Goal: Navigation & Orientation: Find specific page/section

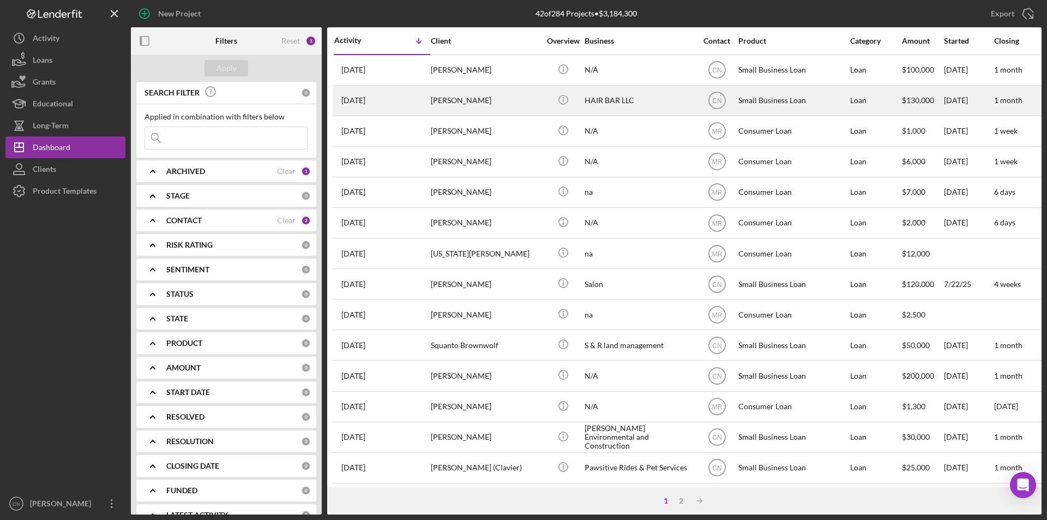
click at [359, 100] on time "[DATE]" at bounding box center [353, 100] width 24 height 9
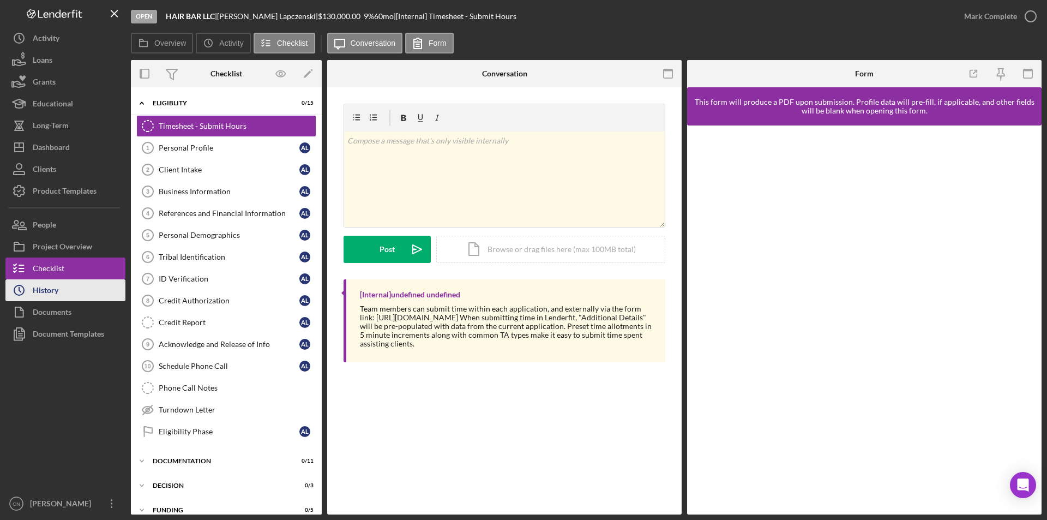
click at [58, 289] on div "History" at bounding box center [46, 291] width 26 height 25
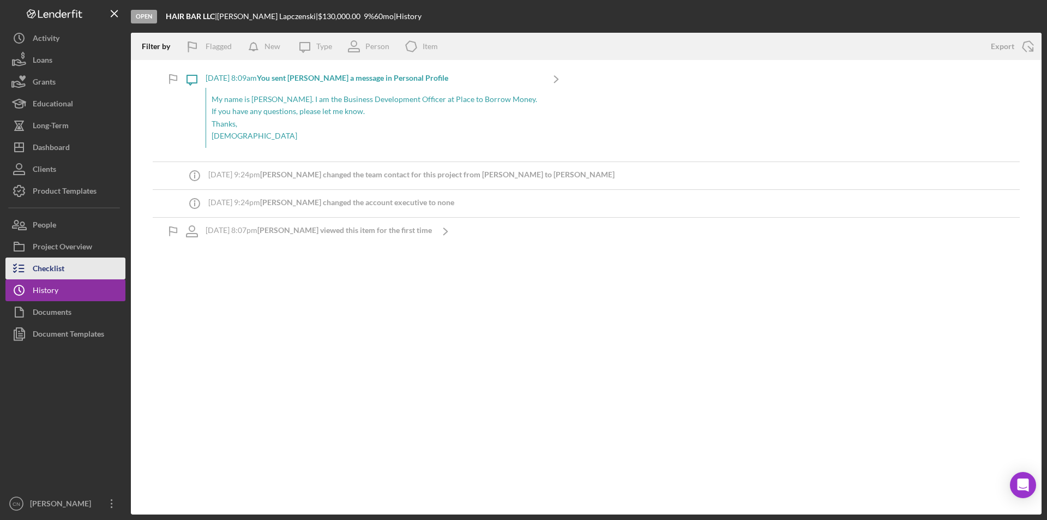
click at [64, 267] on div "Checklist" at bounding box center [49, 269] width 32 height 25
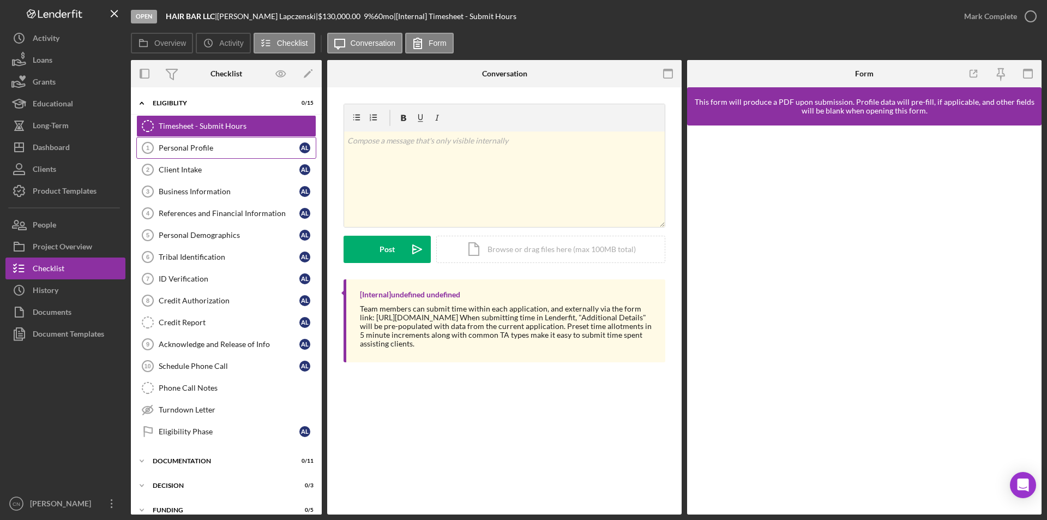
click at [183, 142] on link "Personal Profile 1 Personal Profile A L" at bounding box center [226, 148] width 180 height 22
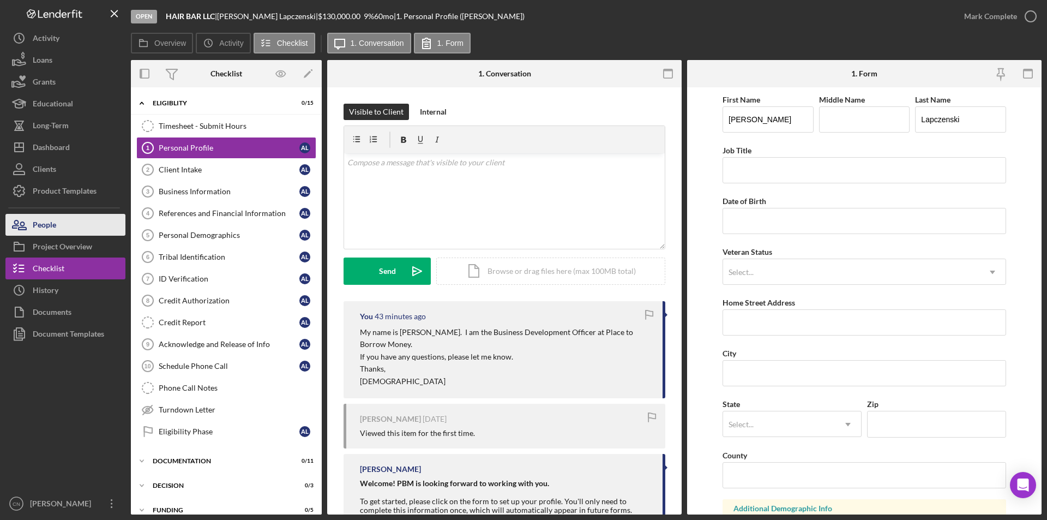
click at [50, 223] on div "People" at bounding box center [44, 226] width 23 height 25
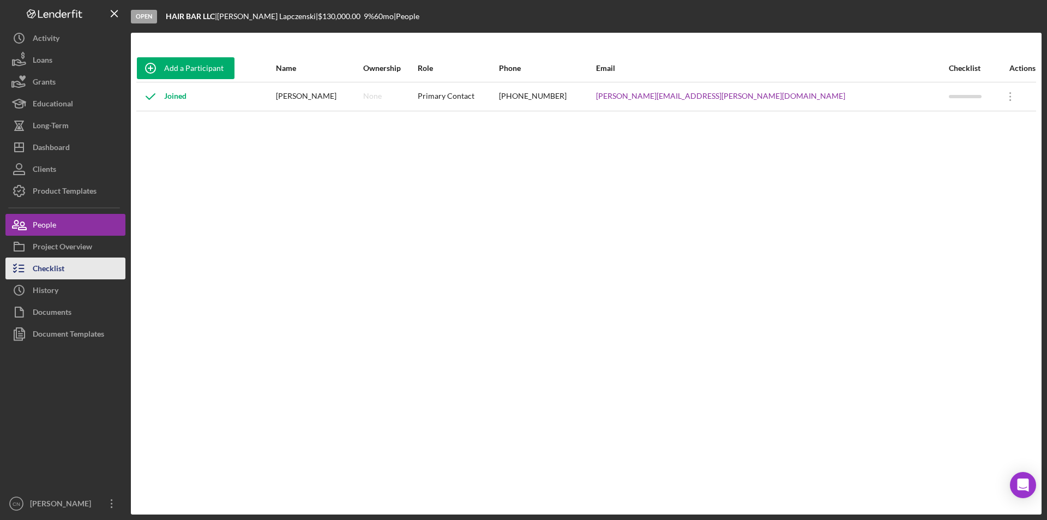
click at [61, 270] on div "Checklist" at bounding box center [49, 269] width 32 height 25
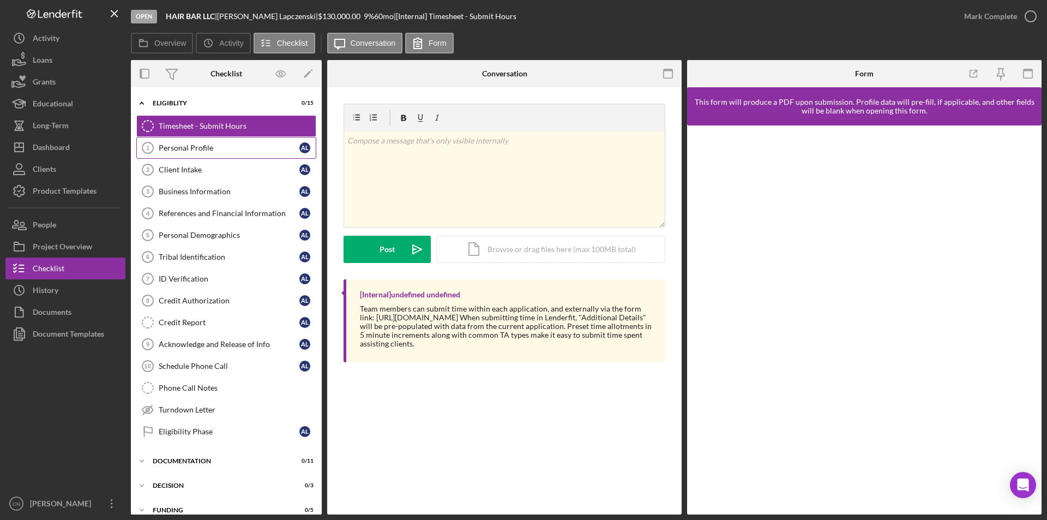
click at [185, 148] on div "Personal Profile" at bounding box center [229, 147] width 141 height 9
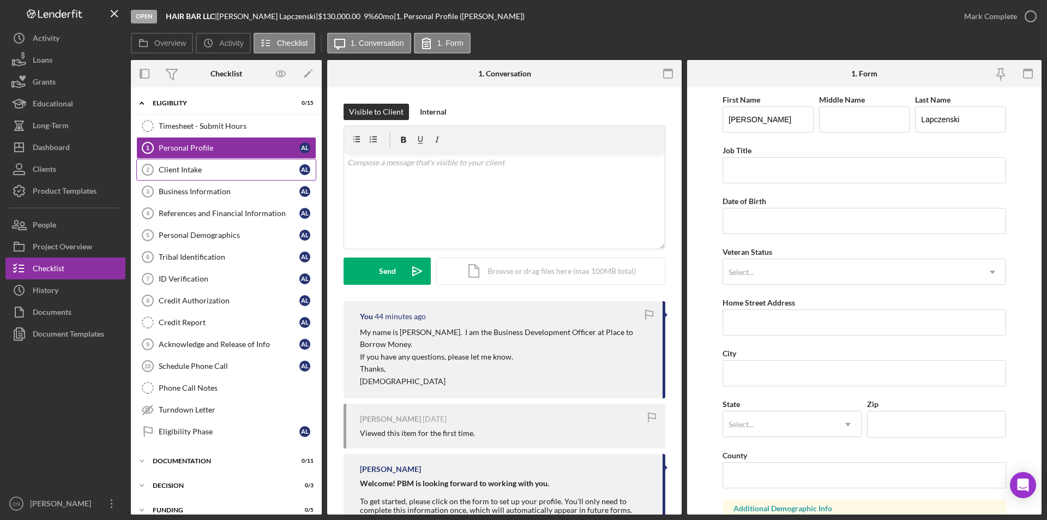
click at [202, 167] on div "Client Intake" at bounding box center [229, 169] width 141 height 9
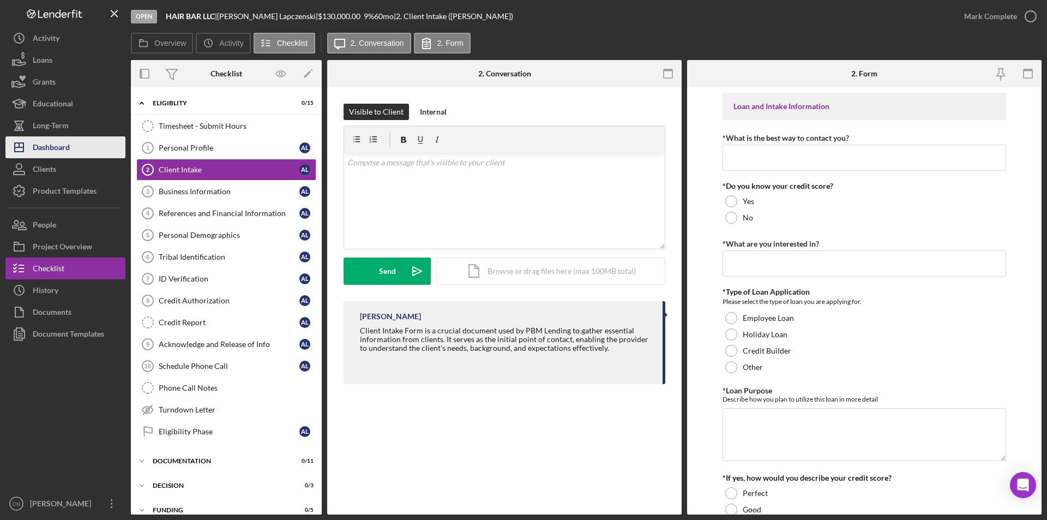
click at [45, 142] on div "Dashboard" at bounding box center [51, 148] width 37 height 25
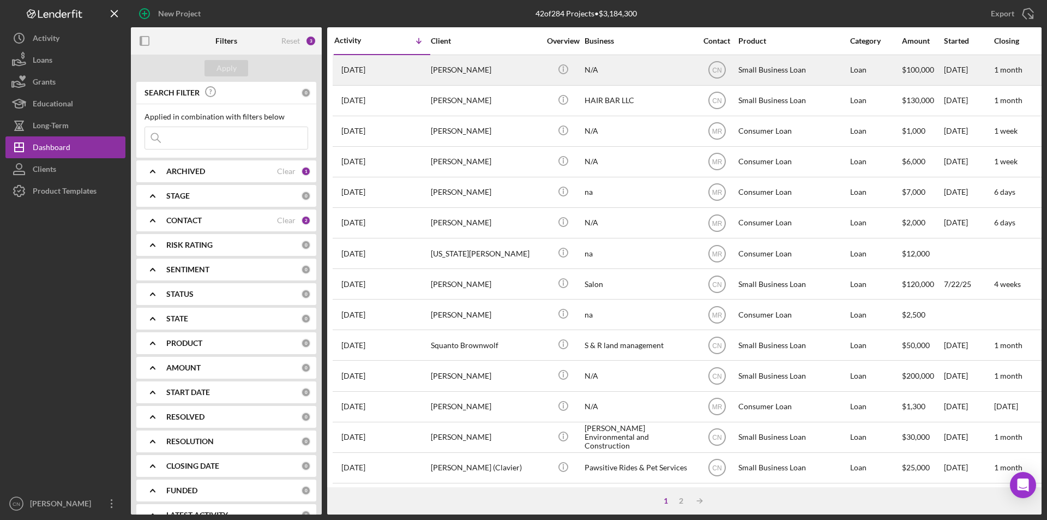
click at [443, 63] on div "[PERSON_NAME]" at bounding box center [485, 70] width 109 height 29
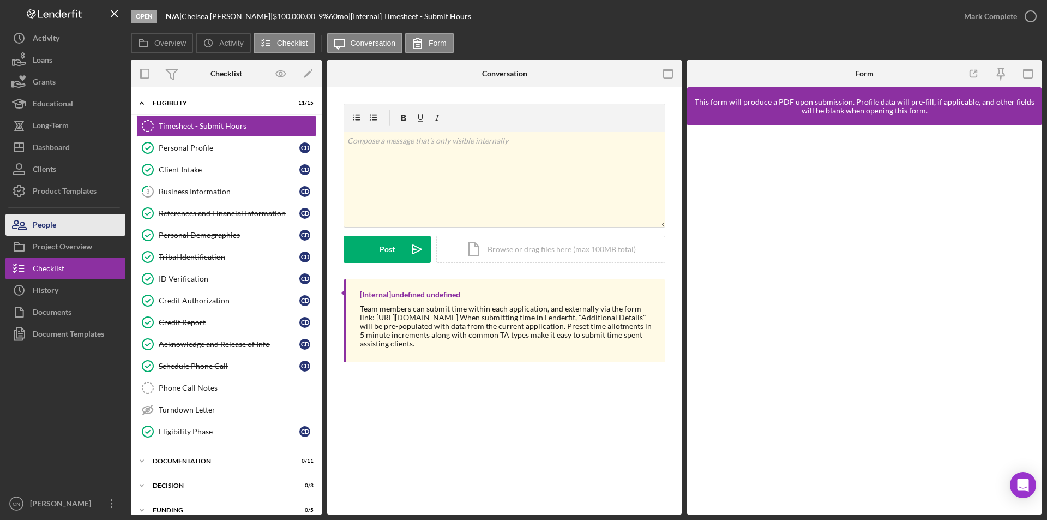
click at [57, 229] on button "People" at bounding box center [65, 225] width 120 height 22
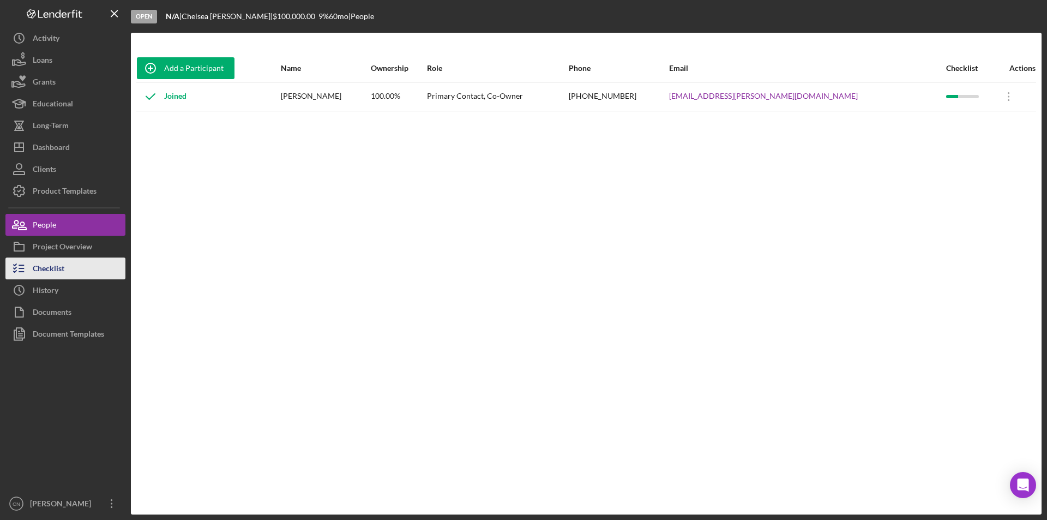
click at [58, 265] on div "Checklist" at bounding box center [49, 269] width 32 height 25
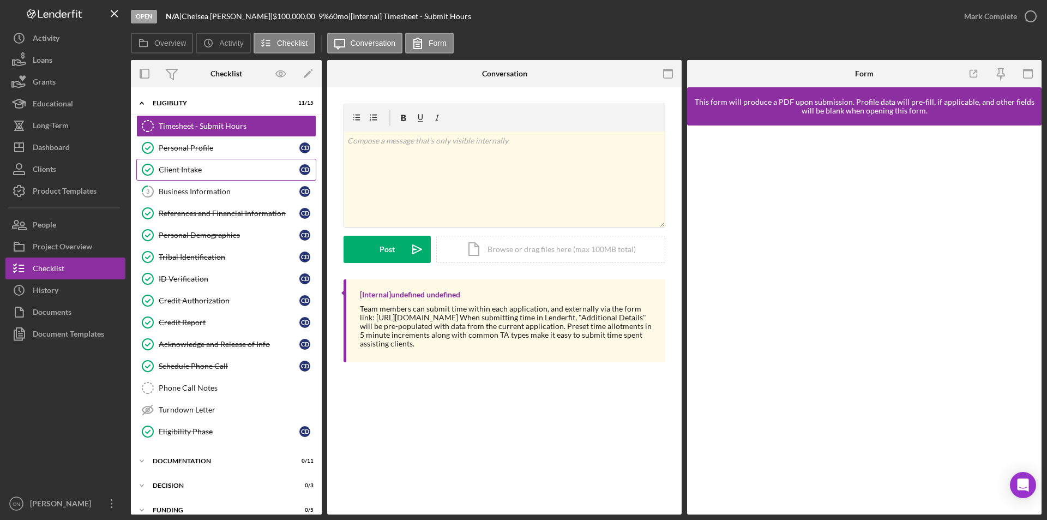
click at [176, 167] on div "Client Intake" at bounding box center [229, 169] width 141 height 9
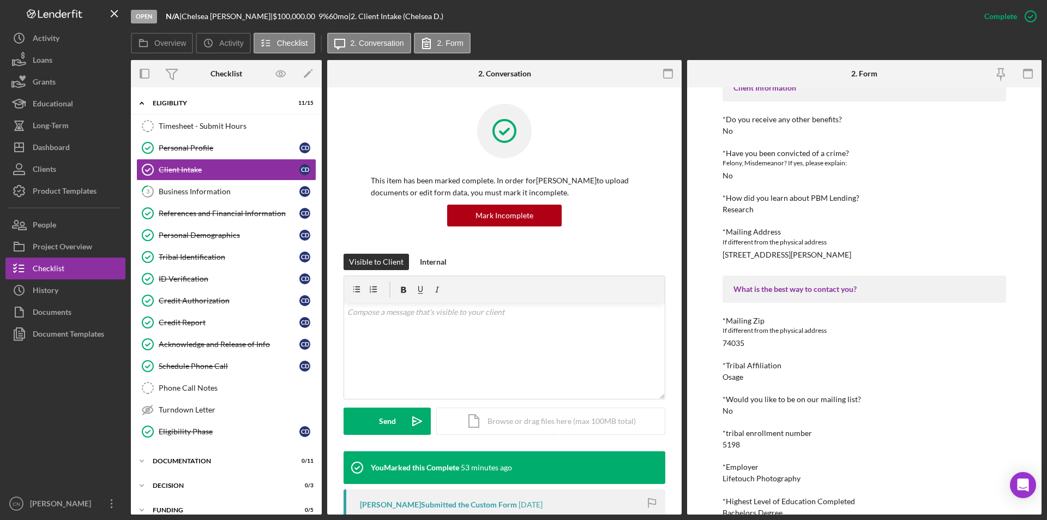
scroll to position [873, 0]
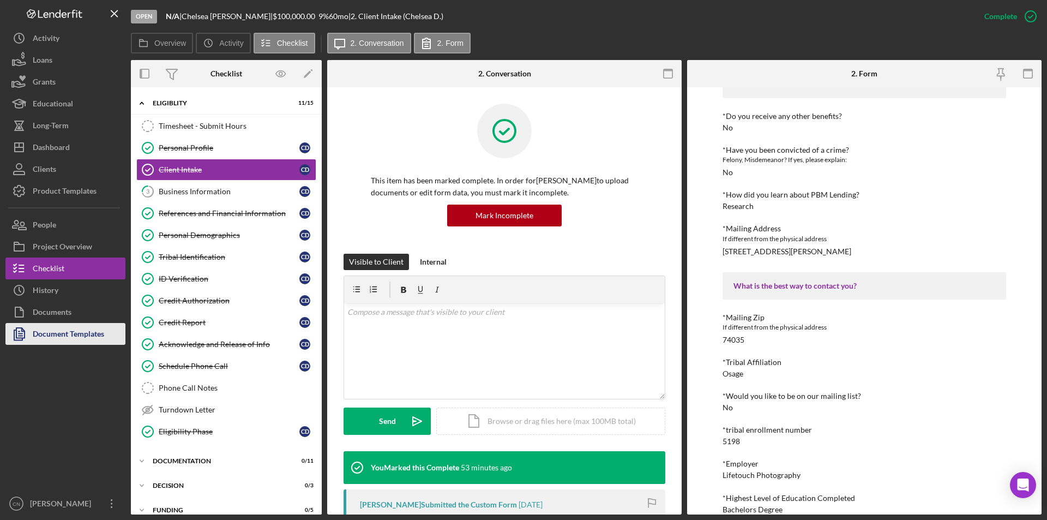
click at [95, 337] on div "Document Templates" at bounding box center [68, 335] width 71 height 25
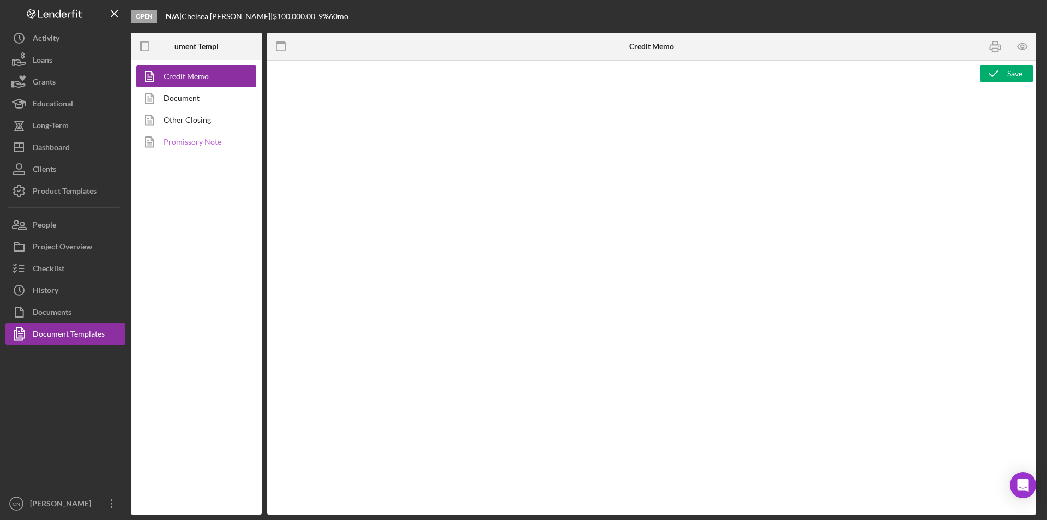
type textarea "<p style="margin: 0; line-height: 115%; font-size: 11pt; font-family: Calibri, …"
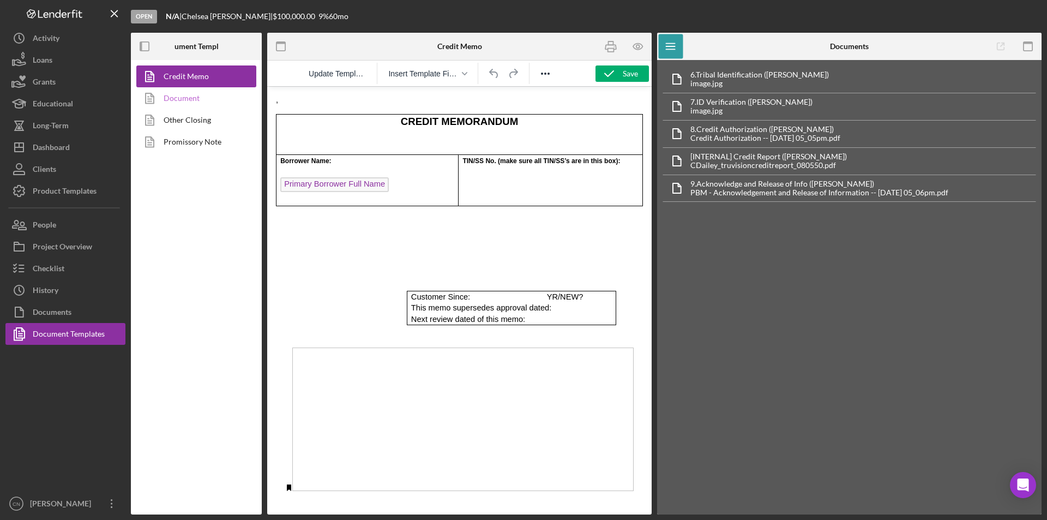
click at [186, 96] on link "Document" at bounding box center [193, 98] width 115 height 22
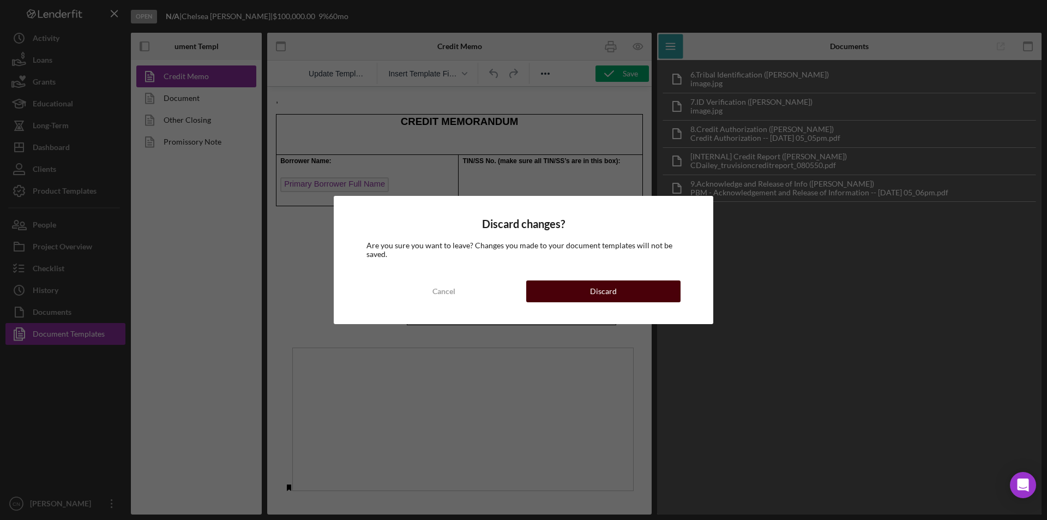
click at [601, 292] on div "Discard" at bounding box center [603, 291] width 27 height 22
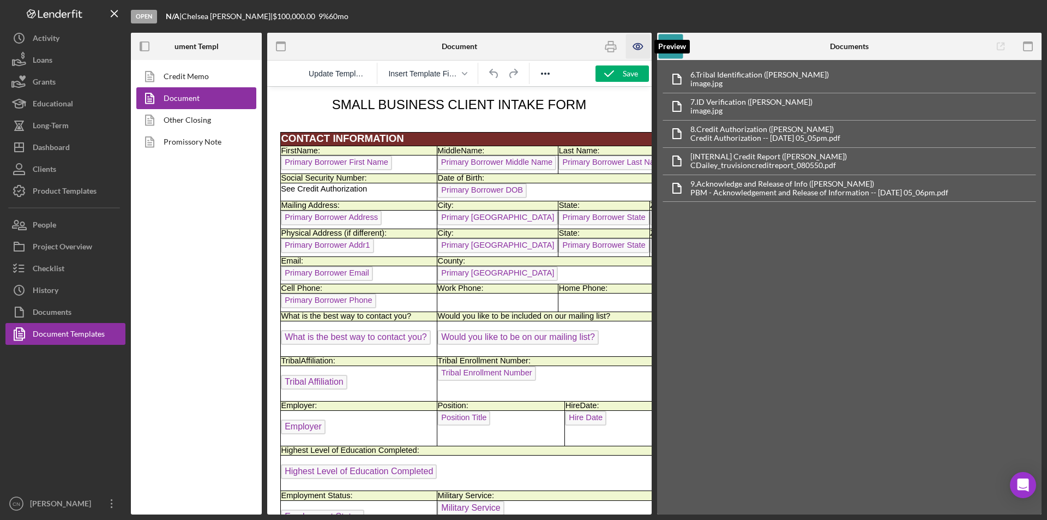
click at [634, 47] on icon "button" at bounding box center [638, 46] width 25 height 25
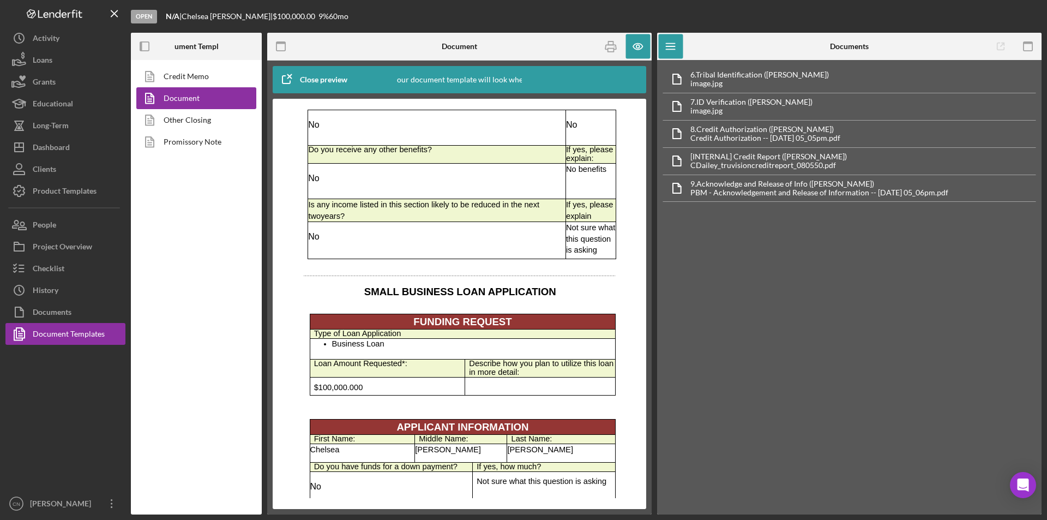
scroll to position [1527, 0]
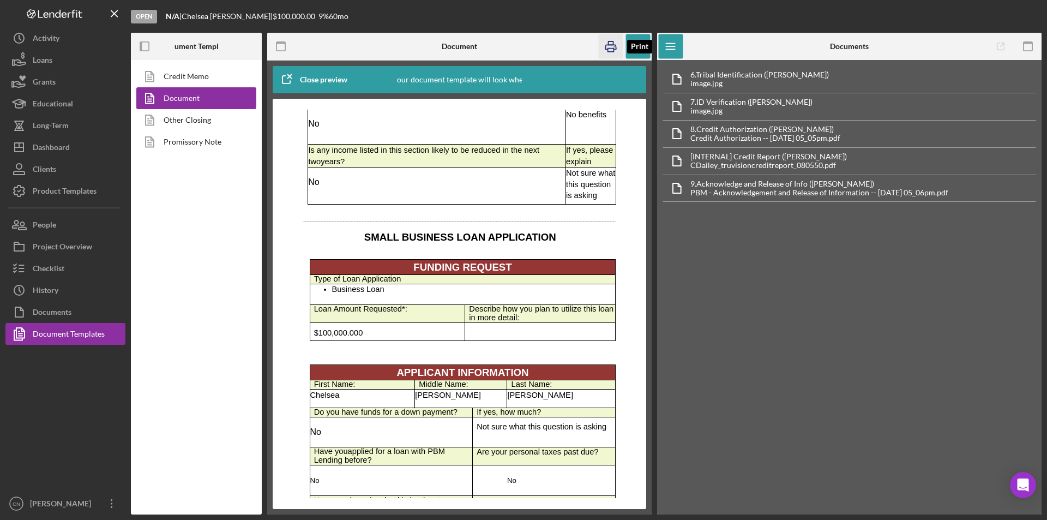
click at [617, 45] on icon "button" at bounding box center [611, 46] width 25 height 25
click at [50, 142] on div "Dashboard" at bounding box center [51, 148] width 37 height 25
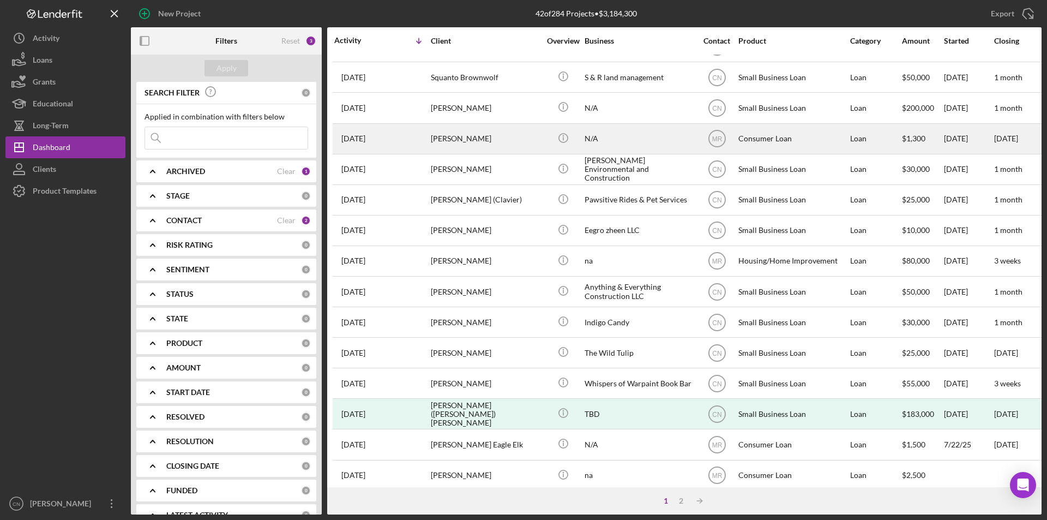
scroll to position [346, 0]
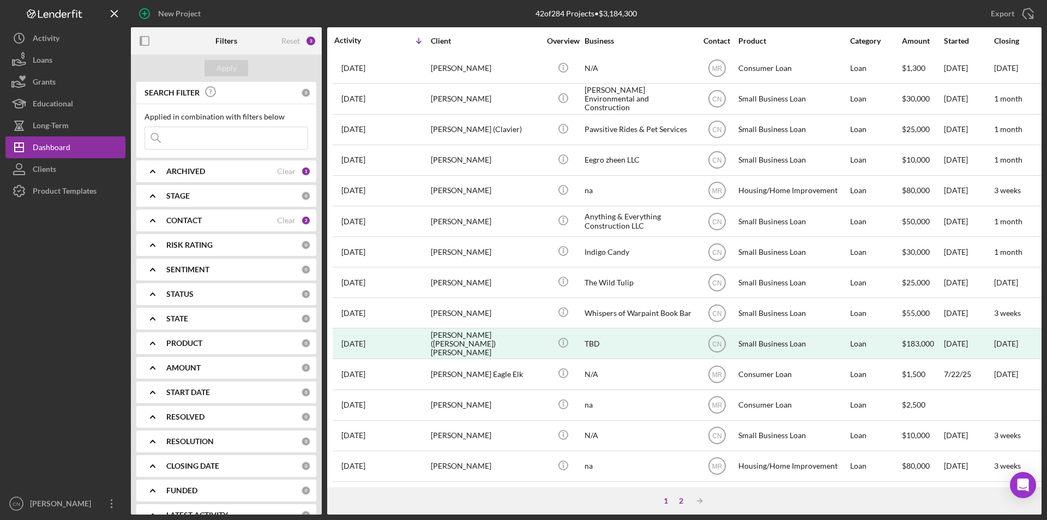
click at [685, 504] on div "2" at bounding box center [681, 500] width 15 height 9
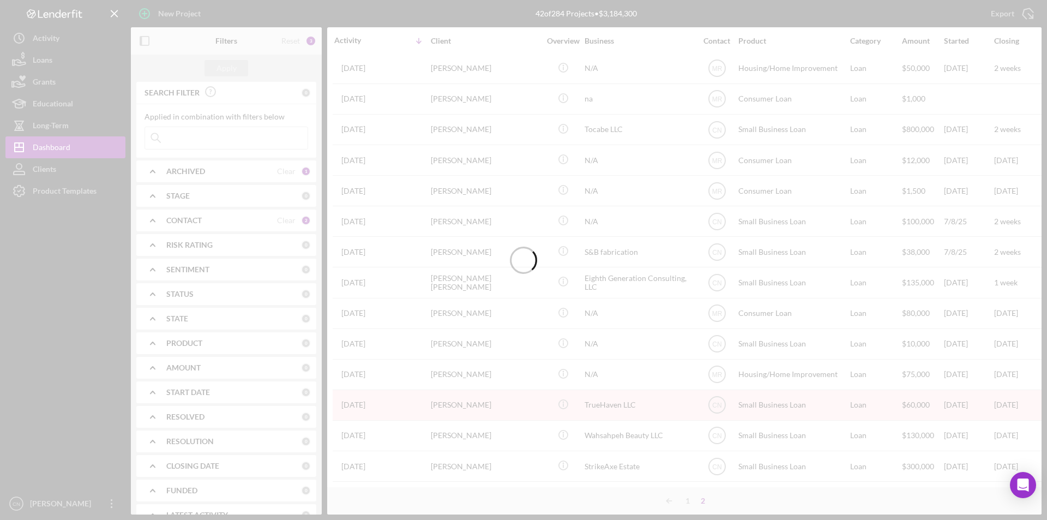
scroll to position [101, 0]
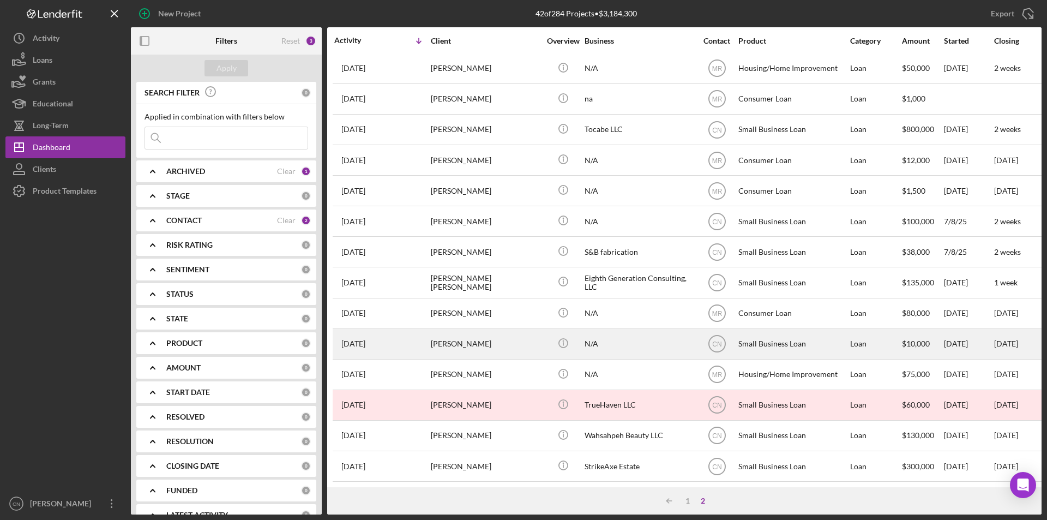
click at [448, 338] on div "[PERSON_NAME]" at bounding box center [485, 343] width 109 height 29
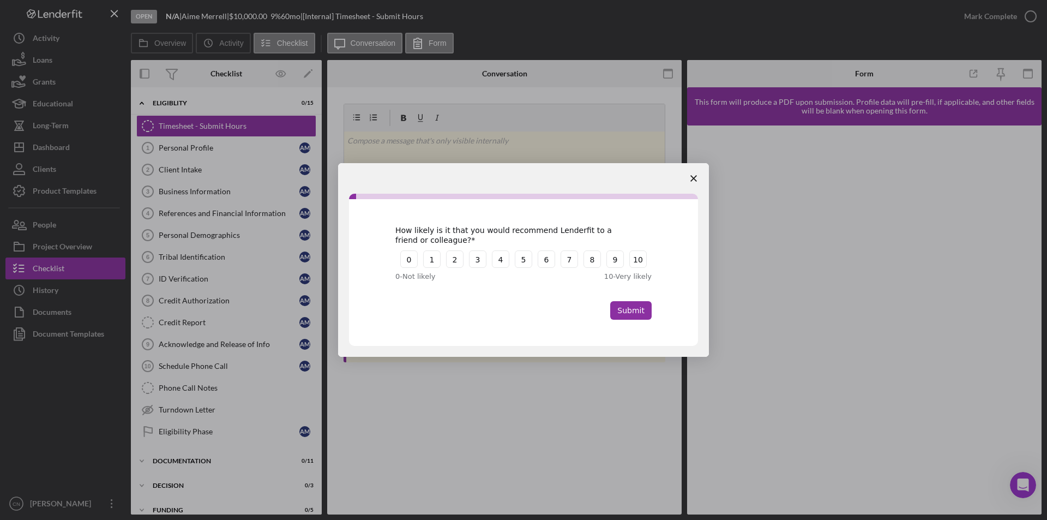
click at [691, 180] on icon "Close survey" at bounding box center [694, 178] width 7 height 7
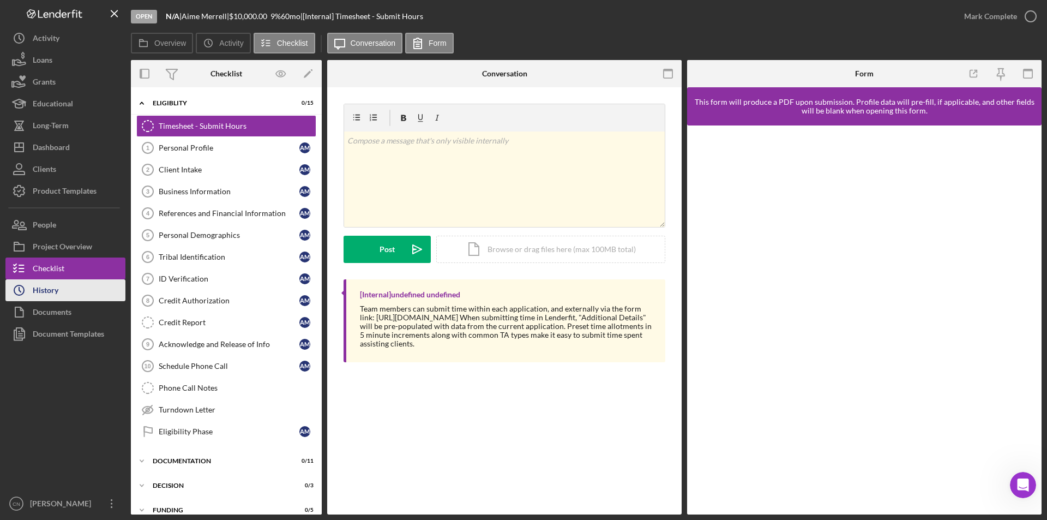
click at [51, 292] on div "History" at bounding box center [46, 291] width 26 height 25
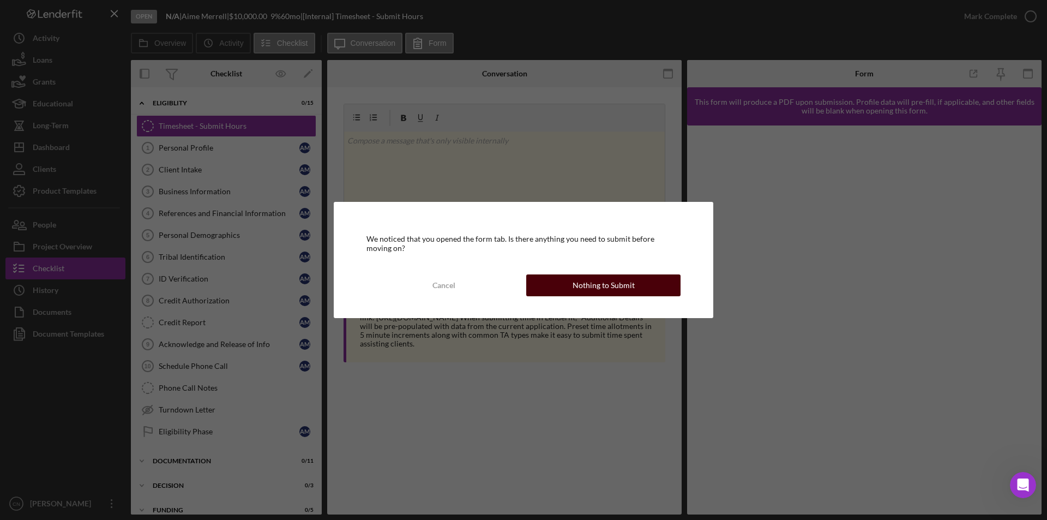
click at [592, 287] on div "Nothing to Submit" at bounding box center [604, 285] width 62 height 22
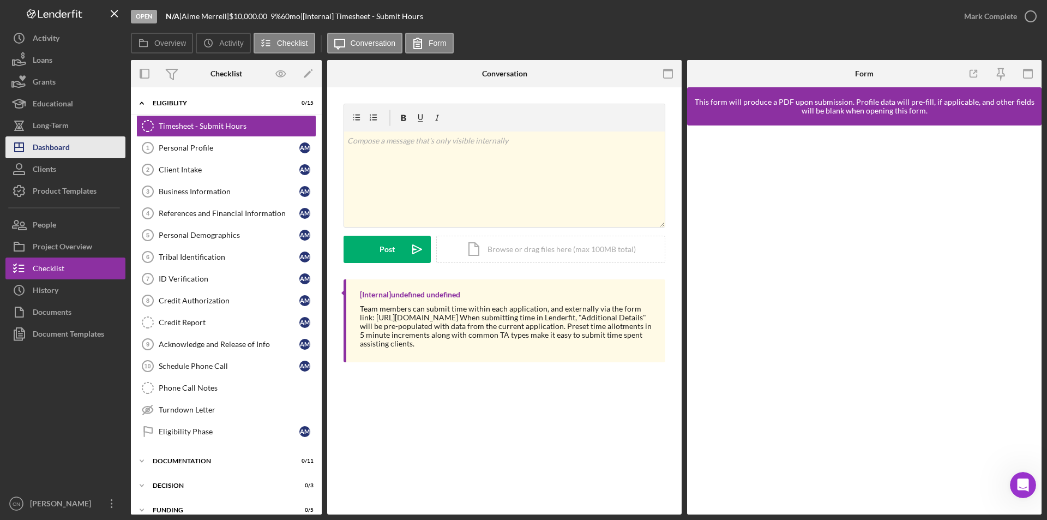
click at [61, 145] on div "Dashboard" at bounding box center [51, 148] width 37 height 25
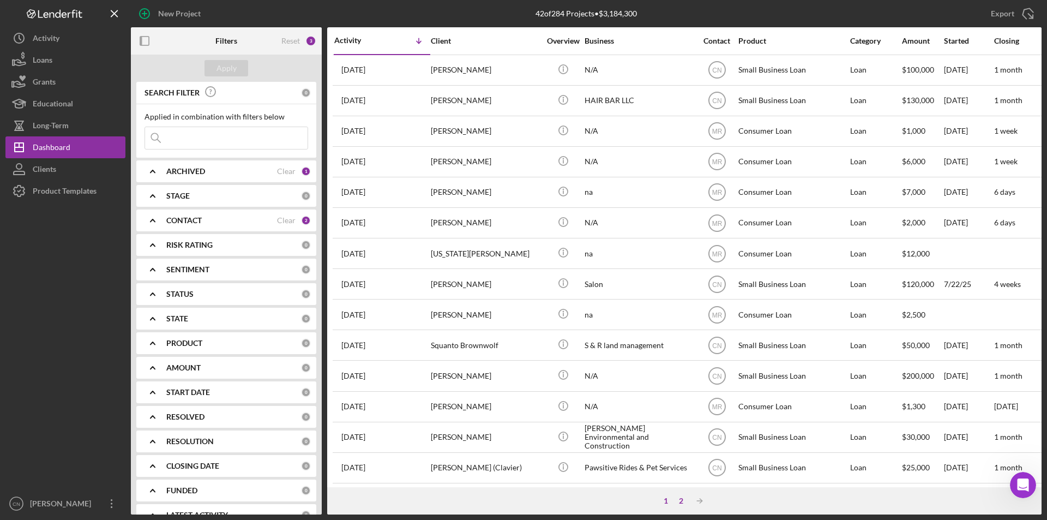
click at [678, 495] on div "1 2 Icon/Table Sort Arrow" at bounding box center [684, 500] width 715 height 27
click at [680, 504] on div "2" at bounding box center [681, 500] width 15 height 9
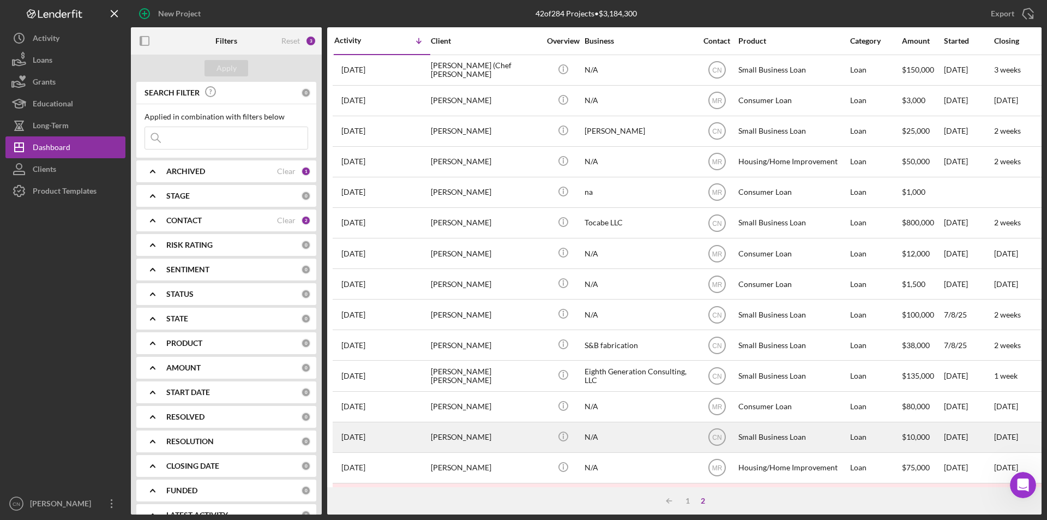
click at [465, 432] on div "[PERSON_NAME]" at bounding box center [485, 437] width 109 height 29
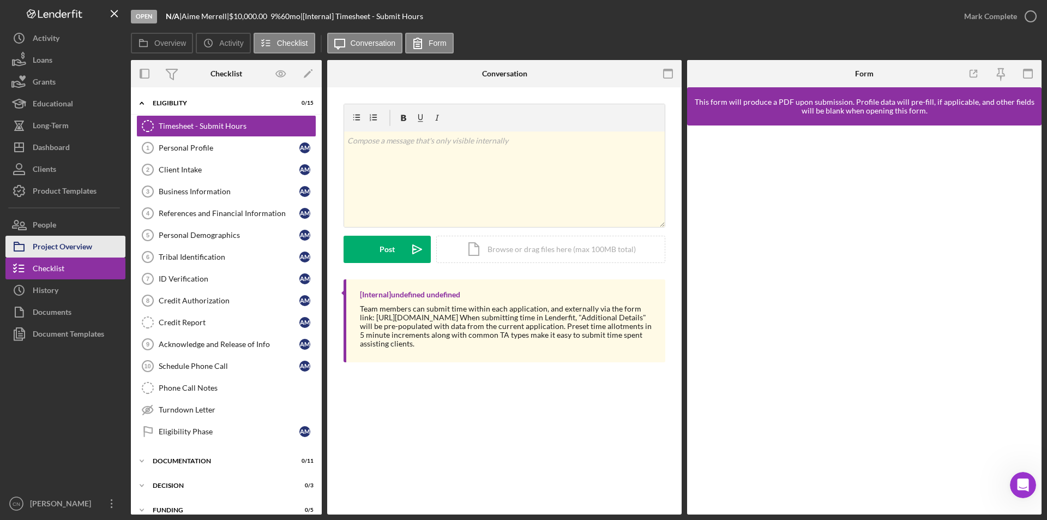
click at [57, 245] on div "Project Overview" at bounding box center [62, 248] width 59 height 25
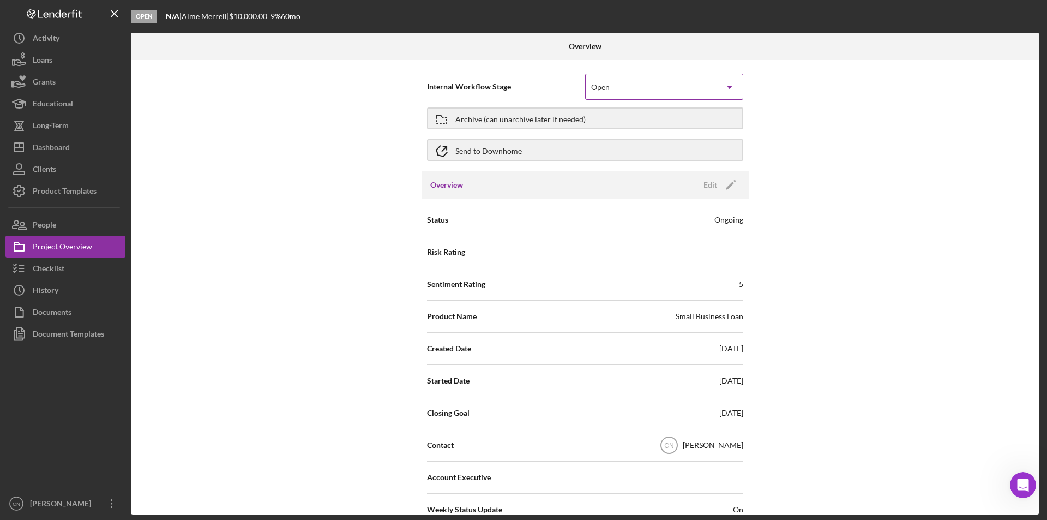
click at [720, 79] on icon "Icon/Dropdown Arrow" at bounding box center [730, 87] width 26 height 26
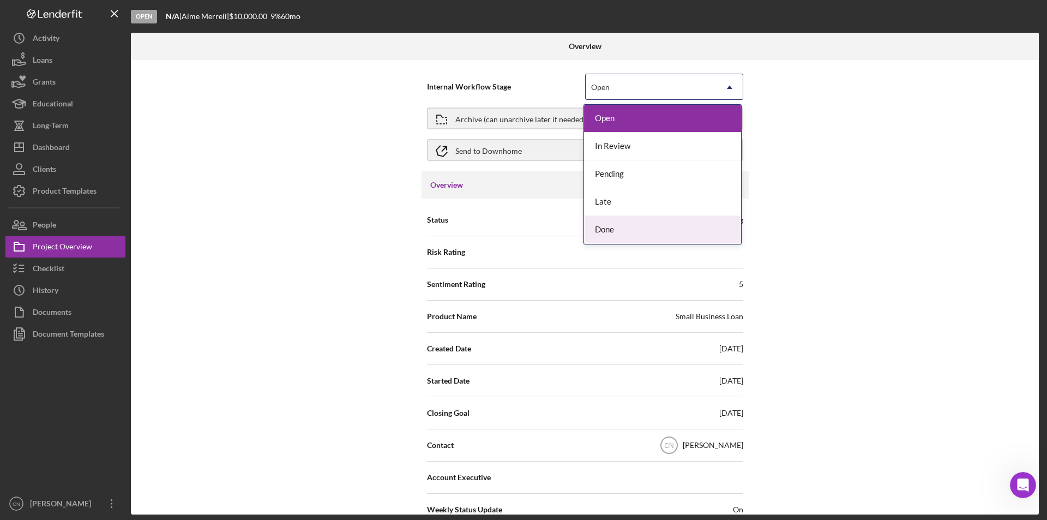
click at [616, 233] on div "Done" at bounding box center [662, 230] width 157 height 28
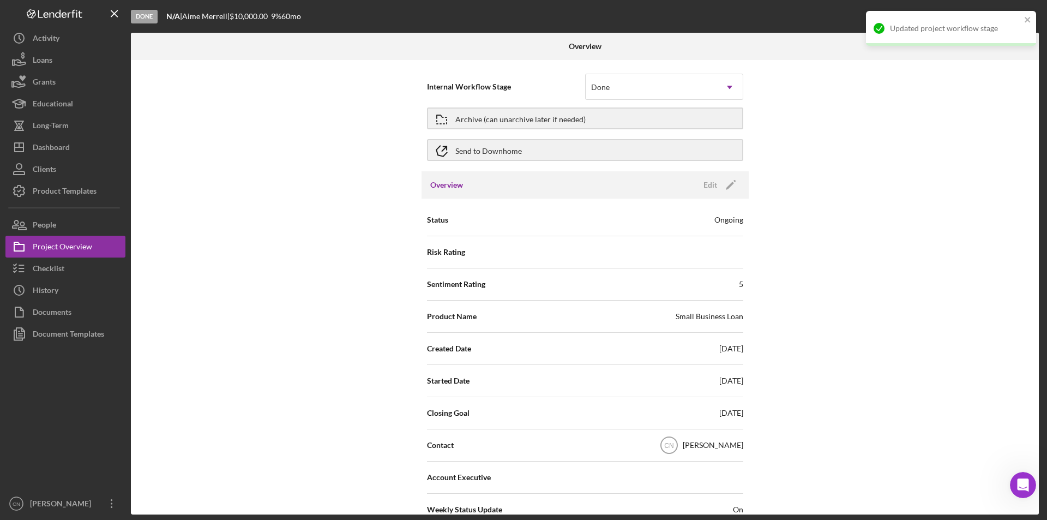
click at [744, 182] on div "Overview Edit Icon/Edit" at bounding box center [585, 184] width 327 height 27
click at [732, 185] on icon "Icon/Edit" at bounding box center [730, 184] width 27 height 27
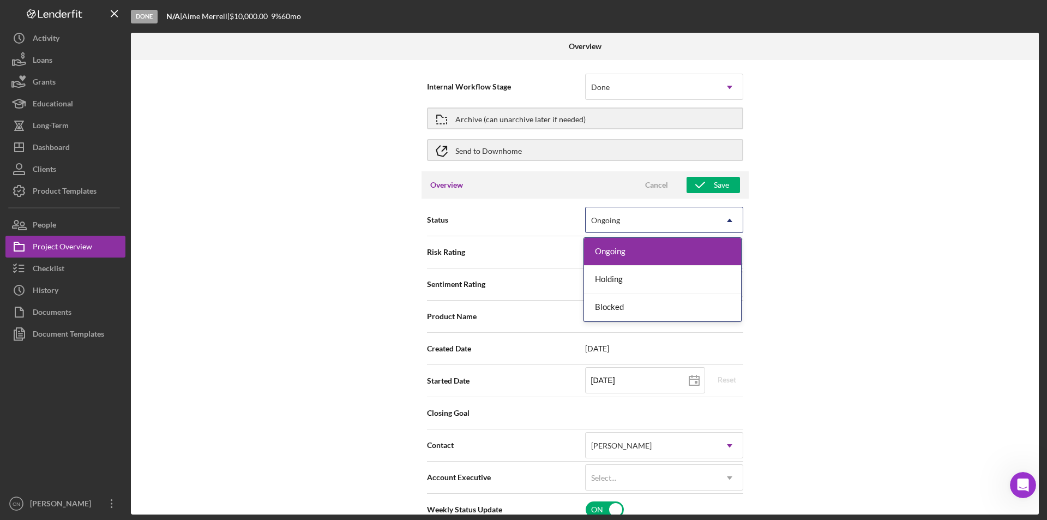
click at [721, 224] on icon "Icon/Dropdown Arrow" at bounding box center [730, 220] width 26 height 26
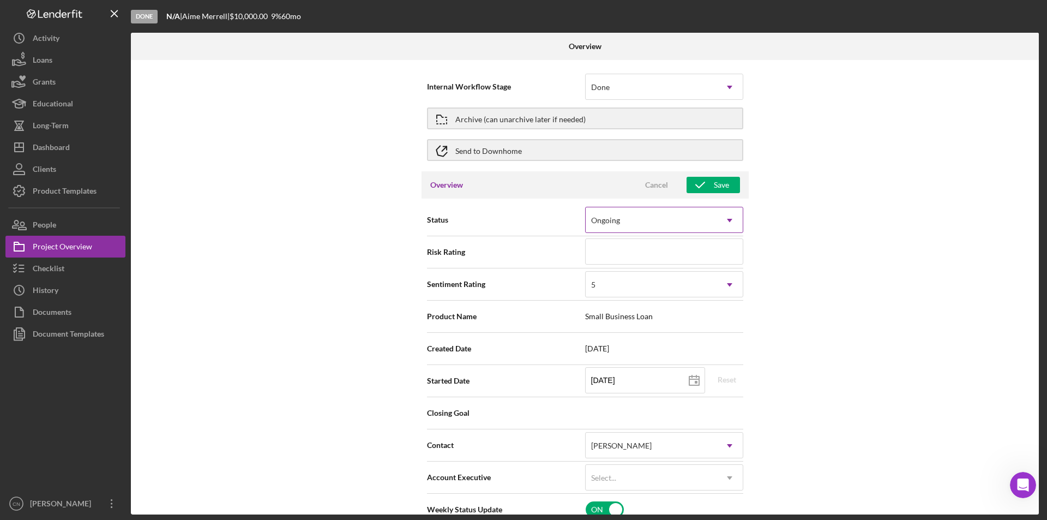
click at [721, 224] on icon "Icon/Dropdown Arrow" at bounding box center [730, 220] width 26 height 26
click at [704, 183] on icon "button" at bounding box center [700, 184] width 27 height 27
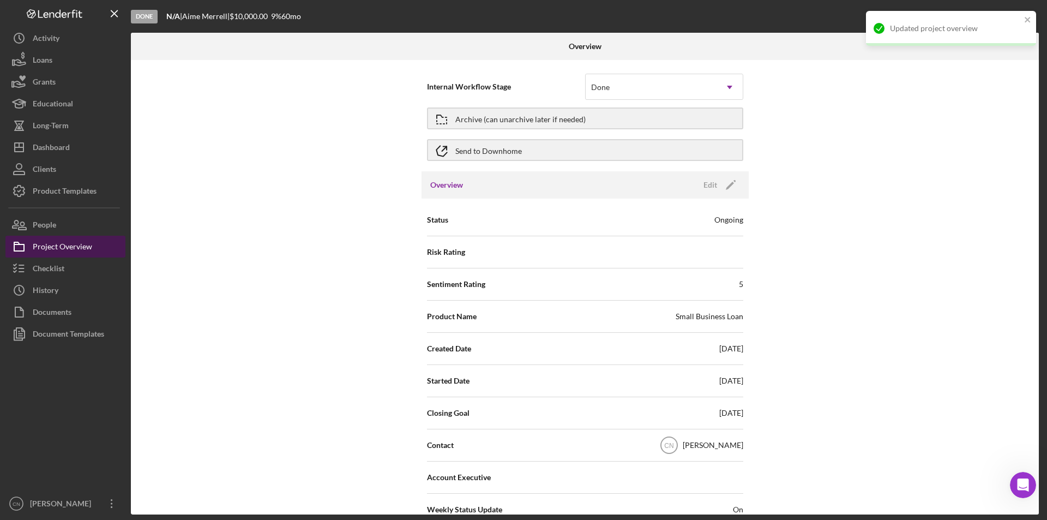
click at [37, 246] on div "Project Overview" at bounding box center [62, 248] width 59 height 25
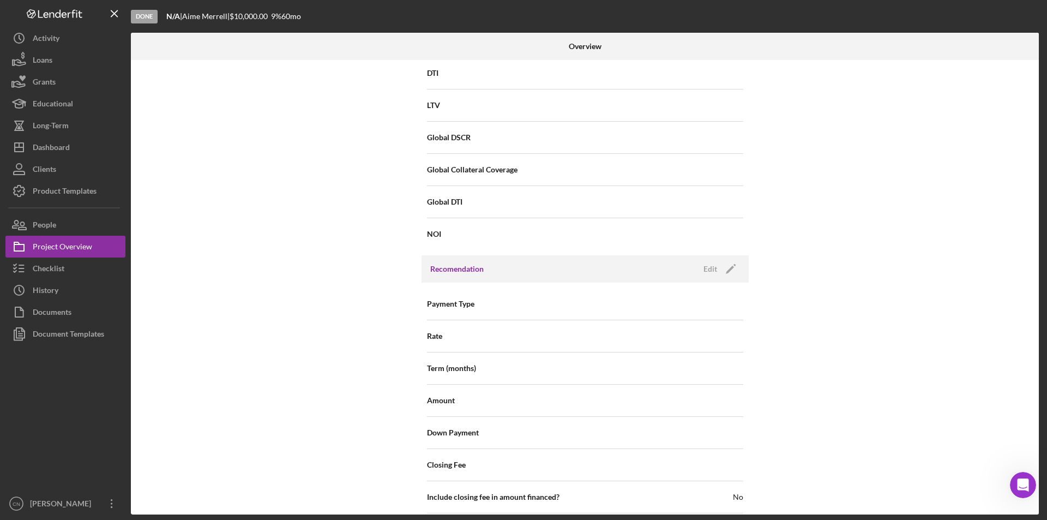
scroll to position [1091, 0]
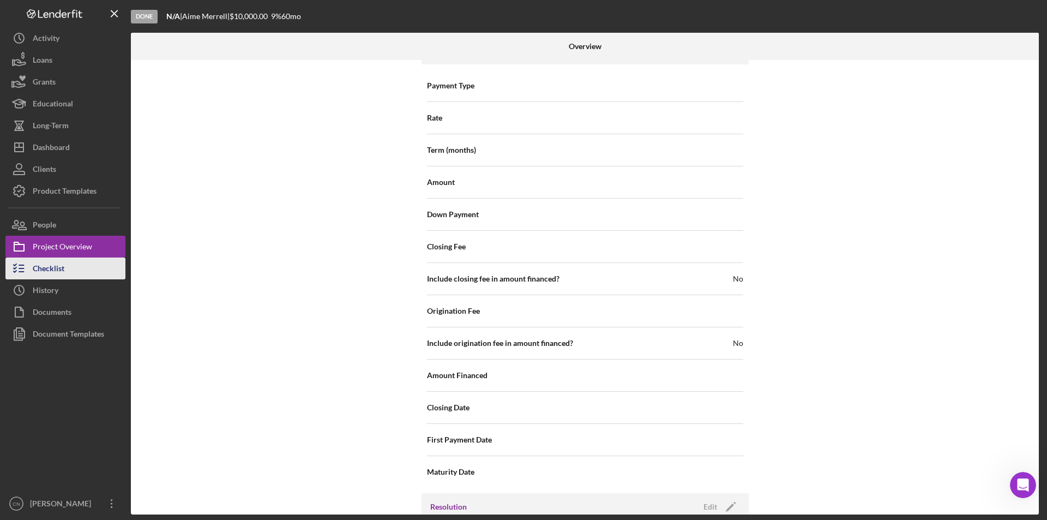
click at [55, 269] on div "Checklist" at bounding box center [49, 269] width 32 height 25
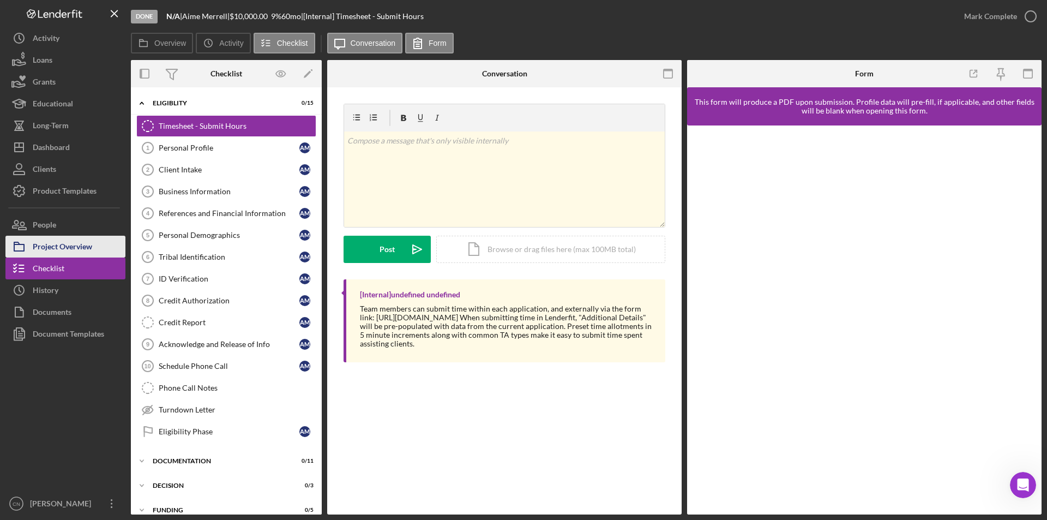
click at [45, 244] on div "Project Overview" at bounding box center [62, 248] width 59 height 25
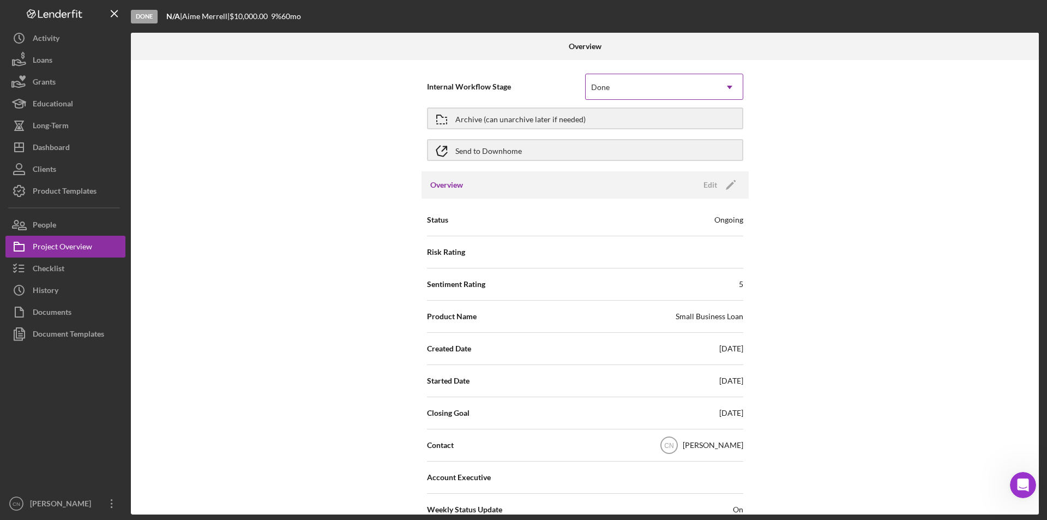
click at [726, 83] on icon "Icon/Dropdown Arrow" at bounding box center [730, 87] width 26 height 26
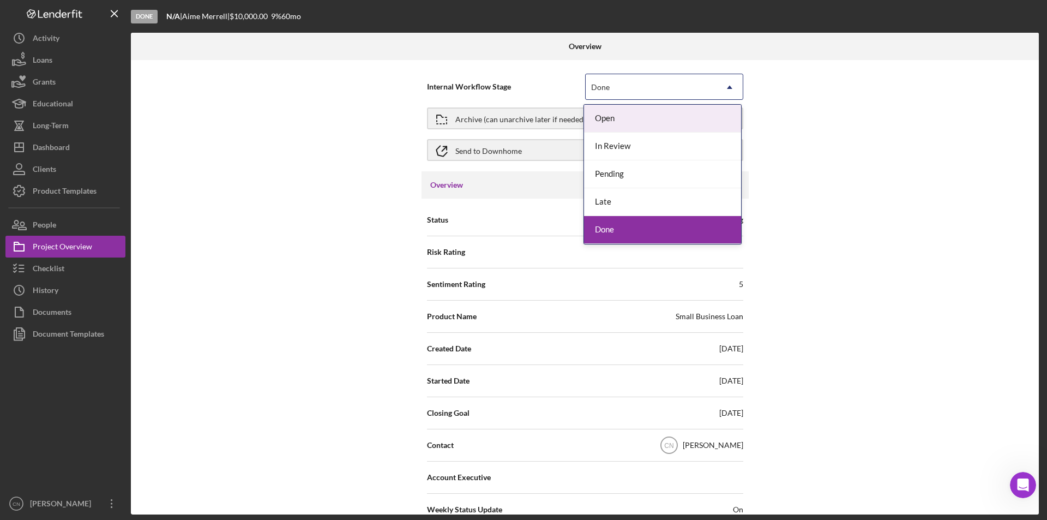
click at [726, 83] on icon "Icon/Dropdown Arrow" at bounding box center [730, 87] width 26 height 26
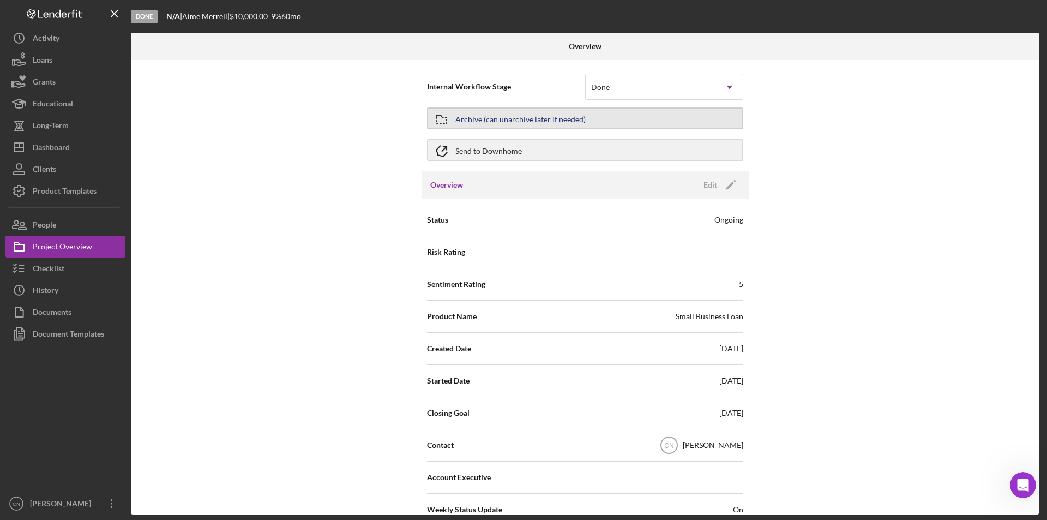
click at [514, 121] on div "Archive (can unarchive later if needed)" at bounding box center [521, 119] width 130 height 20
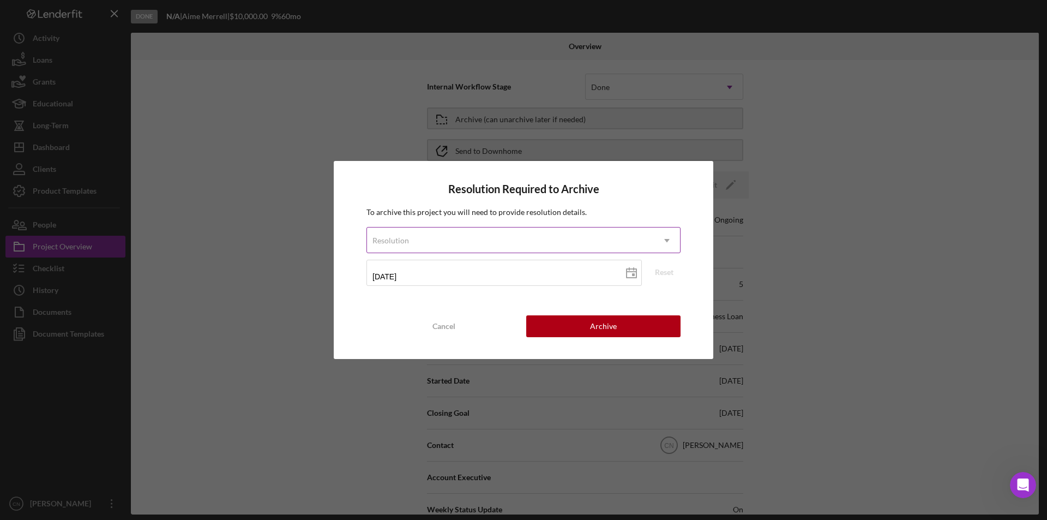
click at [638, 241] on div "Resolution" at bounding box center [510, 240] width 287 height 25
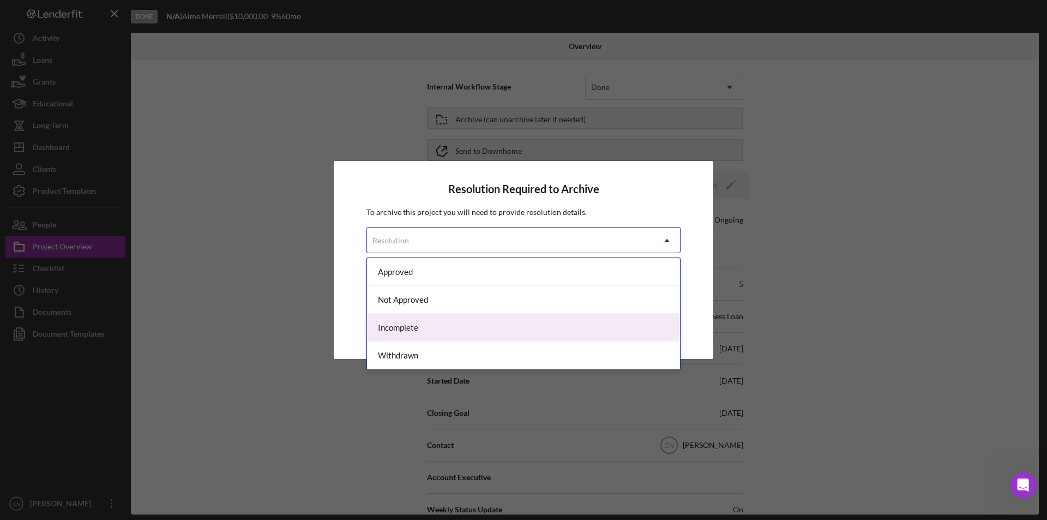
click at [445, 327] on div "Incomplete" at bounding box center [523, 328] width 313 height 28
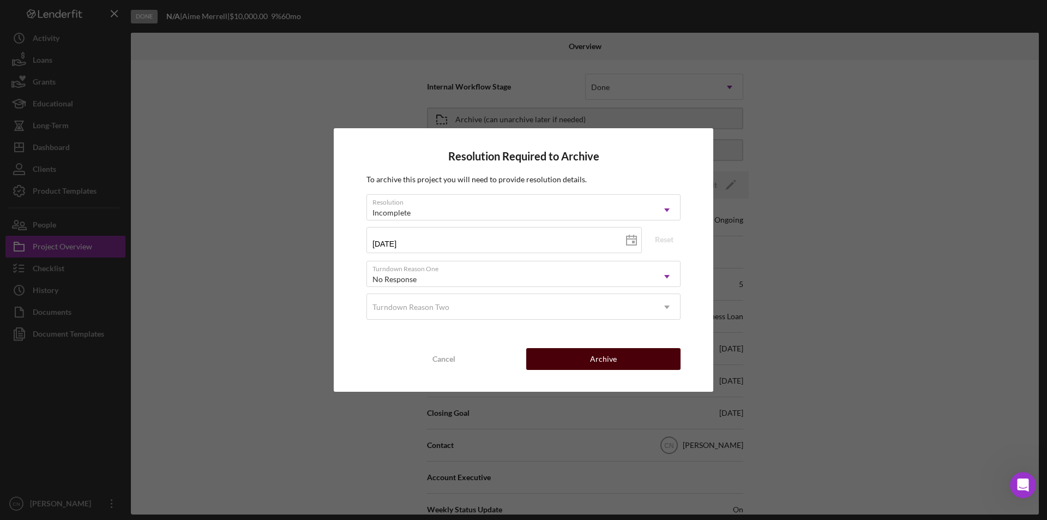
click at [590, 359] on button "Archive" at bounding box center [603, 359] width 154 height 22
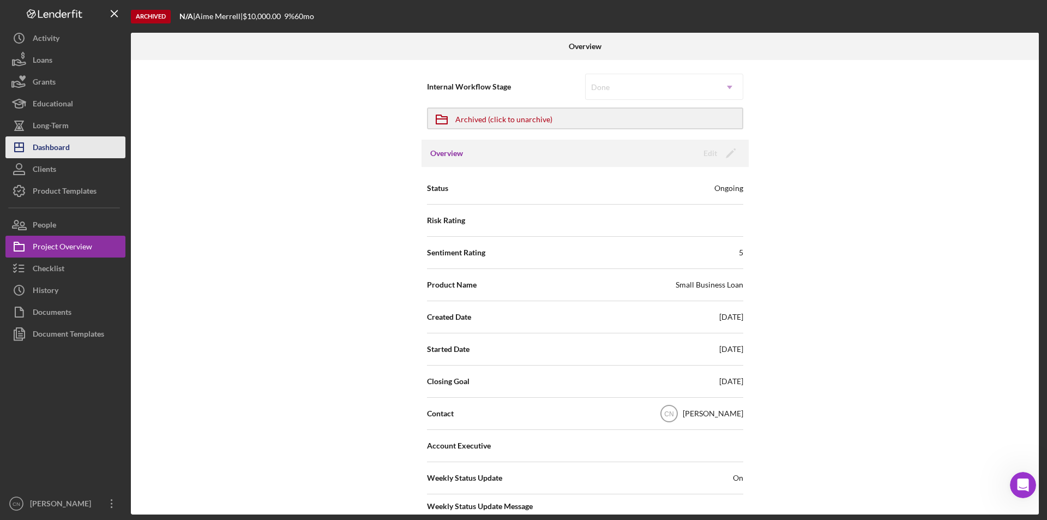
click at [76, 139] on button "Icon/Dashboard Dashboard" at bounding box center [65, 147] width 120 height 22
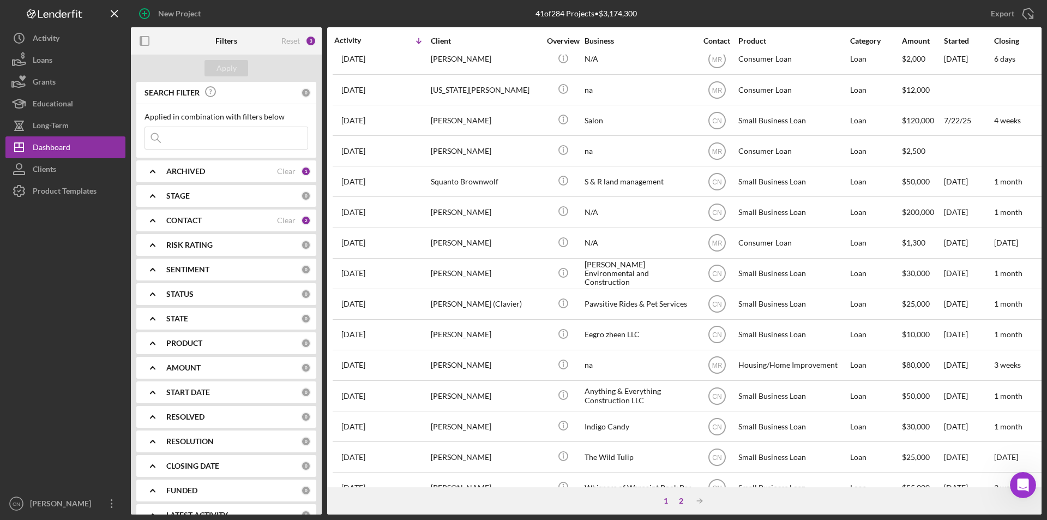
click at [686, 501] on div "2" at bounding box center [681, 500] width 15 height 9
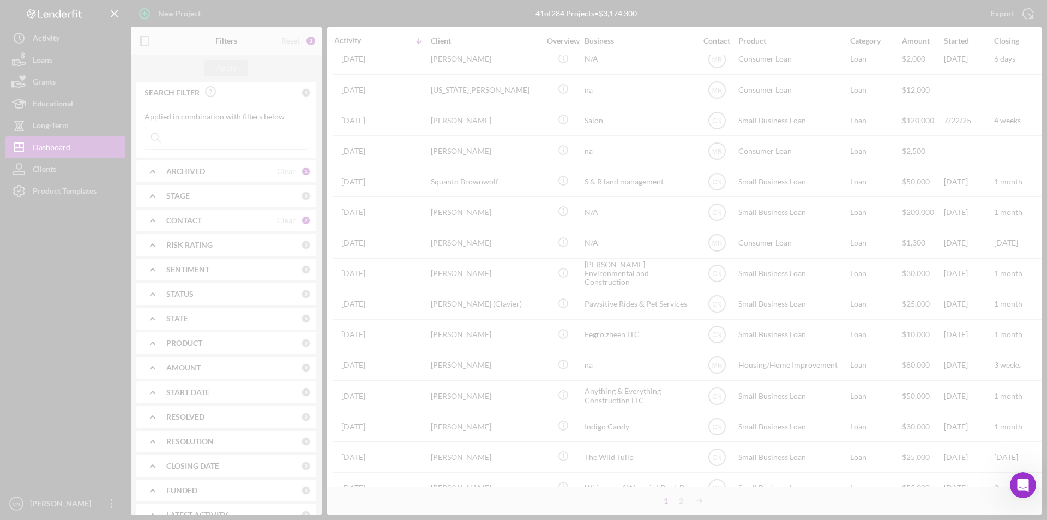
scroll to position [71, 0]
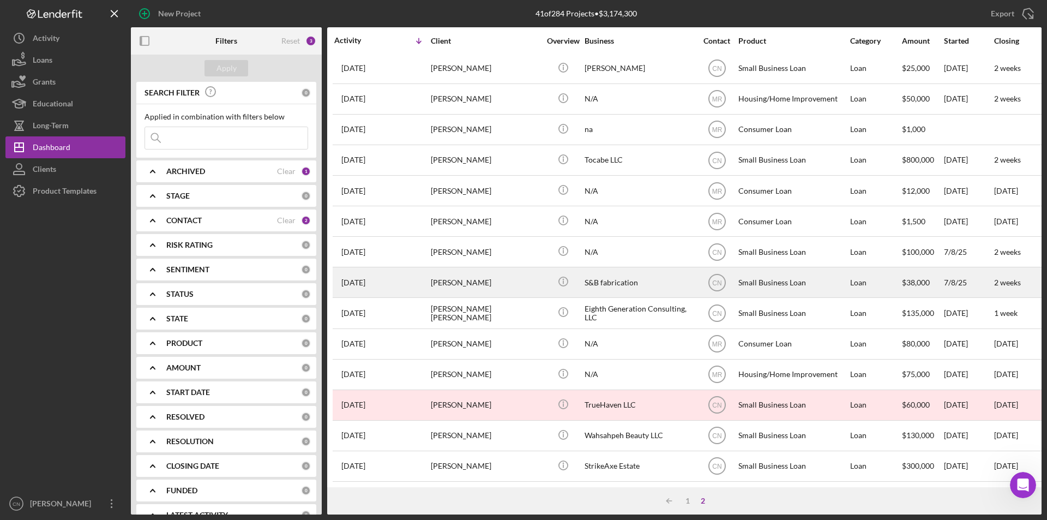
click at [426, 268] on div "[DATE] [PERSON_NAME]" at bounding box center [381, 282] width 95 height 29
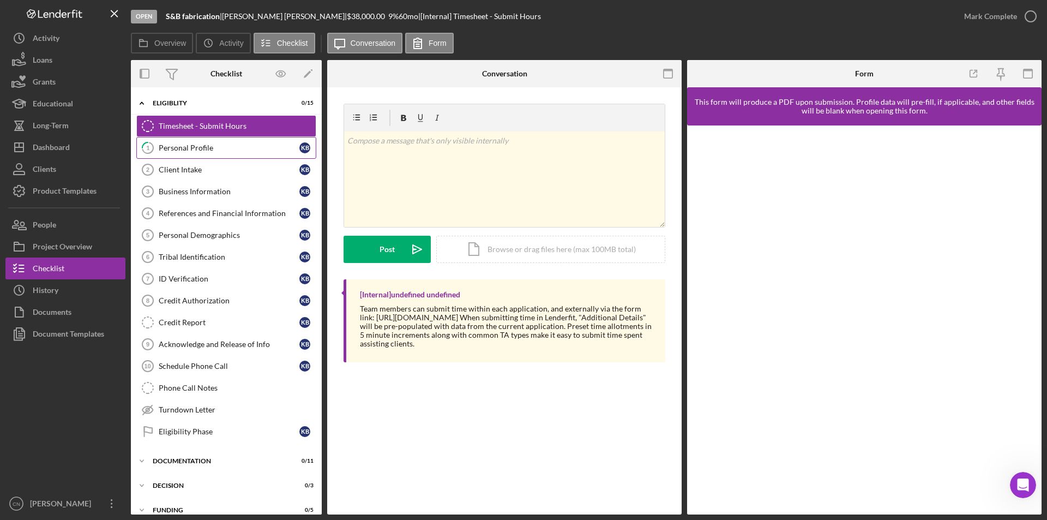
click at [200, 152] on div "Personal Profile" at bounding box center [229, 147] width 141 height 9
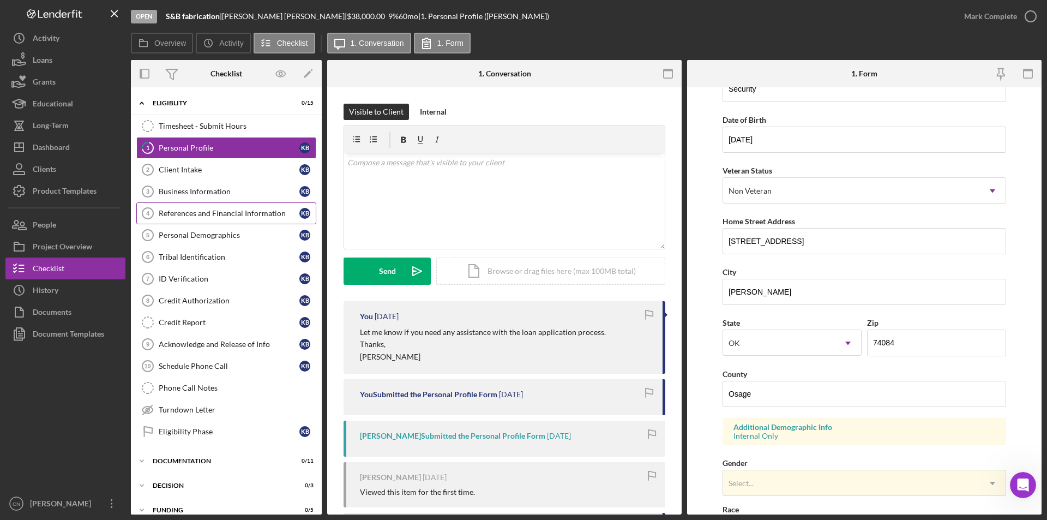
scroll to position [109, 0]
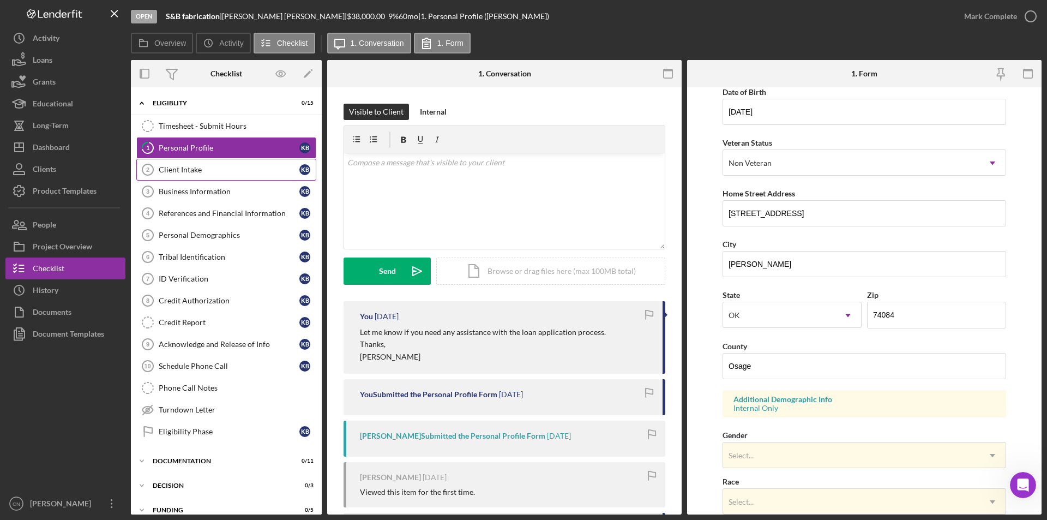
click at [177, 168] on div "Client Intake" at bounding box center [229, 169] width 141 height 9
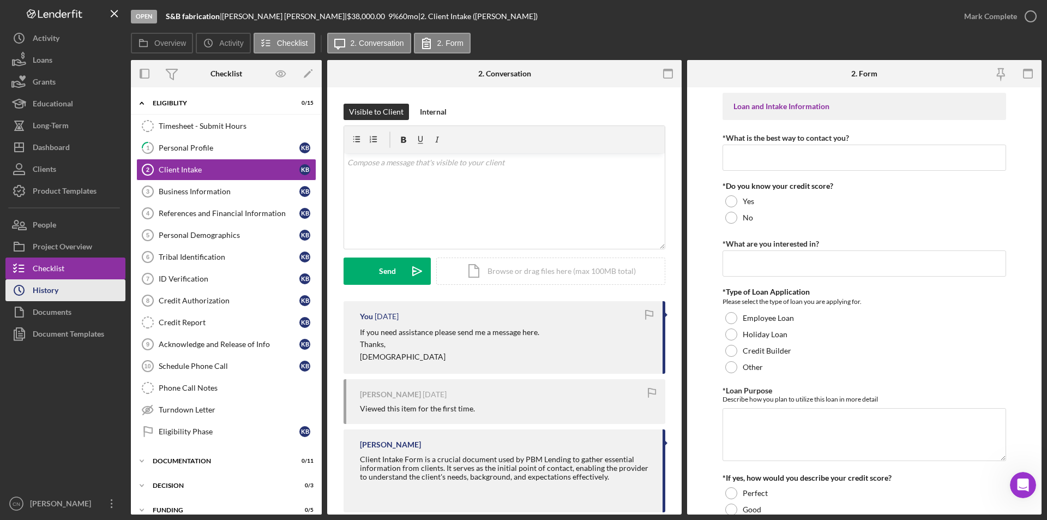
click at [51, 291] on div "History" at bounding box center [46, 291] width 26 height 25
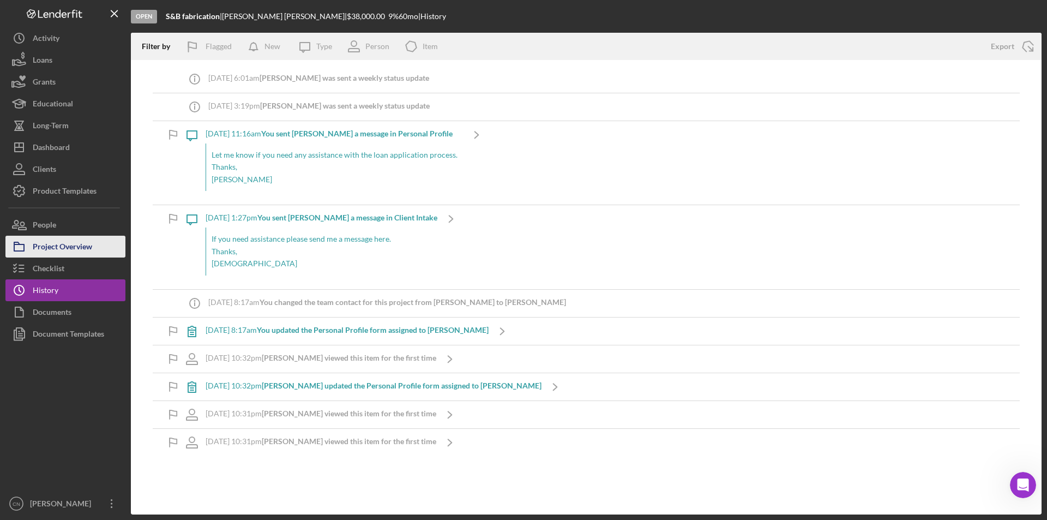
click at [59, 248] on div "Project Overview" at bounding box center [62, 248] width 59 height 25
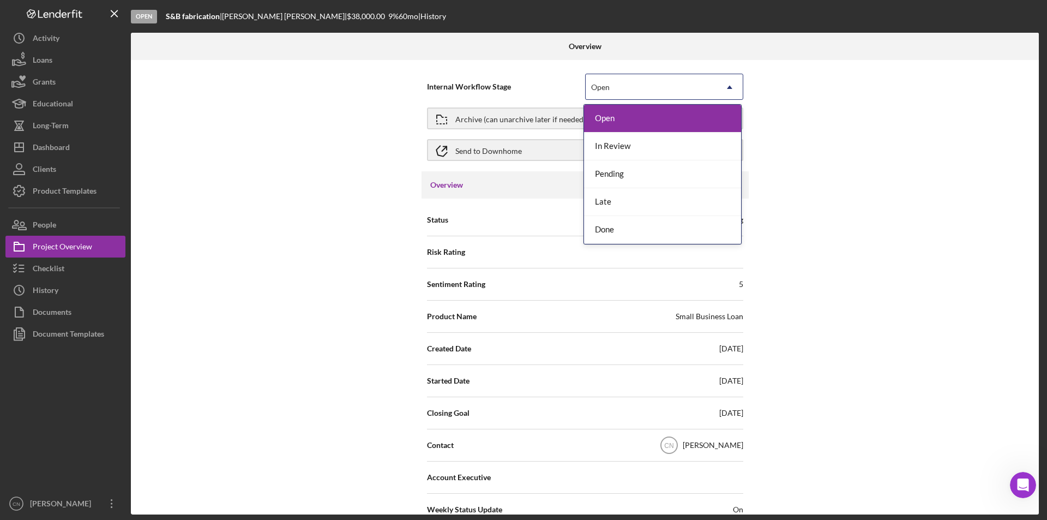
click at [717, 88] on icon "Icon/Dropdown Arrow" at bounding box center [730, 87] width 26 height 26
click at [611, 234] on div "Done" at bounding box center [662, 230] width 157 height 28
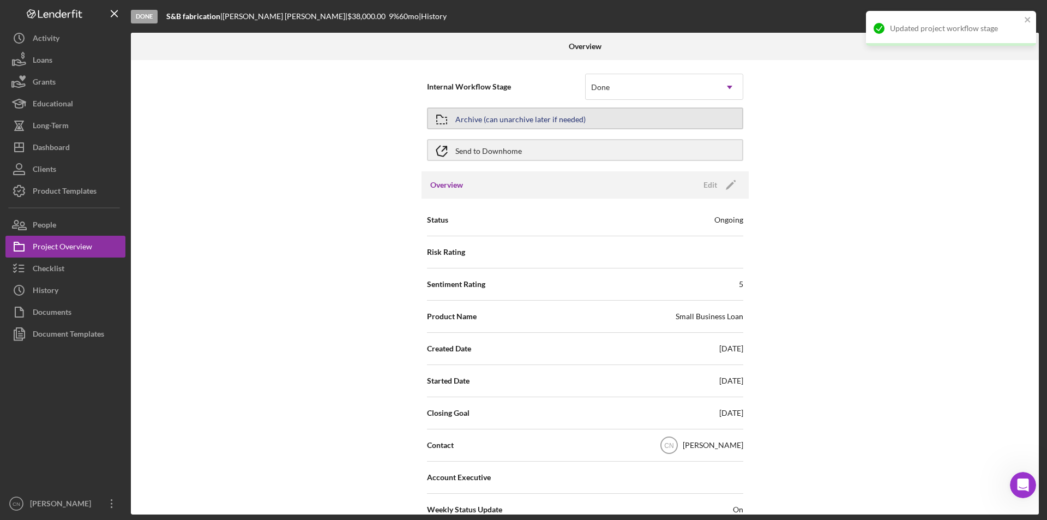
click at [530, 117] on div "Archive (can unarchive later if needed)" at bounding box center [521, 119] width 130 height 20
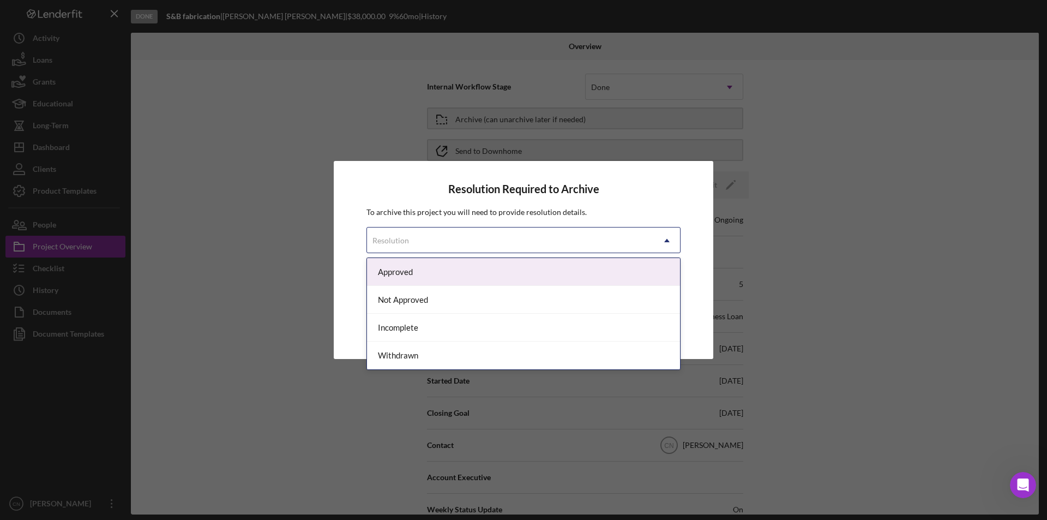
click at [603, 249] on div "Resolution" at bounding box center [510, 240] width 287 height 25
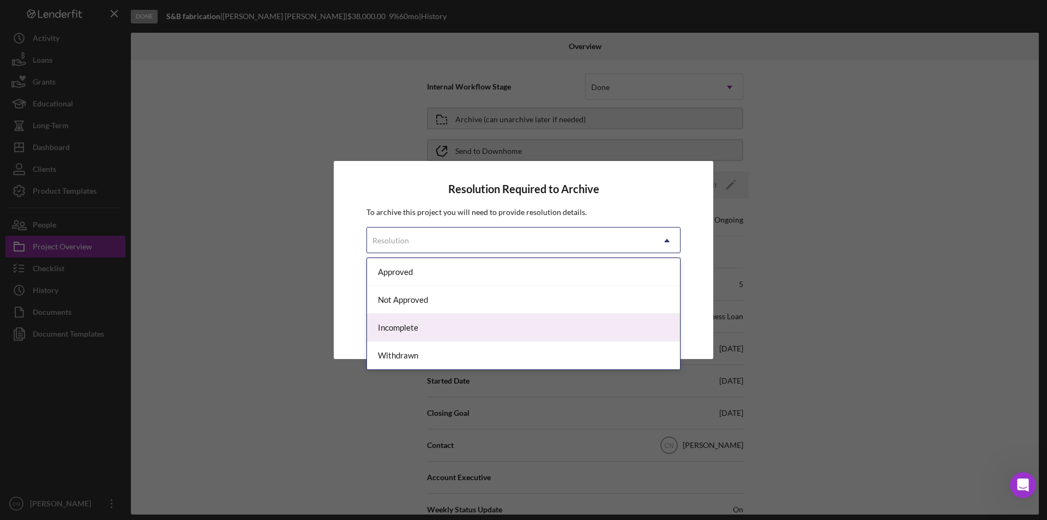
click at [424, 331] on div "Incomplete" at bounding box center [523, 328] width 313 height 28
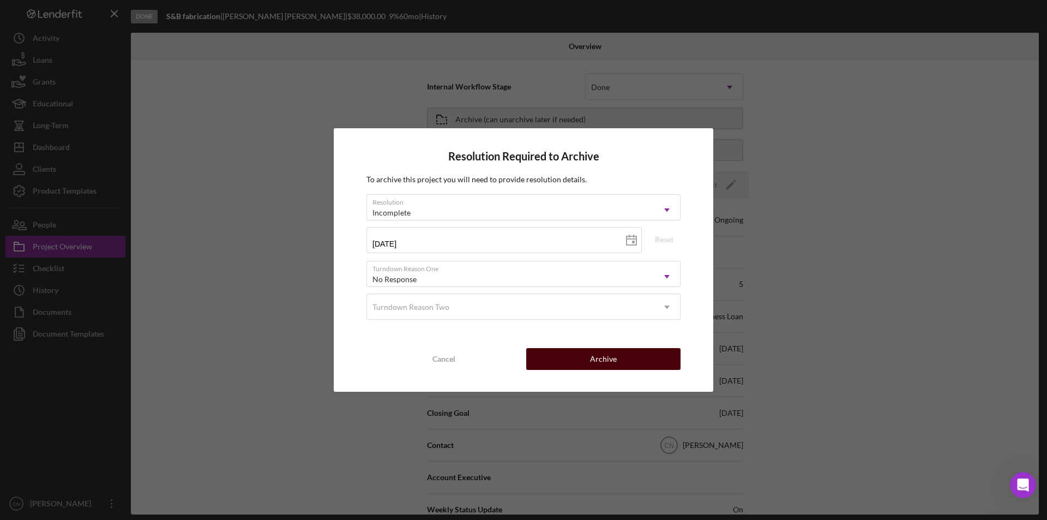
click at [581, 362] on button "Archive" at bounding box center [603, 359] width 154 height 22
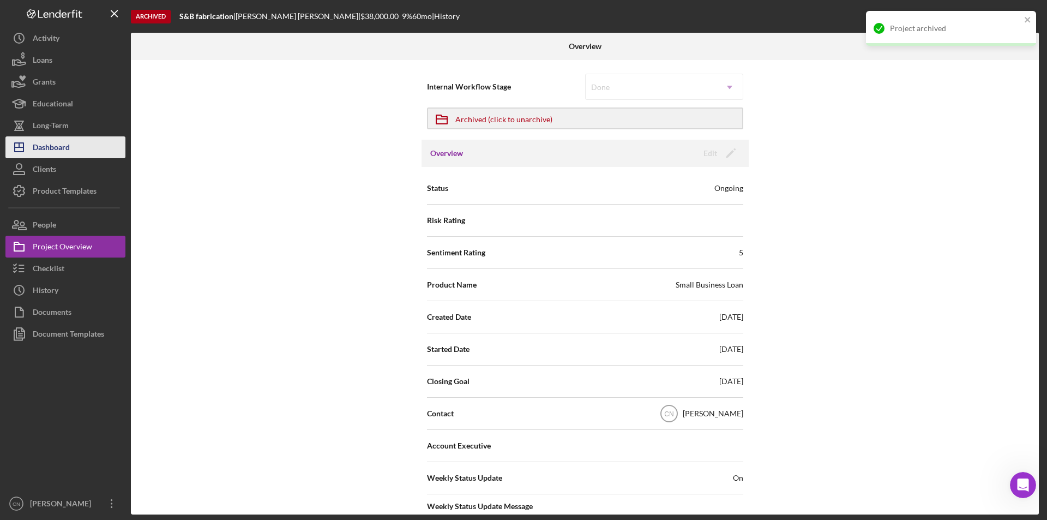
click at [58, 148] on div "Dashboard" at bounding box center [51, 148] width 37 height 25
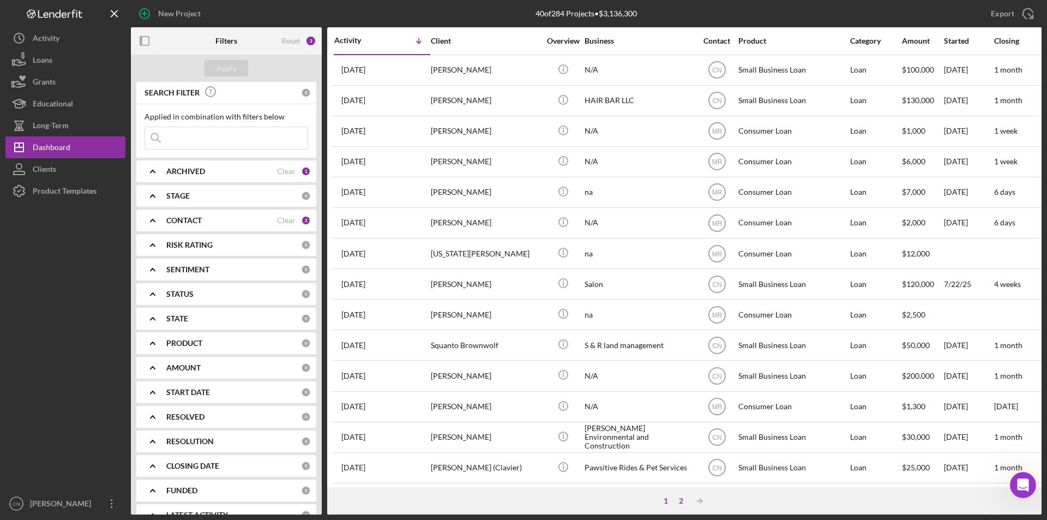
click at [686, 504] on div "2" at bounding box center [681, 500] width 15 height 9
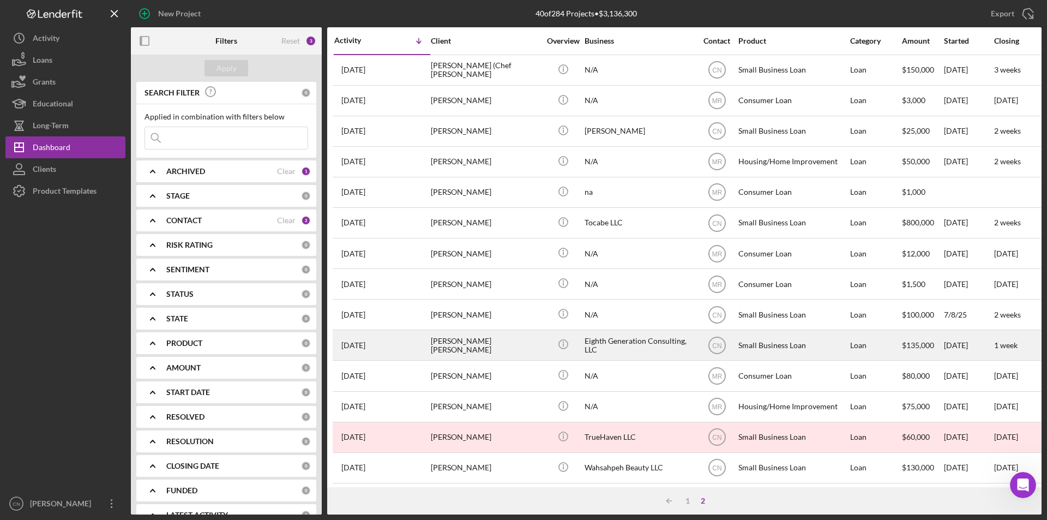
scroll to position [40, 0]
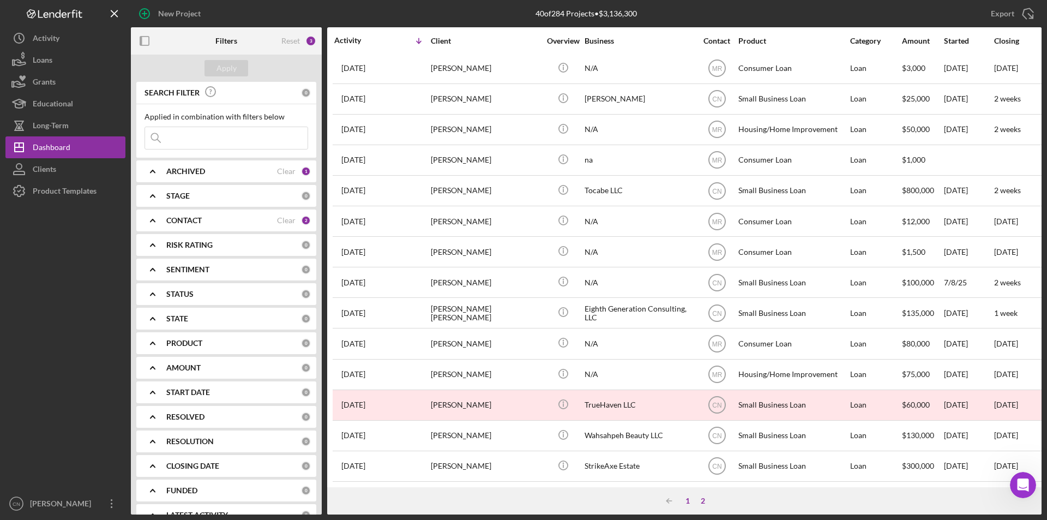
click at [686, 498] on div "1" at bounding box center [687, 500] width 15 height 9
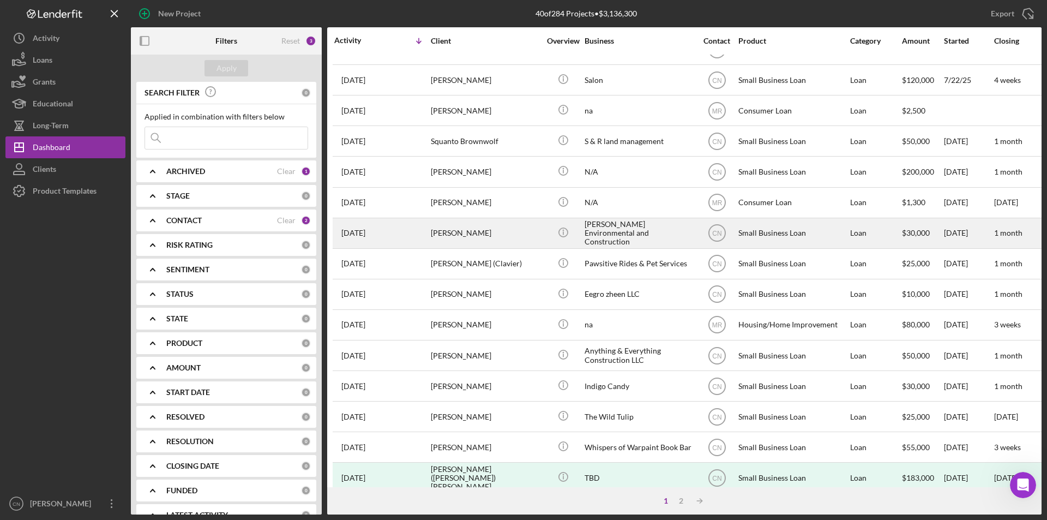
scroll to position [346, 0]
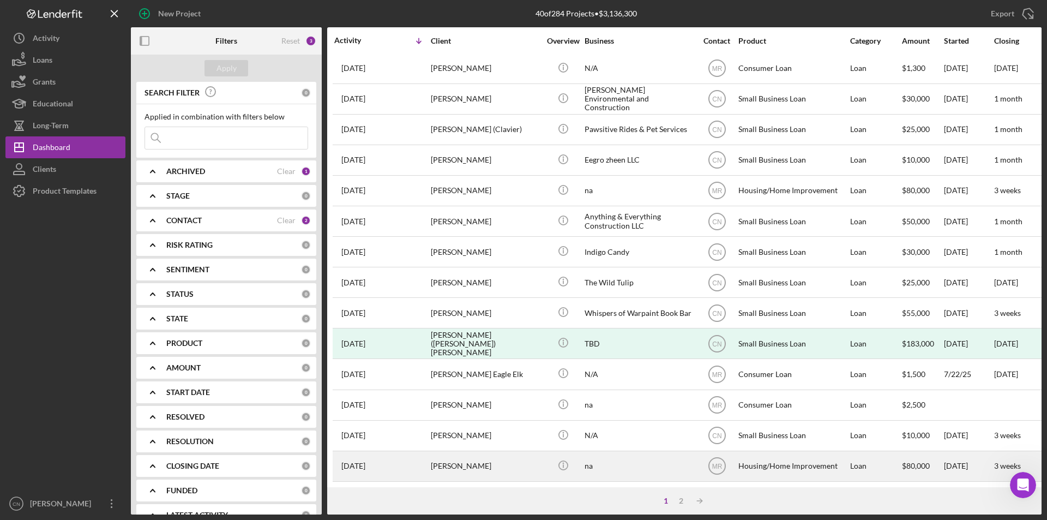
click at [440, 452] on div "[PERSON_NAME]" at bounding box center [485, 466] width 109 height 29
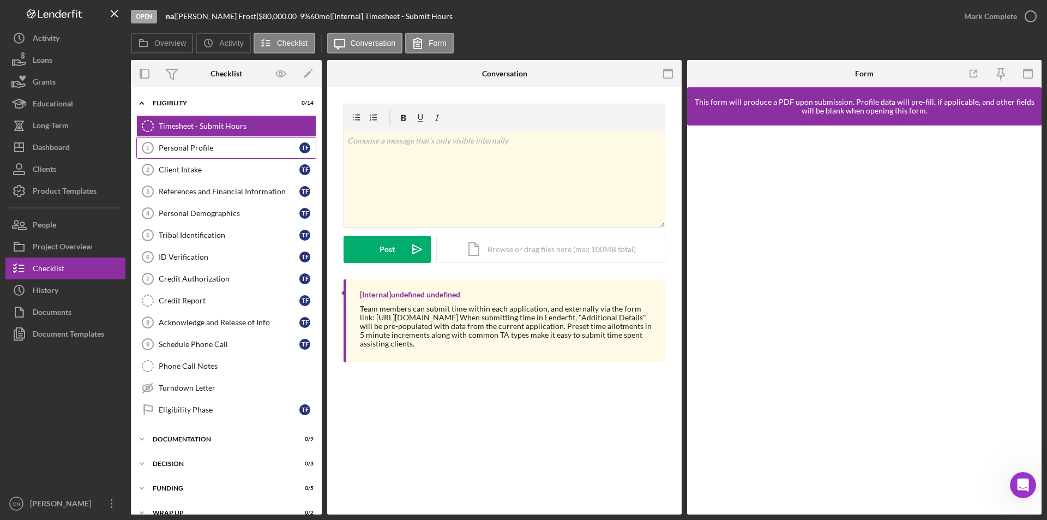
click at [170, 147] on div "Personal Profile" at bounding box center [229, 147] width 141 height 9
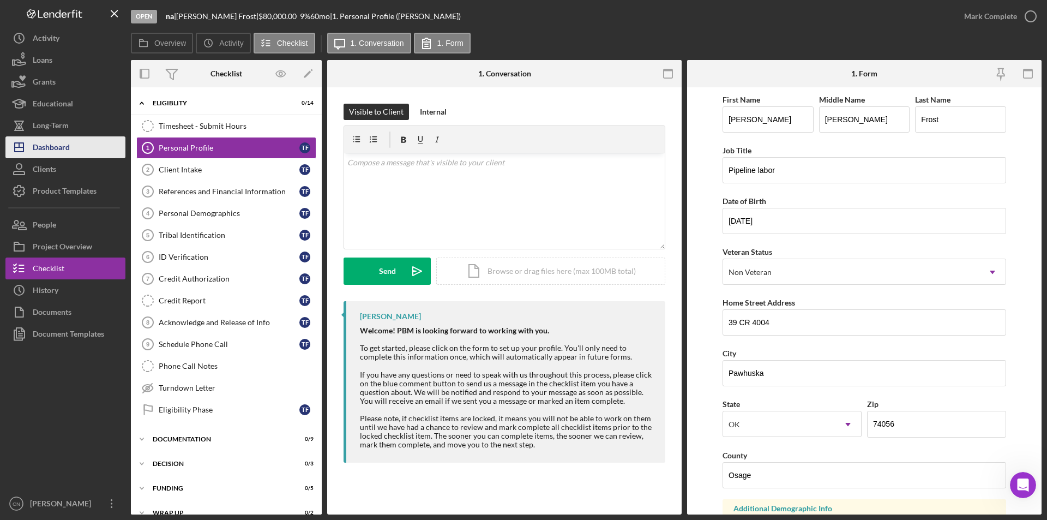
click at [53, 145] on div "Dashboard" at bounding box center [51, 148] width 37 height 25
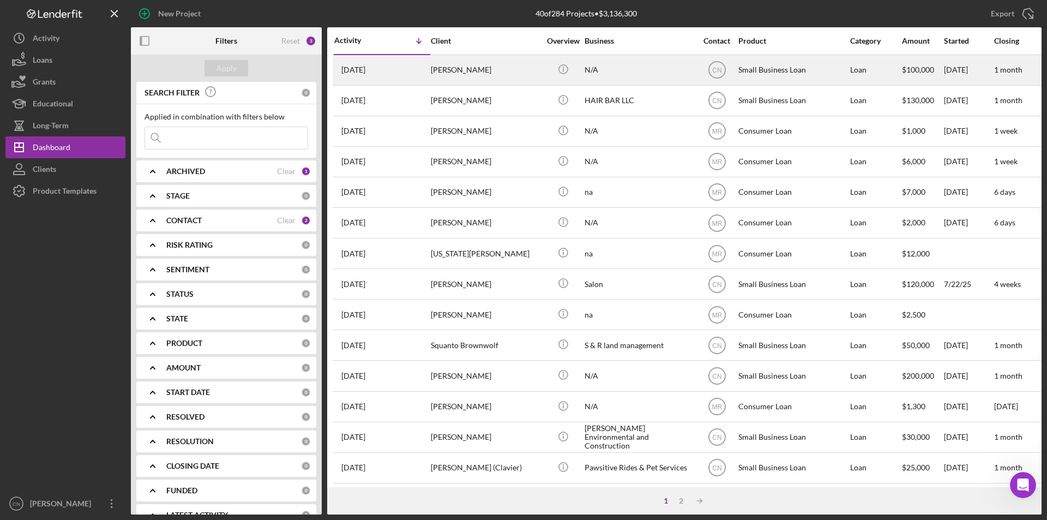
click at [458, 69] on div "[PERSON_NAME]" at bounding box center [485, 70] width 109 height 29
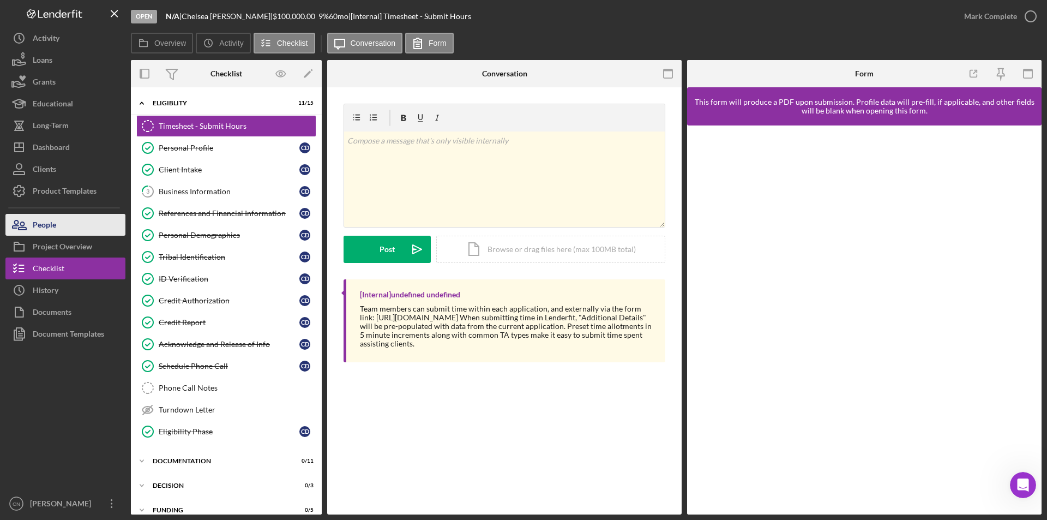
click at [42, 223] on div "People" at bounding box center [44, 226] width 23 height 25
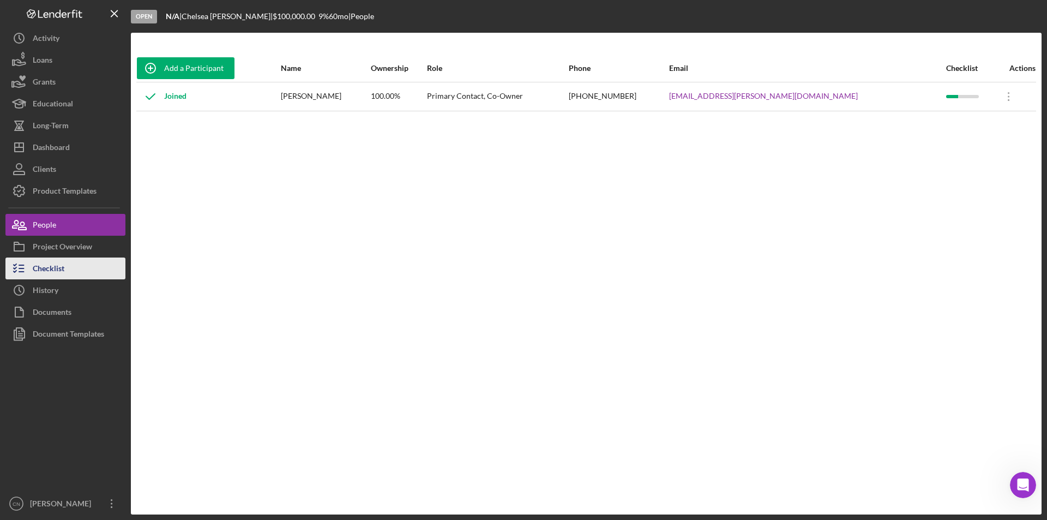
click at [52, 262] on div "Checklist" at bounding box center [49, 269] width 32 height 25
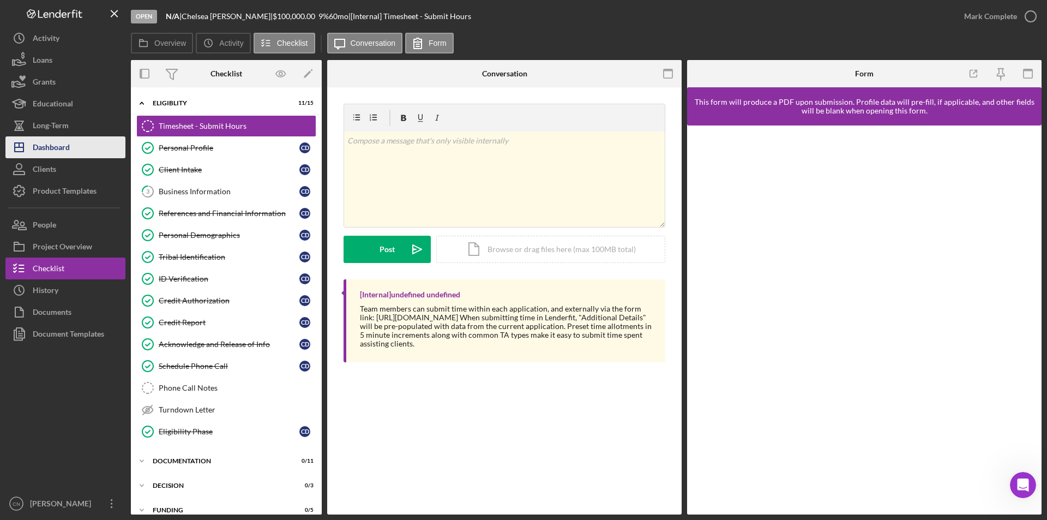
click at [47, 148] on div "Dashboard" at bounding box center [51, 148] width 37 height 25
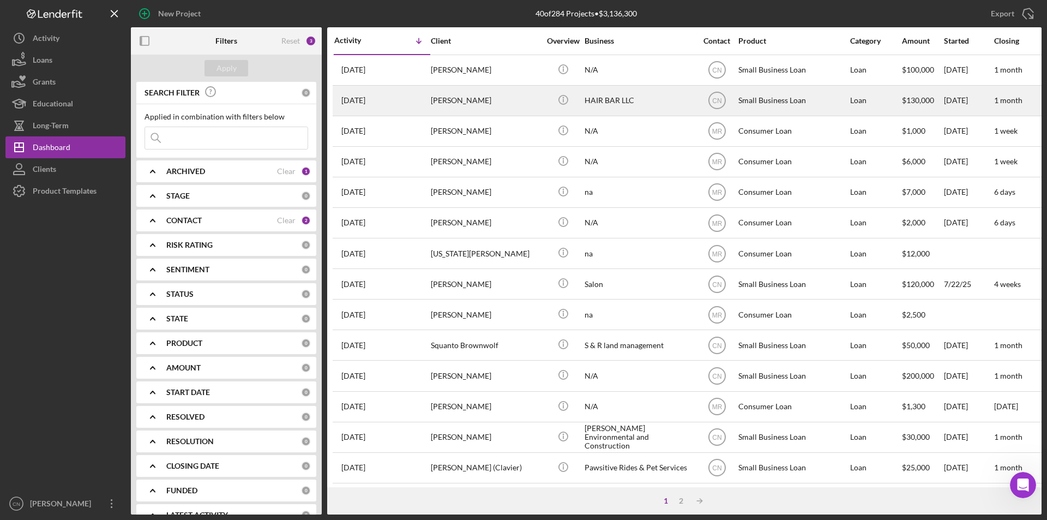
click at [457, 98] on div "[PERSON_NAME]" at bounding box center [485, 100] width 109 height 29
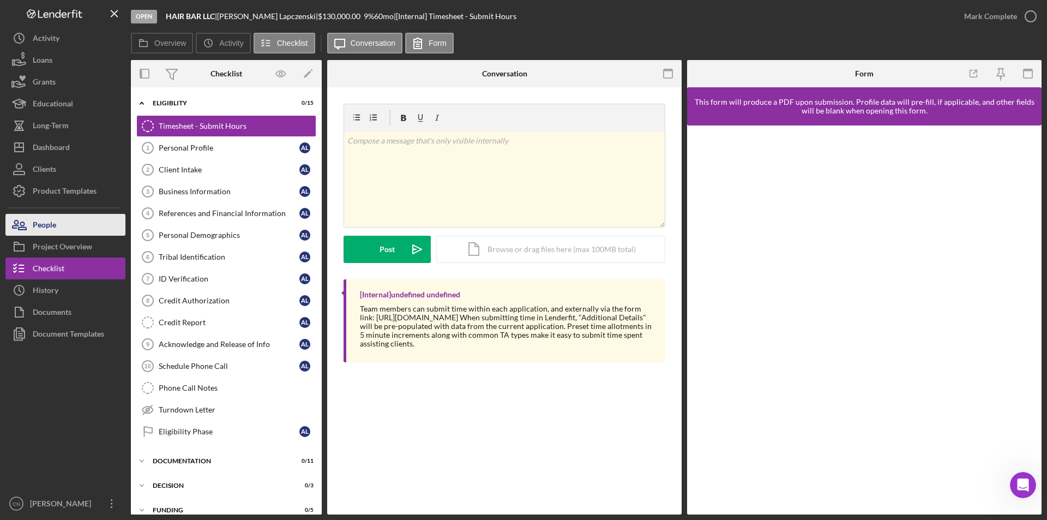
click at [42, 224] on div "People" at bounding box center [44, 226] width 23 height 25
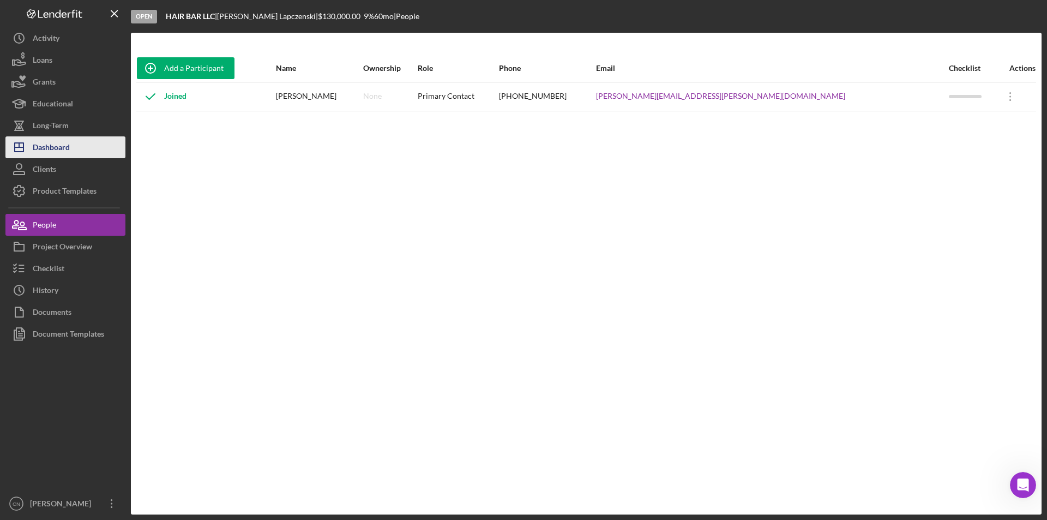
click at [41, 140] on div "Dashboard" at bounding box center [51, 148] width 37 height 25
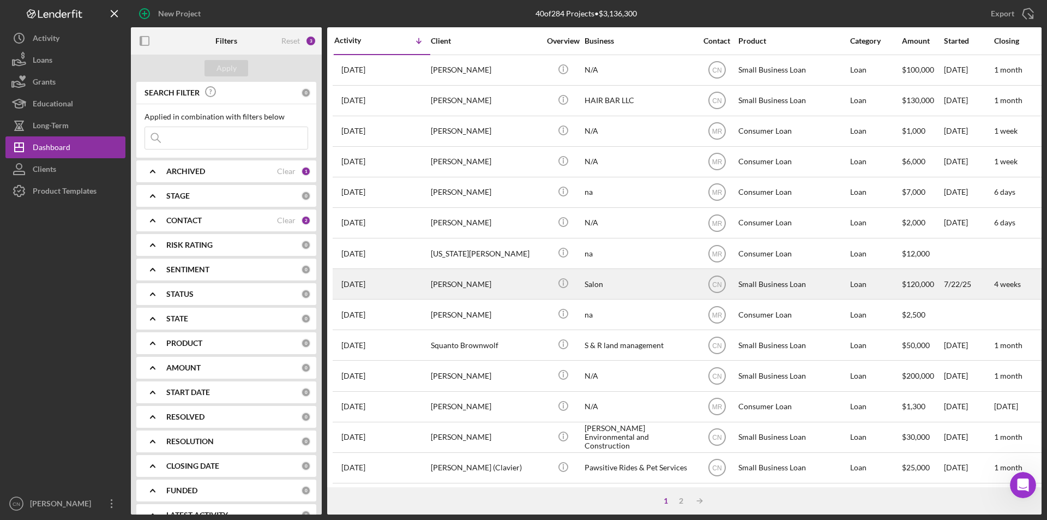
click at [450, 286] on div "[PERSON_NAME]" at bounding box center [485, 283] width 109 height 29
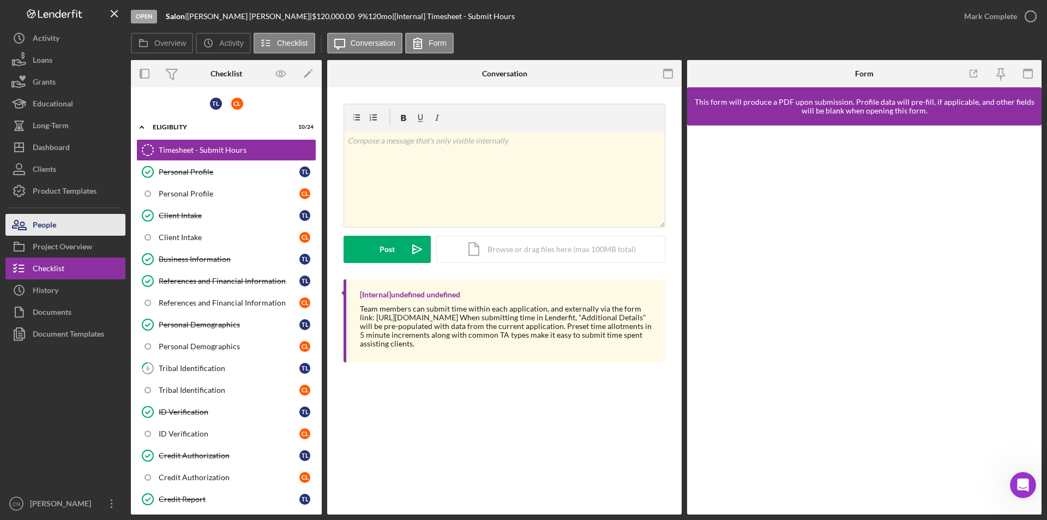
click at [47, 225] on div "People" at bounding box center [44, 226] width 23 height 25
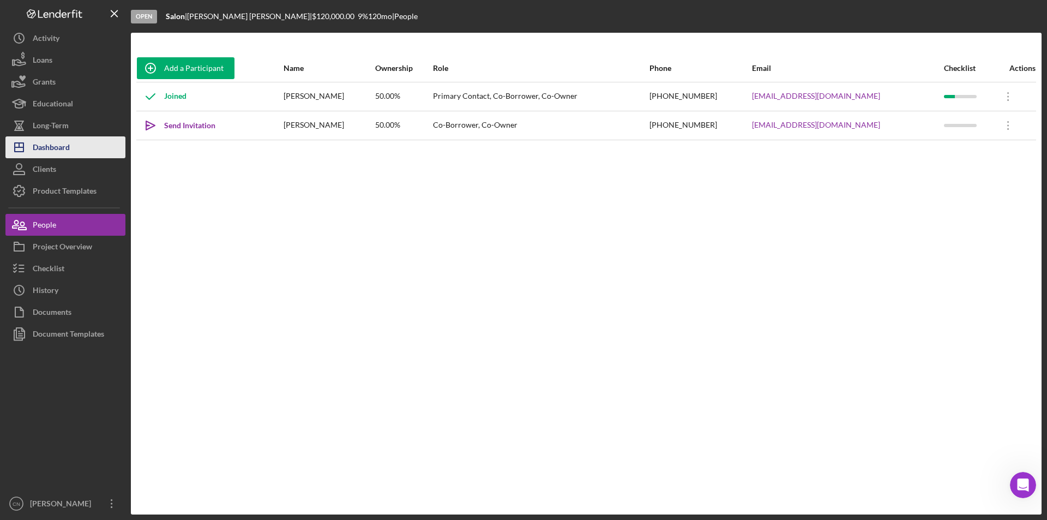
click at [51, 149] on div "Dashboard" at bounding box center [51, 148] width 37 height 25
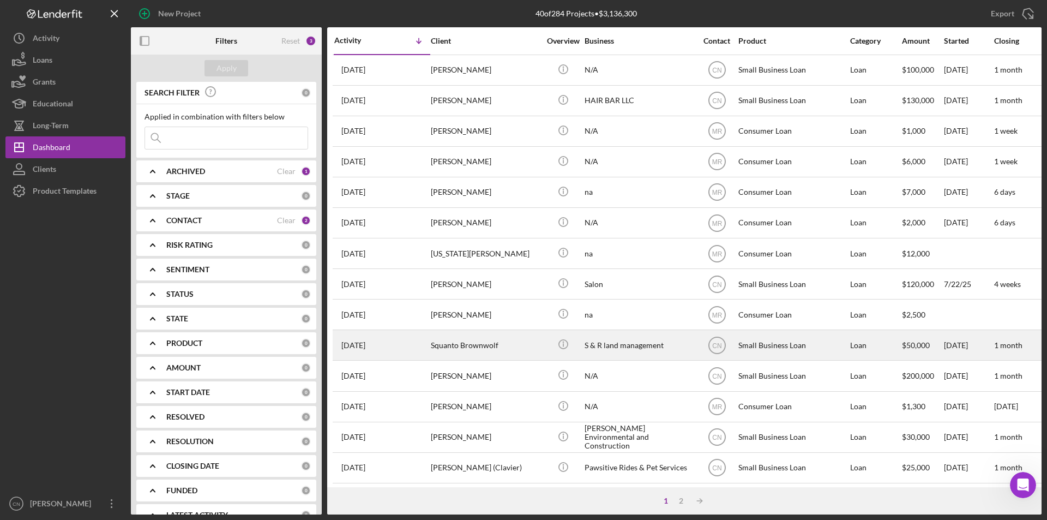
click at [460, 344] on div "Squanto Brownwolf" at bounding box center [485, 345] width 109 height 29
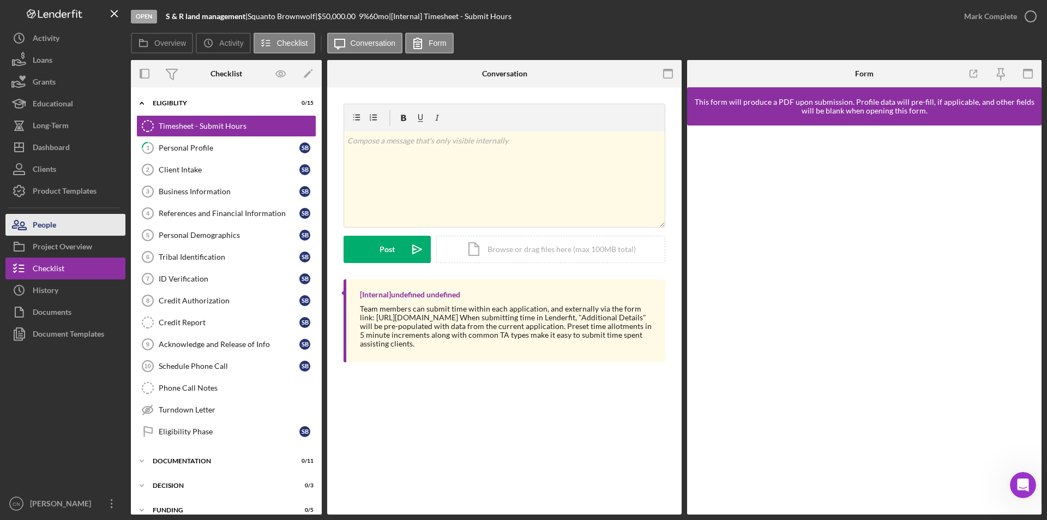
click at [45, 222] on div "People" at bounding box center [44, 226] width 23 height 25
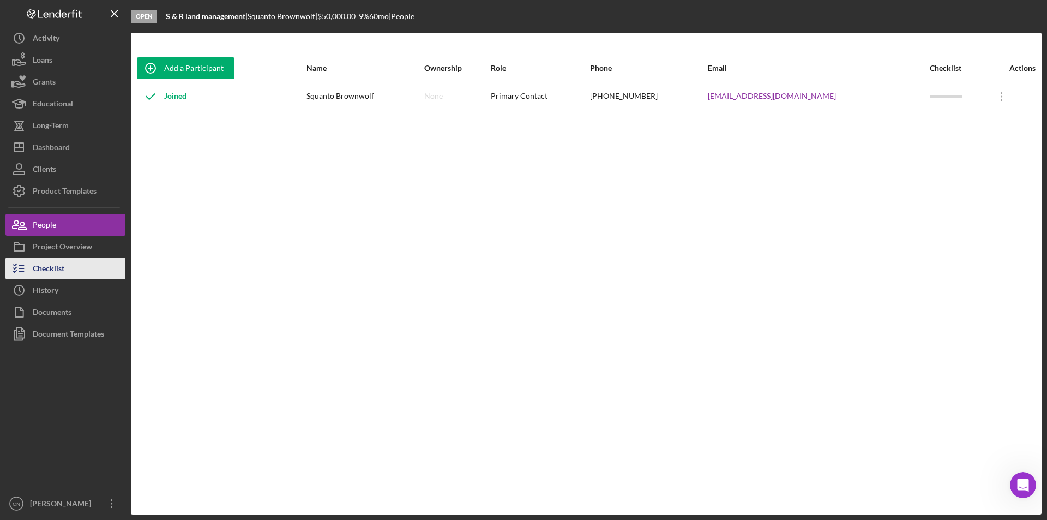
click at [51, 265] on div "Checklist" at bounding box center [49, 269] width 32 height 25
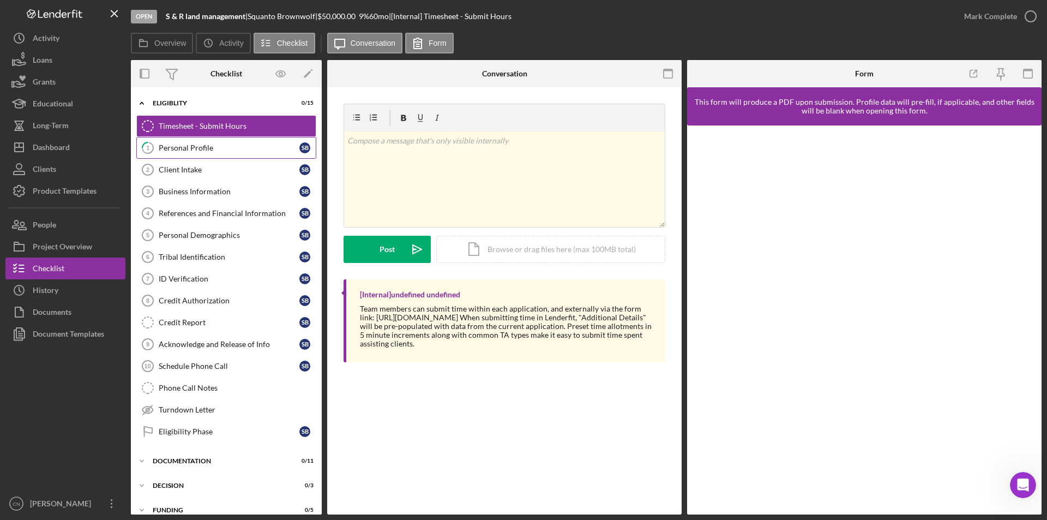
click at [194, 146] on div "Personal Profile" at bounding box center [229, 147] width 141 height 9
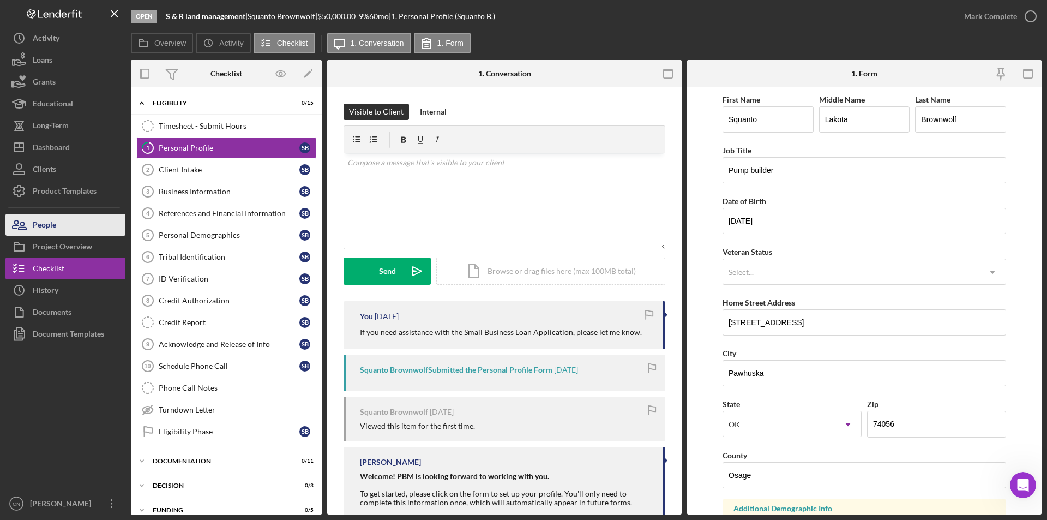
click at [50, 227] on div "People" at bounding box center [44, 226] width 23 height 25
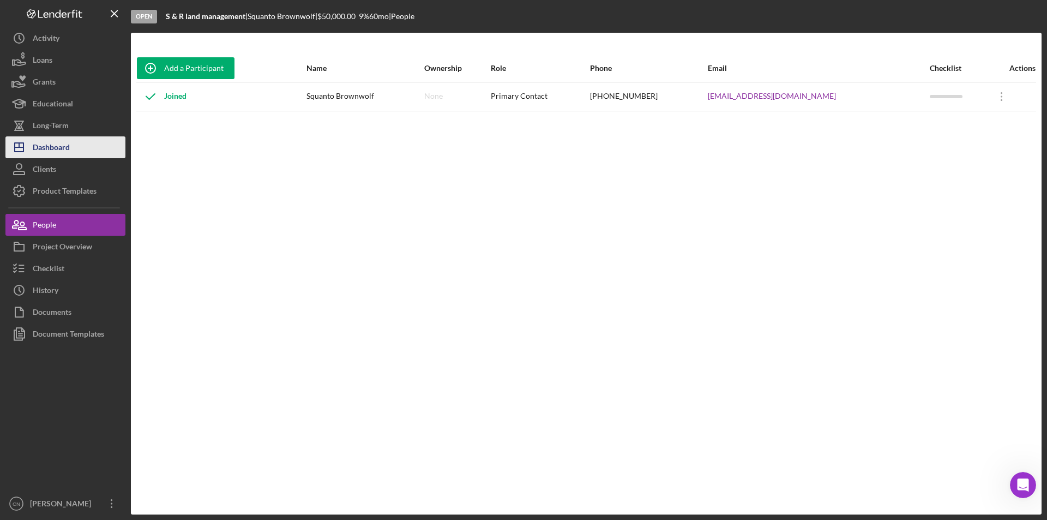
click at [41, 144] on div "Dashboard" at bounding box center [51, 148] width 37 height 25
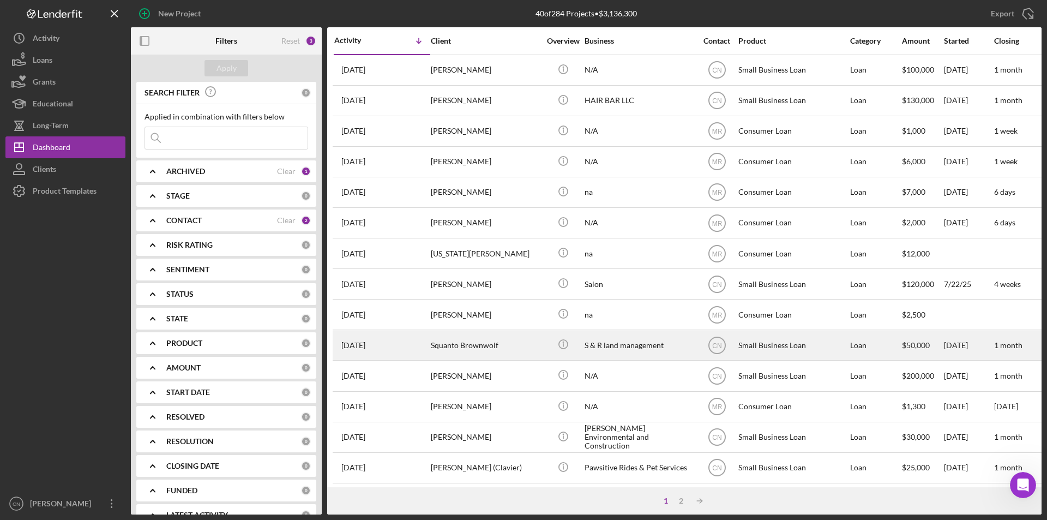
click at [469, 347] on div "Squanto Brownwolf" at bounding box center [485, 345] width 109 height 29
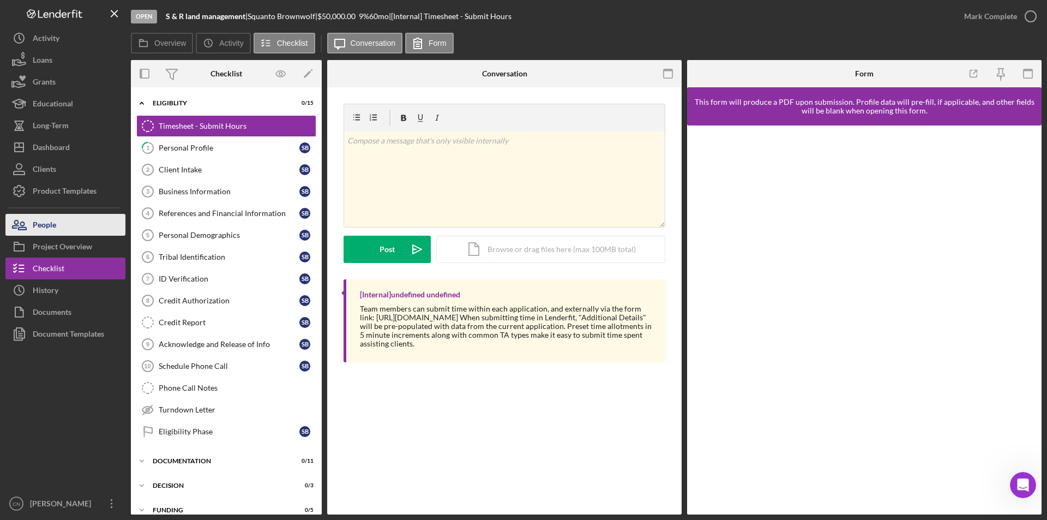
click at [37, 230] on div "People" at bounding box center [44, 226] width 23 height 25
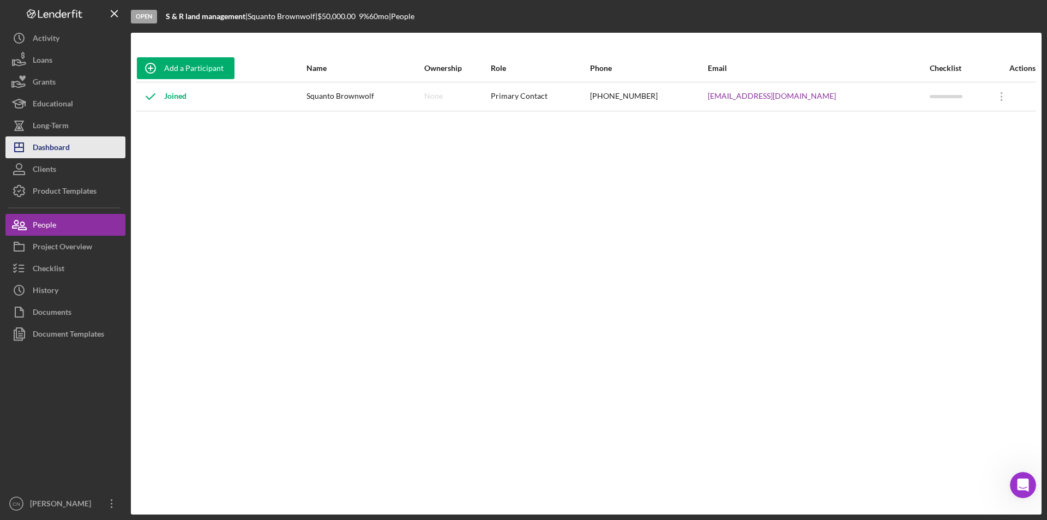
click at [55, 143] on div "Dashboard" at bounding box center [51, 148] width 37 height 25
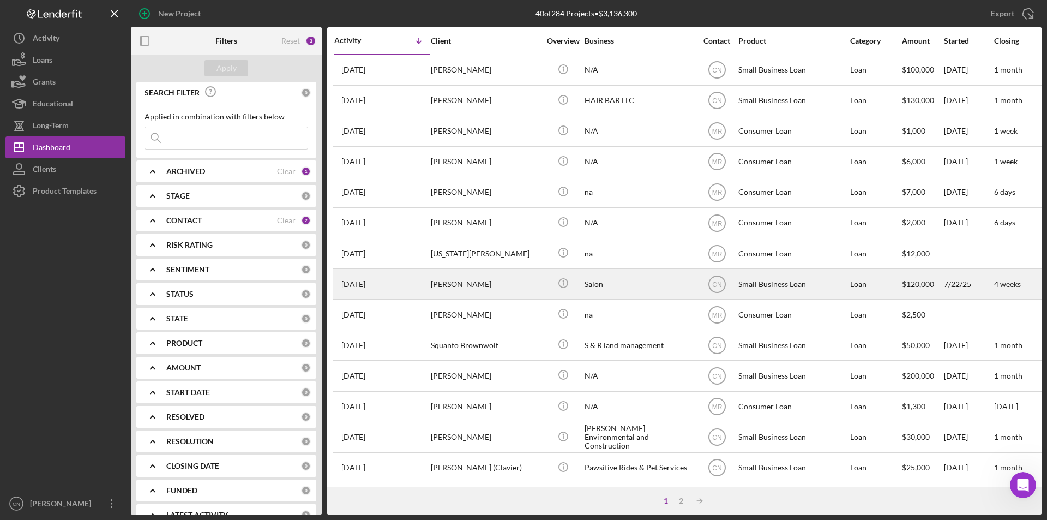
click at [462, 286] on div "[PERSON_NAME]" at bounding box center [485, 283] width 109 height 29
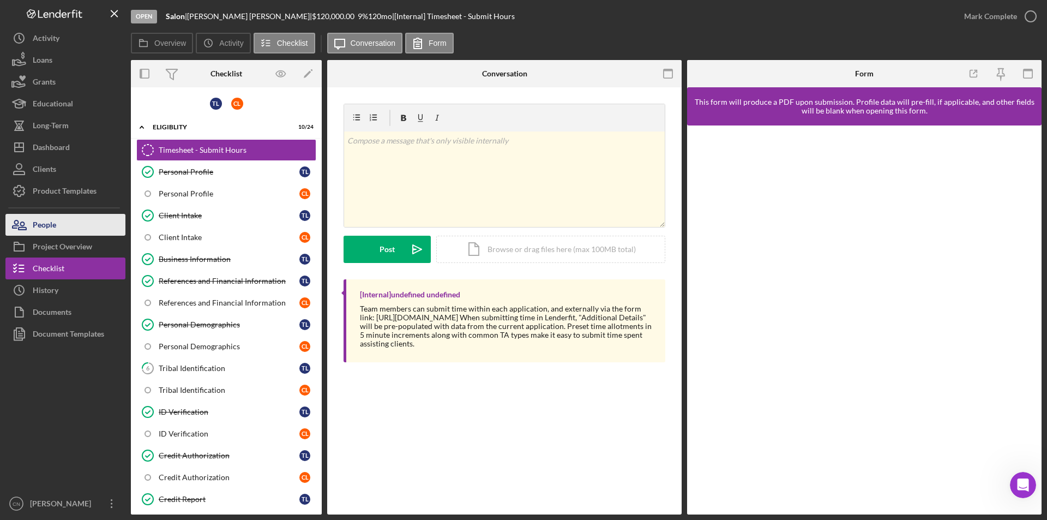
click at [42, 223] on div "People" at bounding box center [44, 226] width 23 height 25
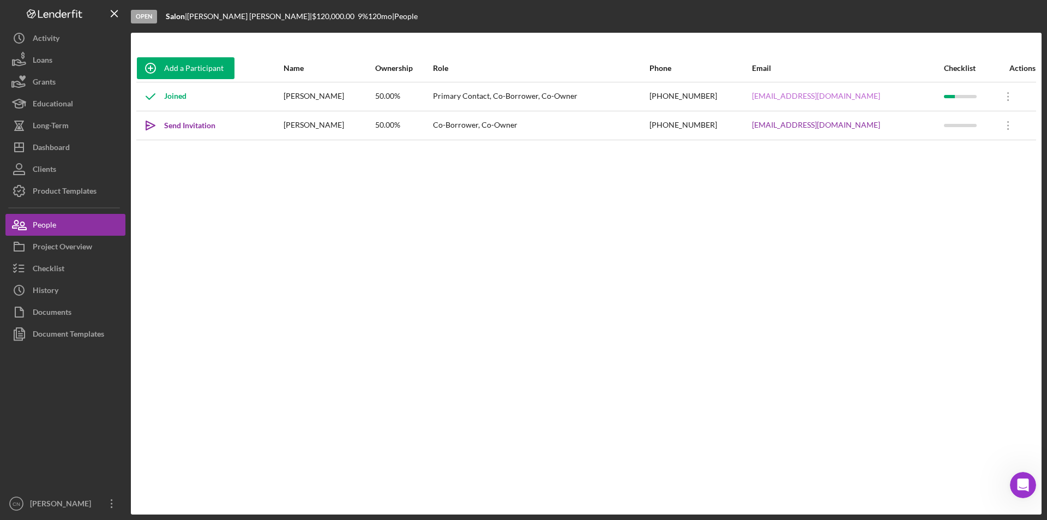
click at [811, 97] on link "[EMAIL_ADDRESS][DOMAIN_NAME]" at bounding box center [816, 96] width 128 height 9
click at [53, 149] on div "Dashboard" at bounding box center [51, 148] width 37 height 25
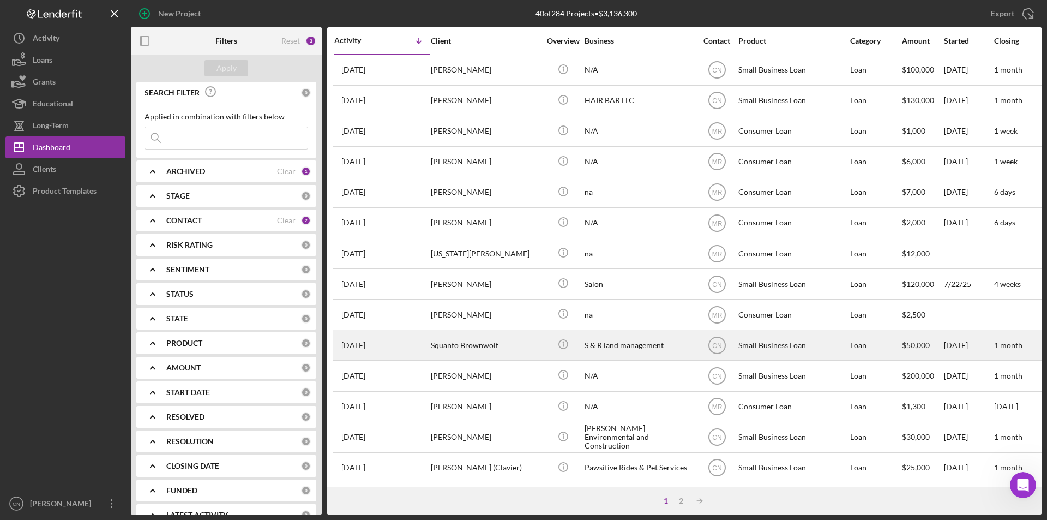
click at [457, 349] on div "Squanto Brownwolf" at bounding box center [485, 345] width 109 height 29
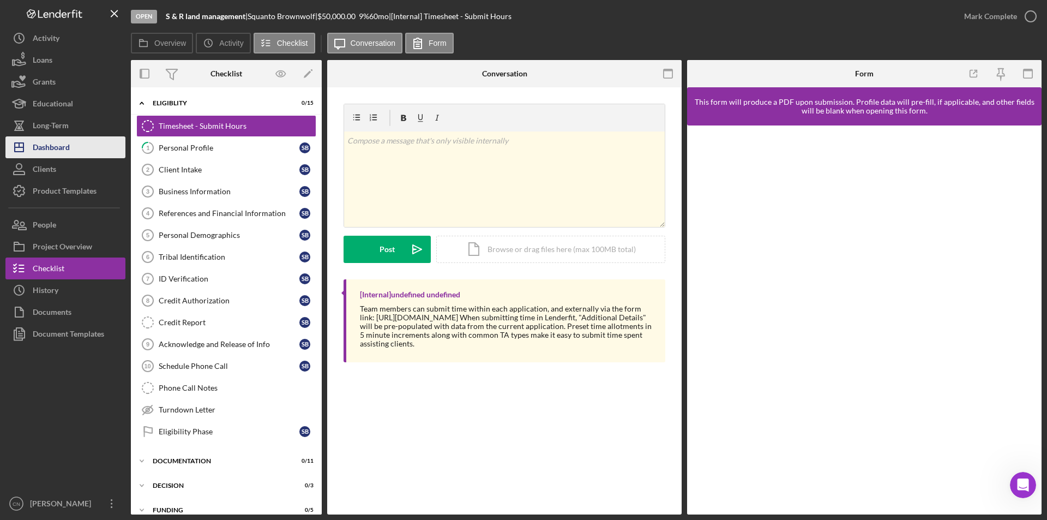
click at [58, 141] on div "Dashboard" at bounding box center [51, 148] width 37 height 25
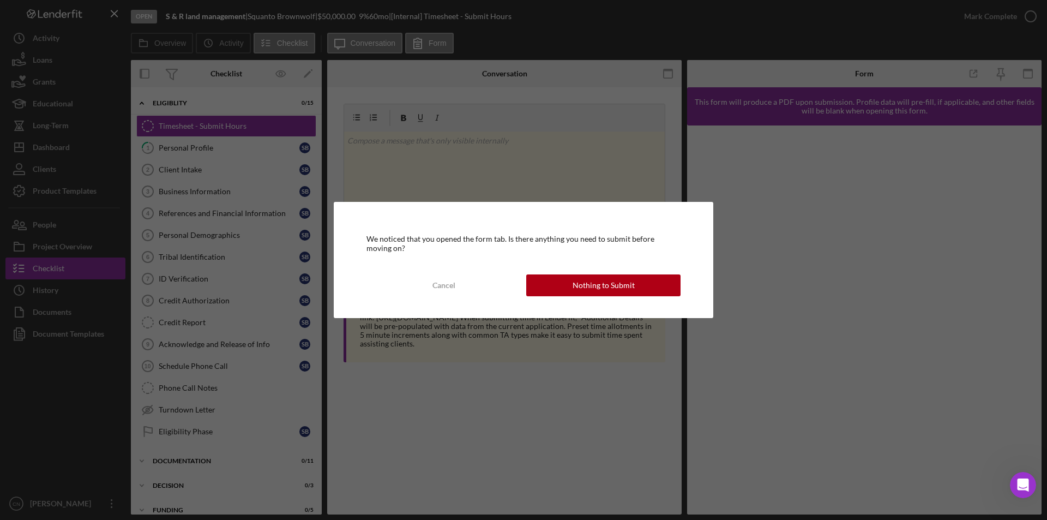
drag, startPoint x: 421, startPoint y: 292, endPoint x: 439, endPoint y: 286, distance: 19.0
click at [424, 291] on button "Cancel" at bounding box center [444, 285] width 154 height 22
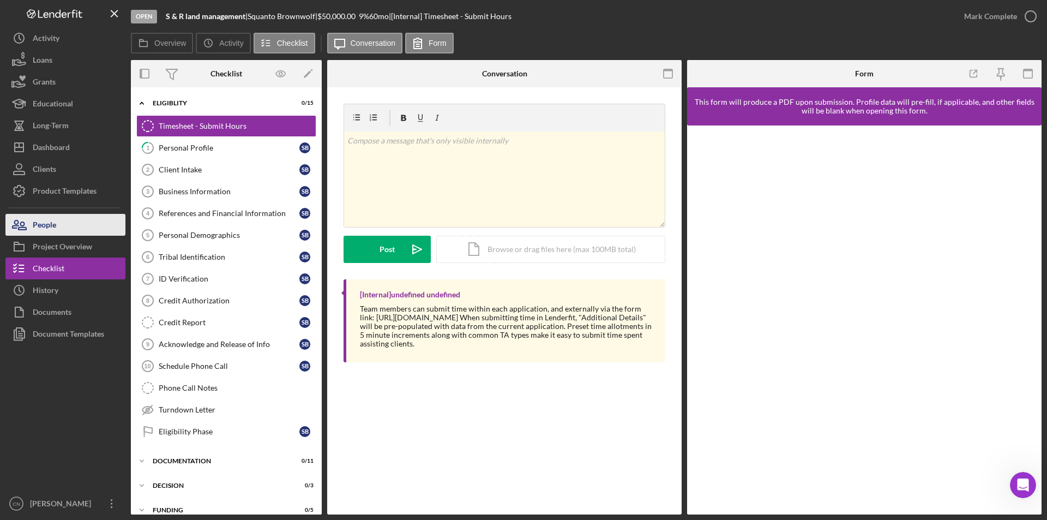
click at [37, 226] on div "People" at bounding box center [44, 226] width 23 height 25
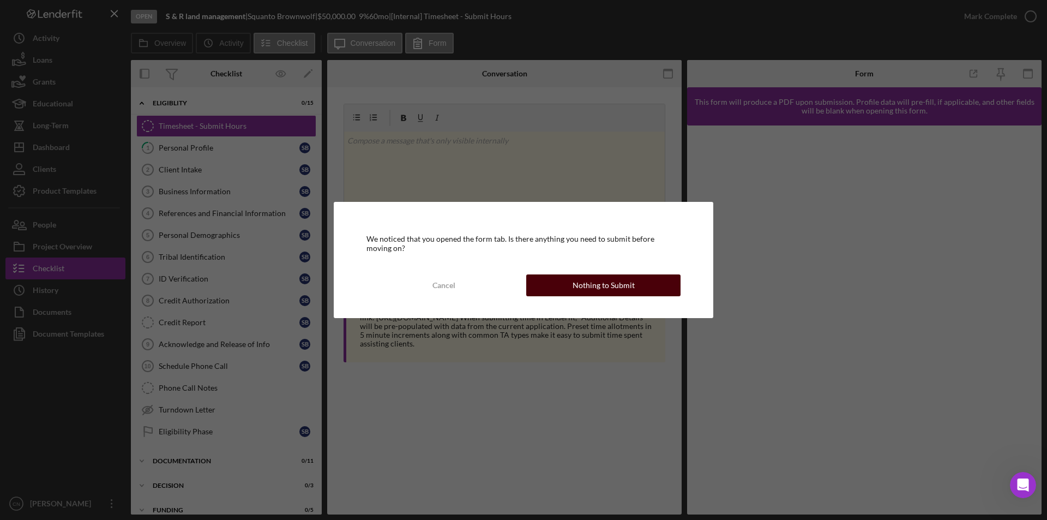
click at [601, 283] on div "Nothing to Submit" at bounding box center [604, 285] width 62 height 22
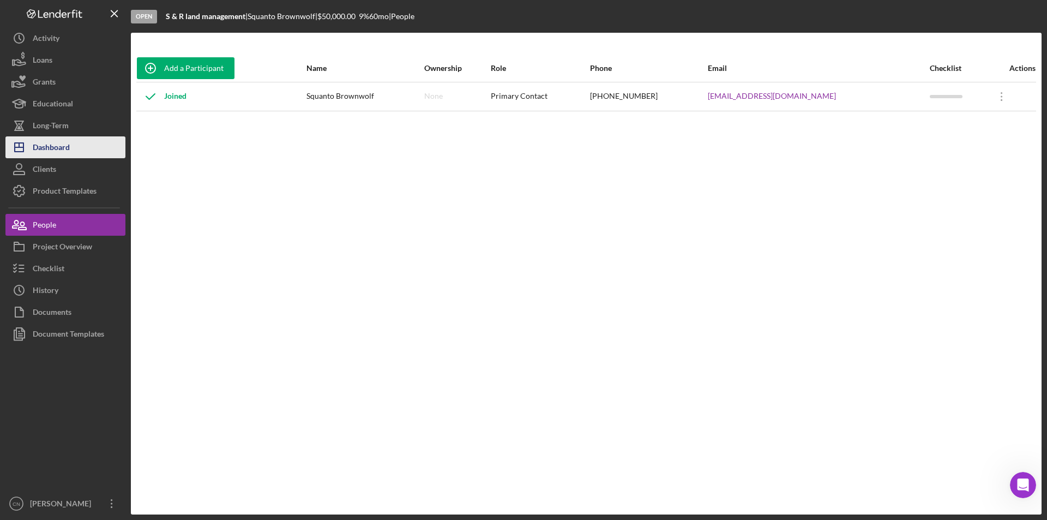
click at [62, 148] on div "Dashboard" at bounding box center [51, 148] width 37 height 25
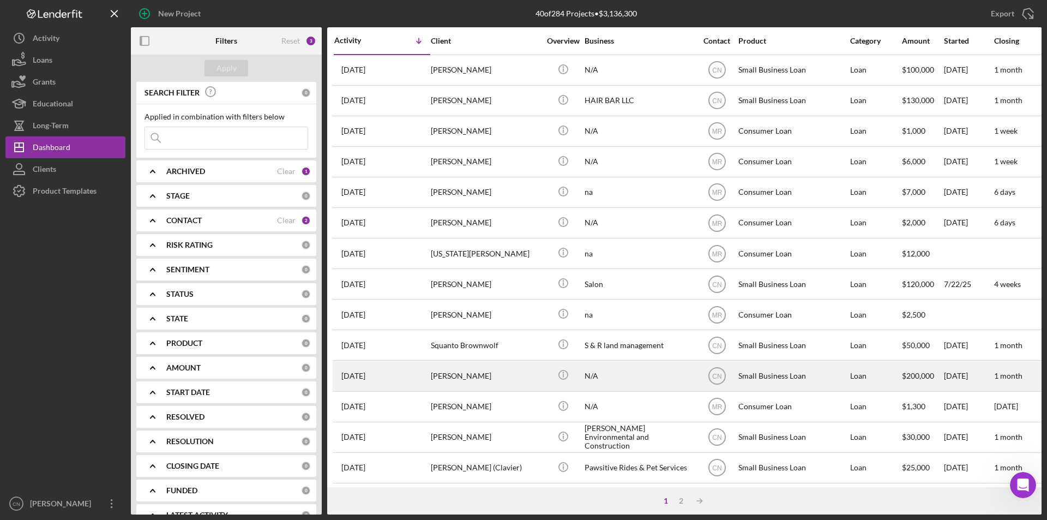
click at [468, 377] on div "[PERSON_NAME]" at bounding box center [485, 375] width 109 height 29
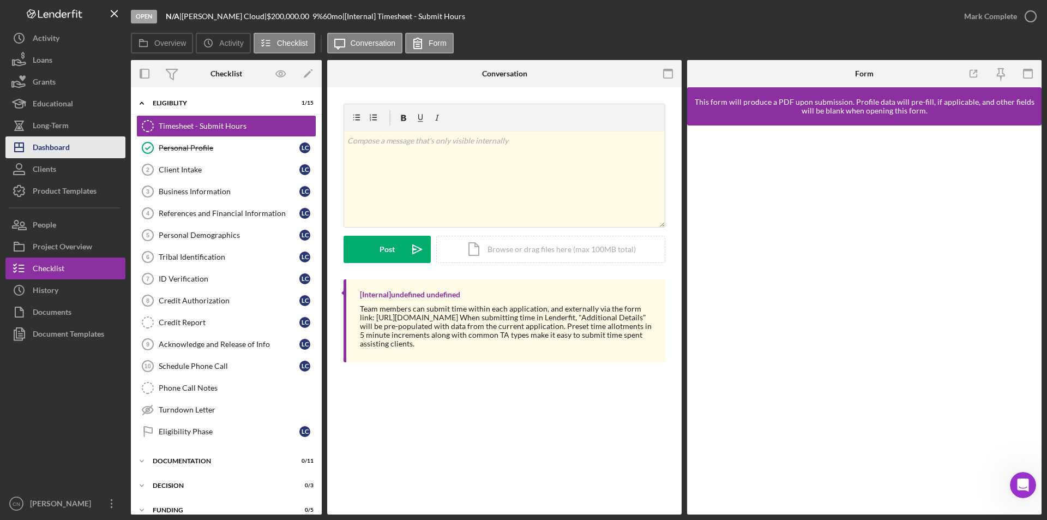
click at [46, 156] on div "Dashboard" at bounding box center [51, 148] width 37 height 25
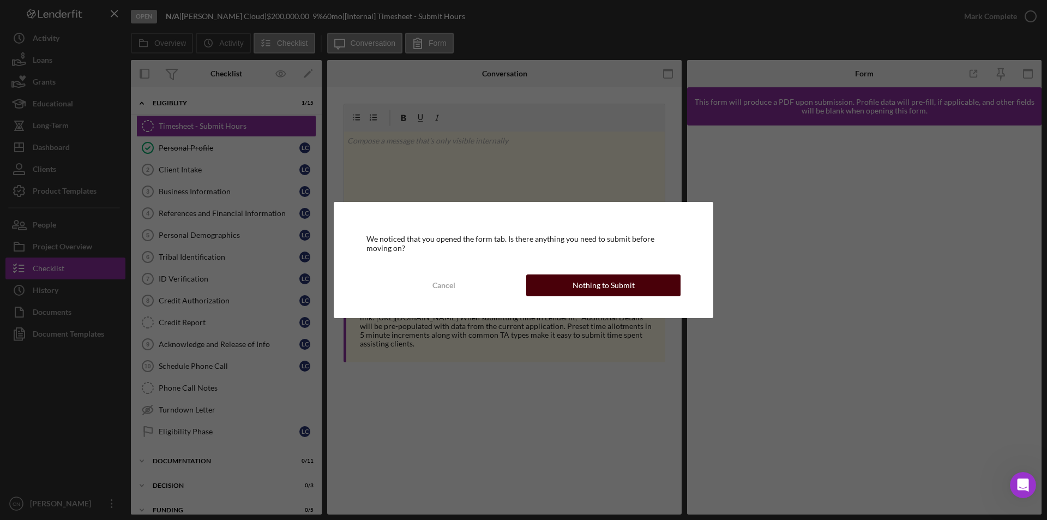
click at [613, 280] on div "Nothing to Submit" at bounding box center [604, 285] width 62 height 22
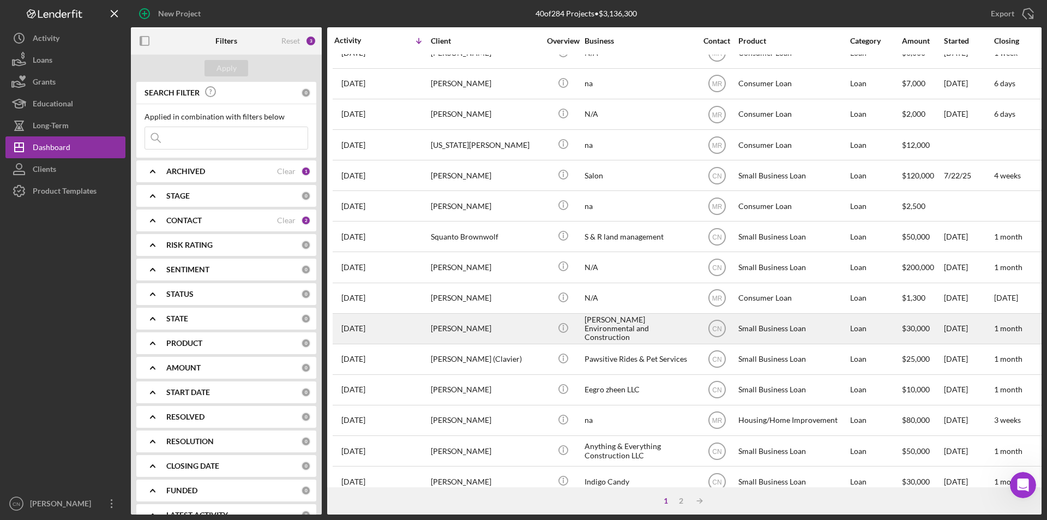
scroll to position [109, 0]
click at [451, 332] on div "[PERSON_NAME]" at bounding box center [485, 328] width 109 height 29
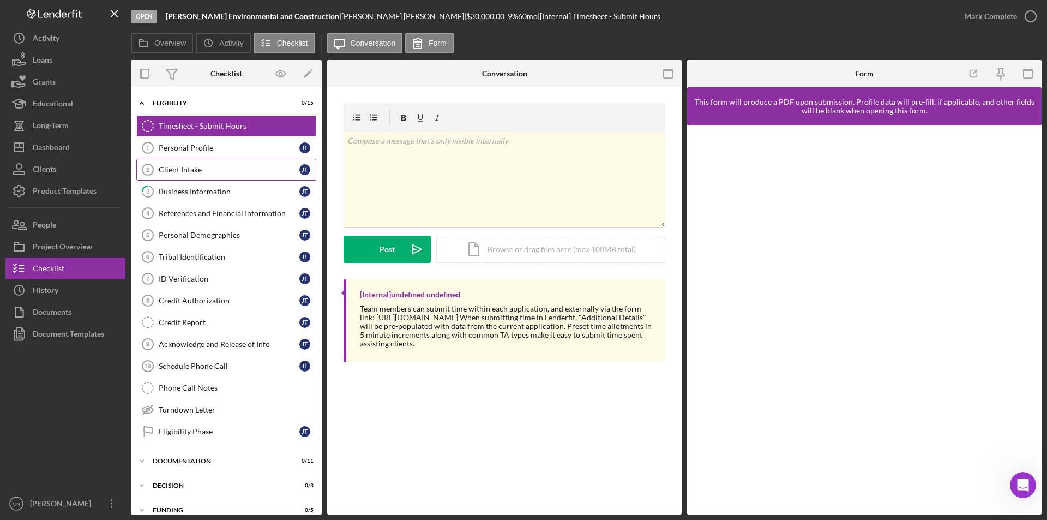
click at [238, 171] on div "Client Intake" at bounding box center [229, 169] width 141 height 9
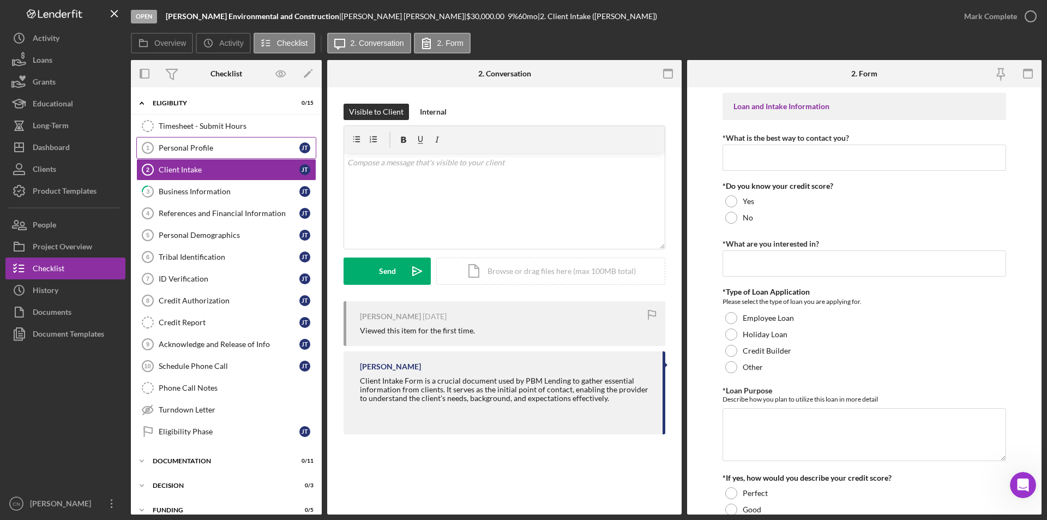
click at [181, 142] on link "Personal Profile 1 Personal Profile [PERSON_NAME]" at bounding box center [226, 148] width 180 height 22
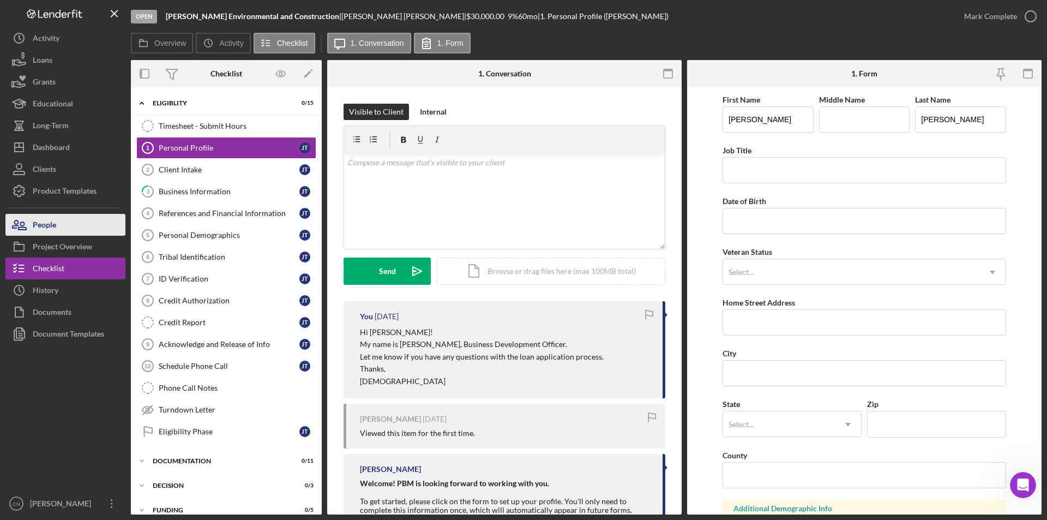
click at [54, 220] on div "People" at bounding box center [44, 226] width 23 height 25
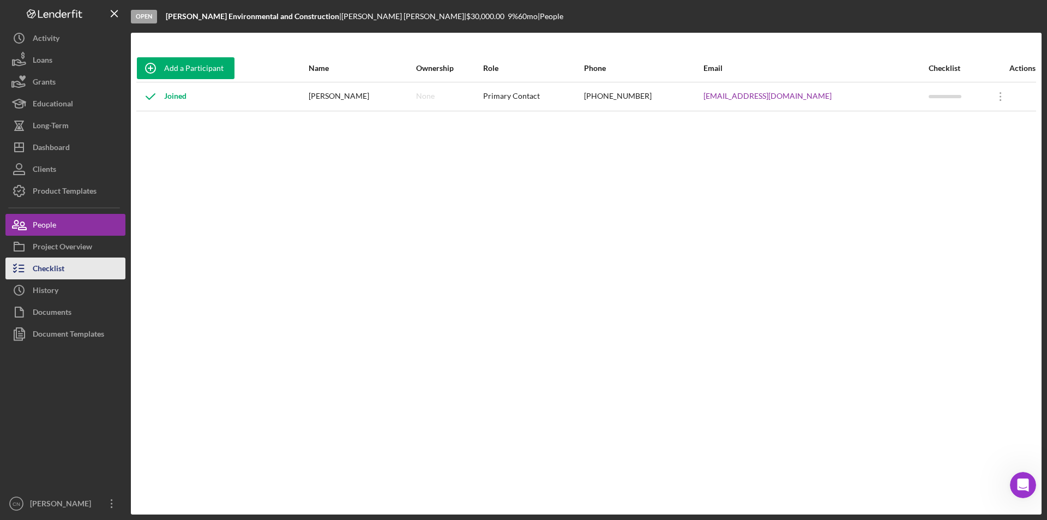
click at [49, 272] on div "Checklist" at bounding box center [49, 269] width 32 height 25
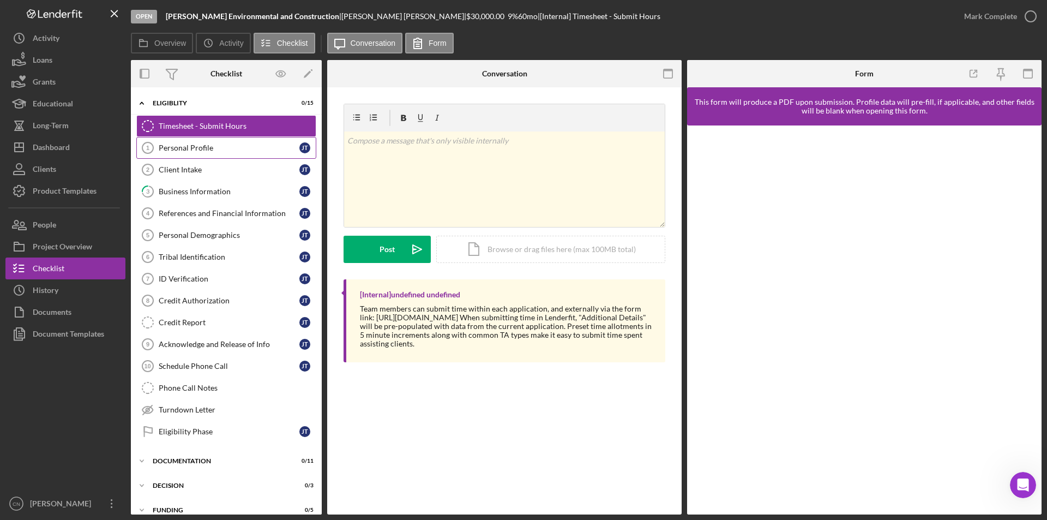
click at [186, 148] on div "Personal Profile" at bounding box center [229, 147] width 141 height 9
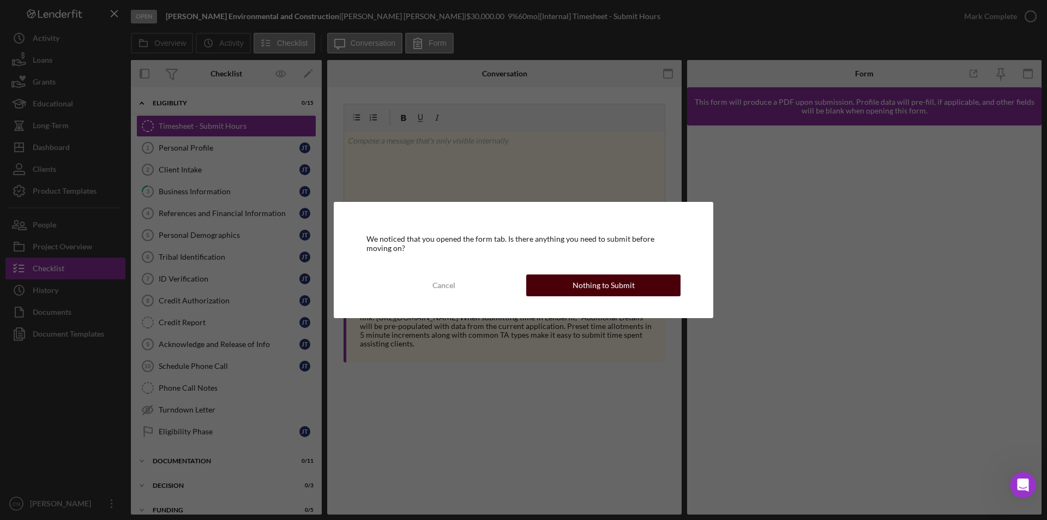
click at [616, 284] on div "Nothing to Submit" at bounding box center [604, 285] width 62 height 22
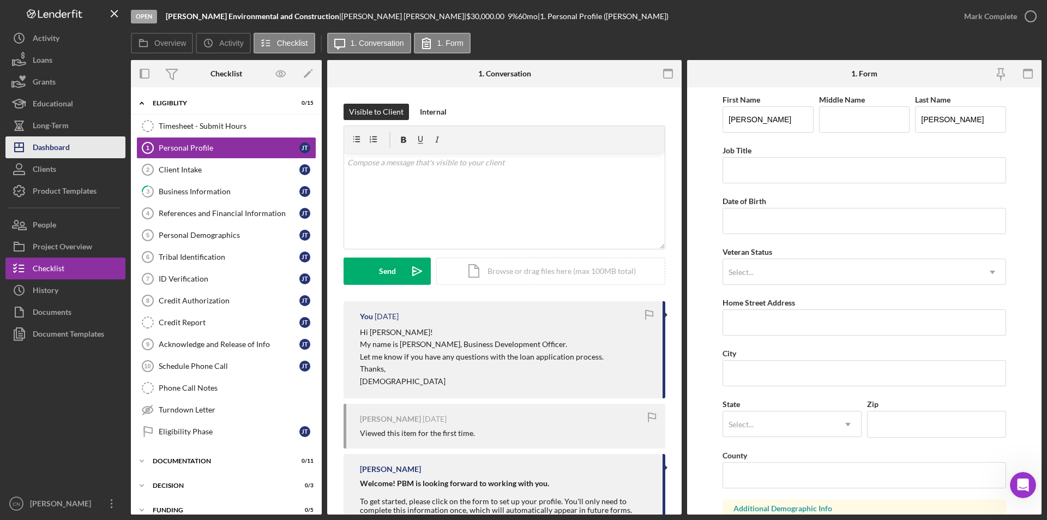
click at [68, 147] on div "Dashboard" at bounding box center [51, 148] width 37 height 25
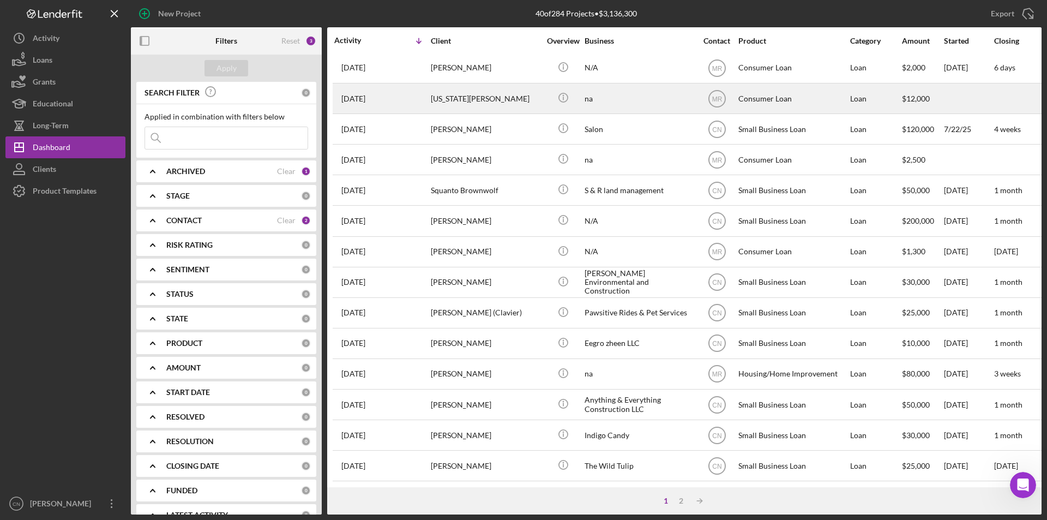
scroll to position [164, 0]
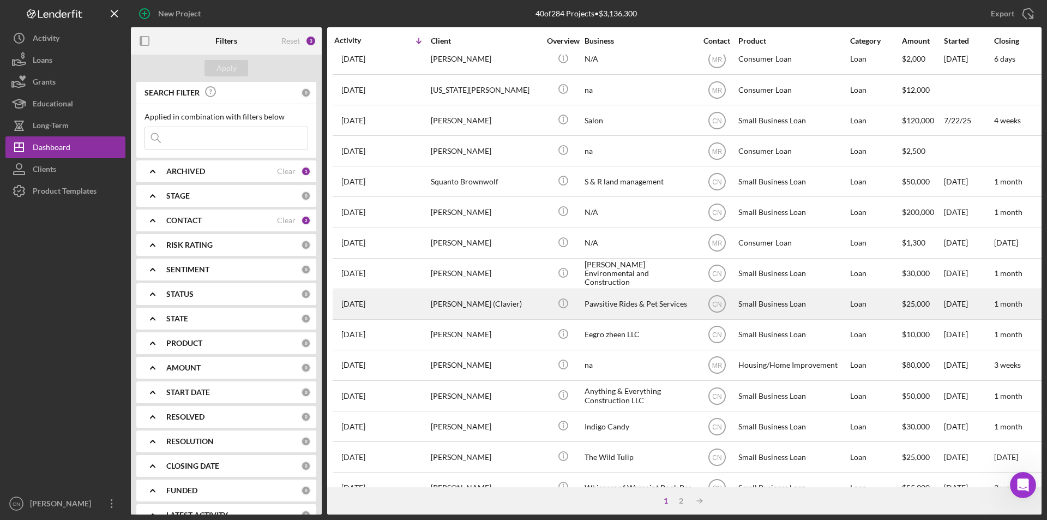
click at [465, 301] on div "[PERSON_NAME] (Clavier)" at bounding box center [485, 304] width 109 height 29
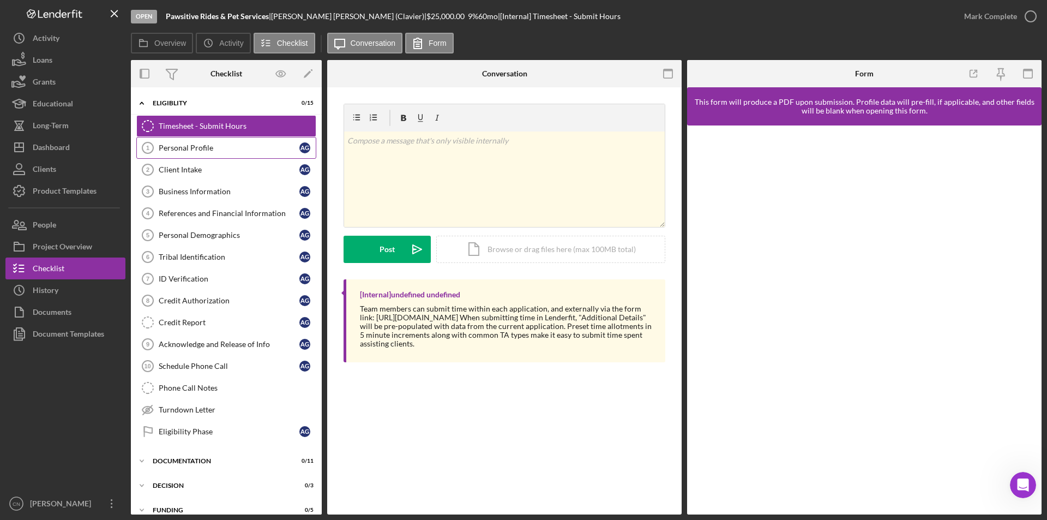
click at [185, 143] on div "Personal Profile" at bounding box center [229, 147] width 141 height 9
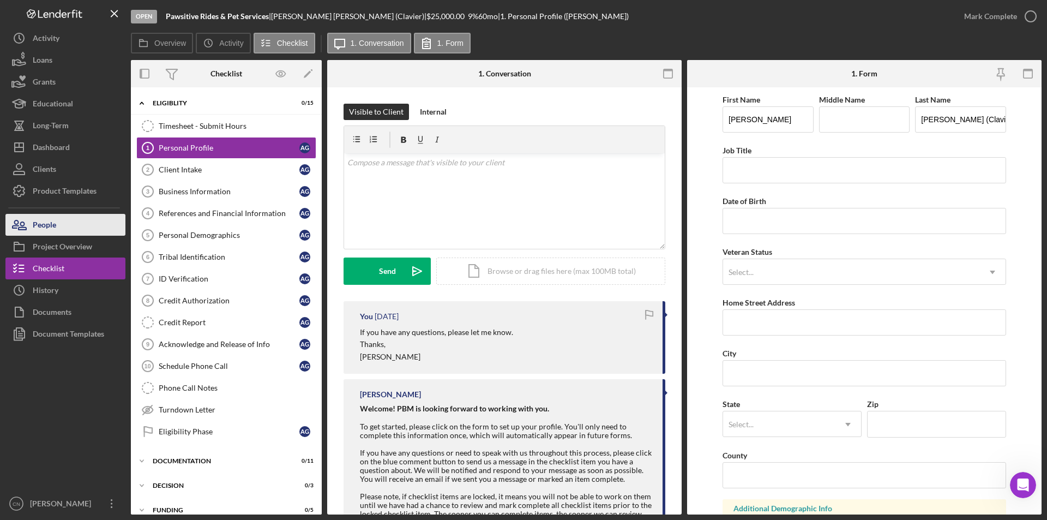
click at [32, 233] on icon "button" at bounding box center [18, 224] width 27 height 27
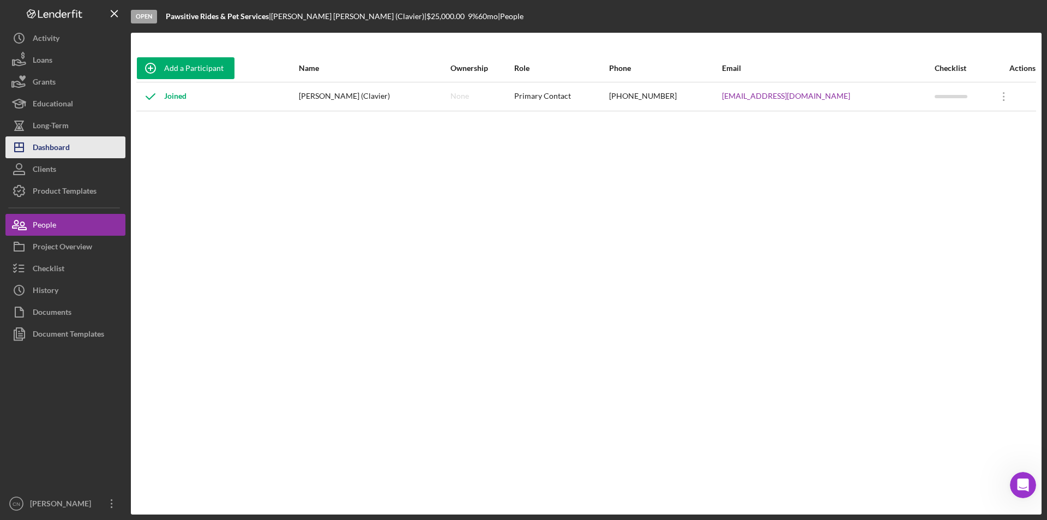
click at [56, 148] on div "Dashboard" at bounding box center [51, 148] width 37 height 25
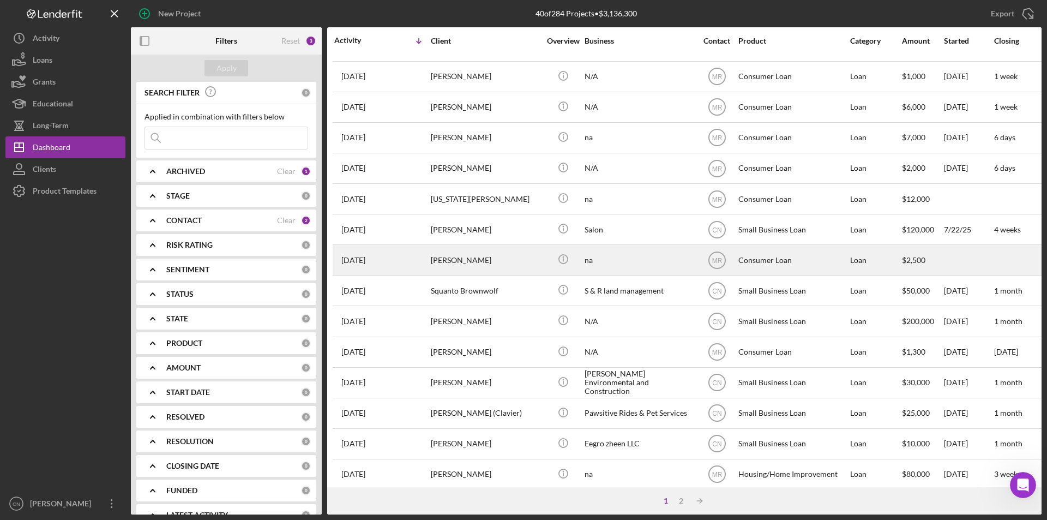
scroll to position [164, 0]
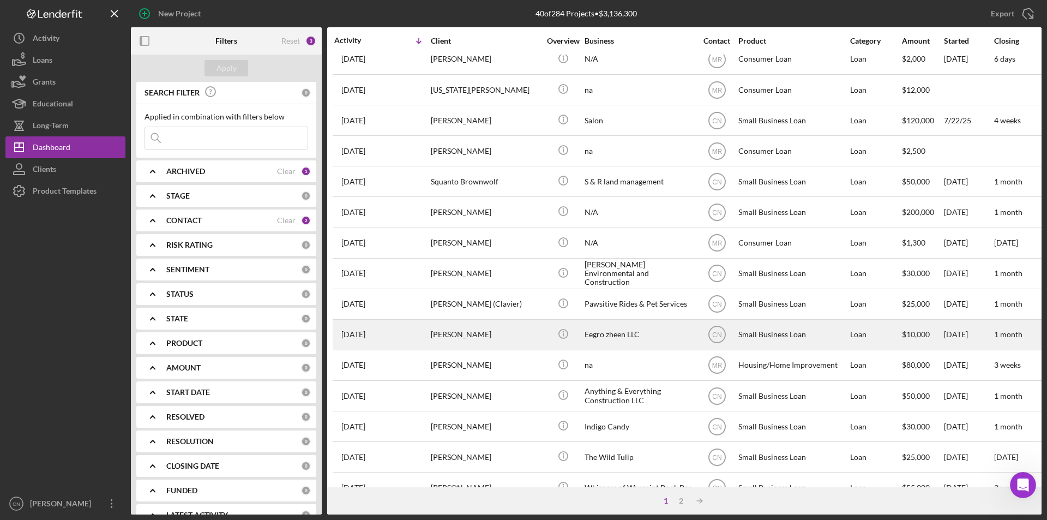
click at [610, 333] on div "Eegro zheen LLC" at bounding box center [639, 334] width 109 height 29
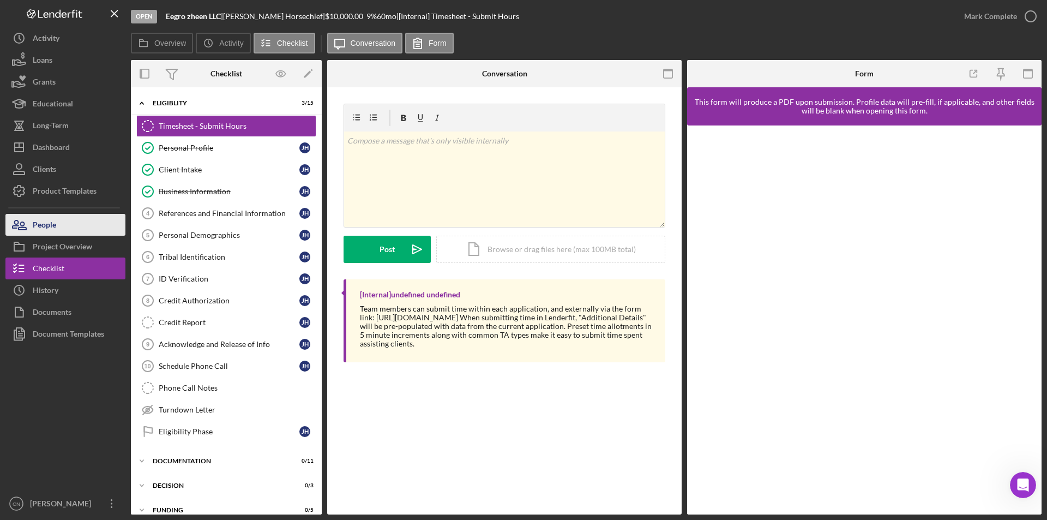
click at [51, 224] on div "People" at bounding box center [44, 226] width 23 height 25
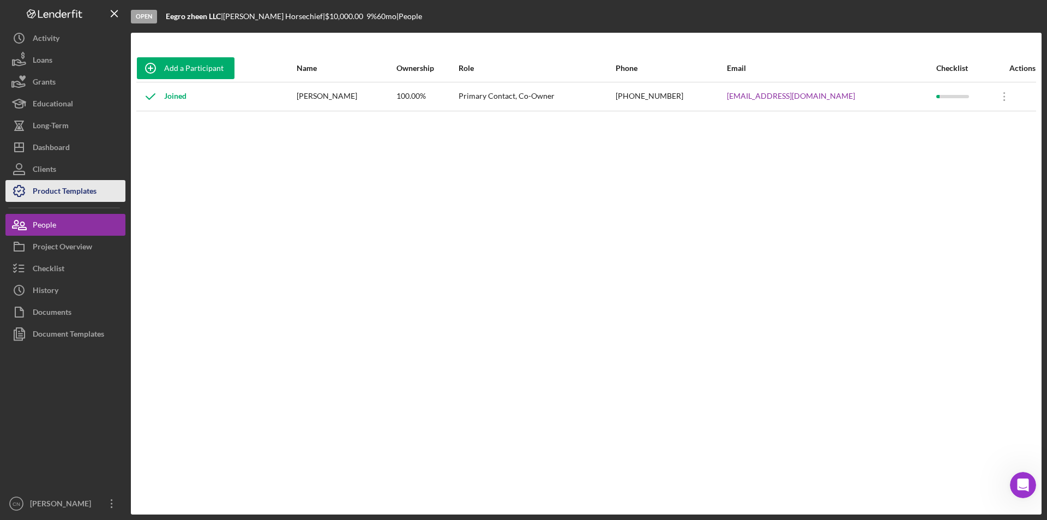
click at [61, 180] on div "Product Templates" at bounding box center [65, 192] width 64 height 25
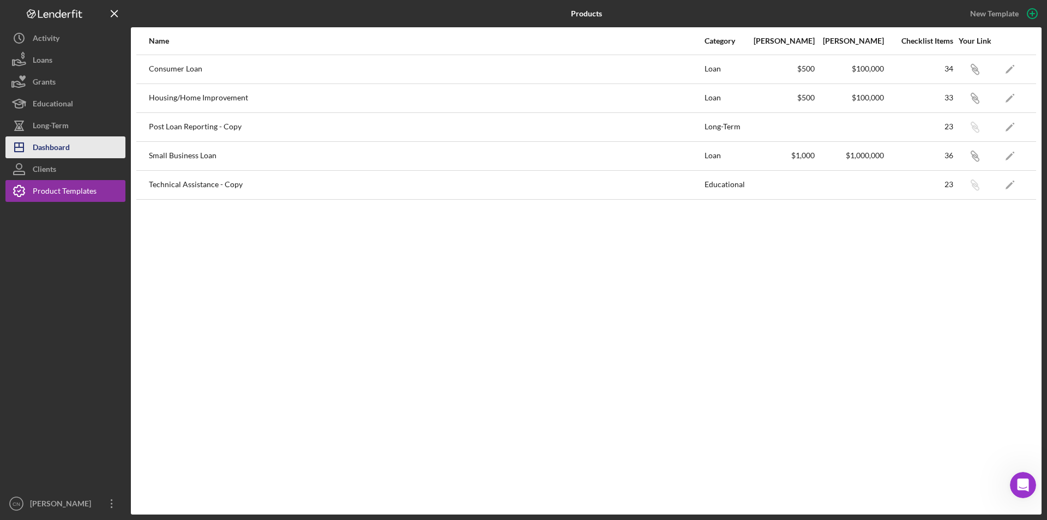
click at [50, 151] on div "Dashboard" at bounding box center [51, 148] width 37 height 25
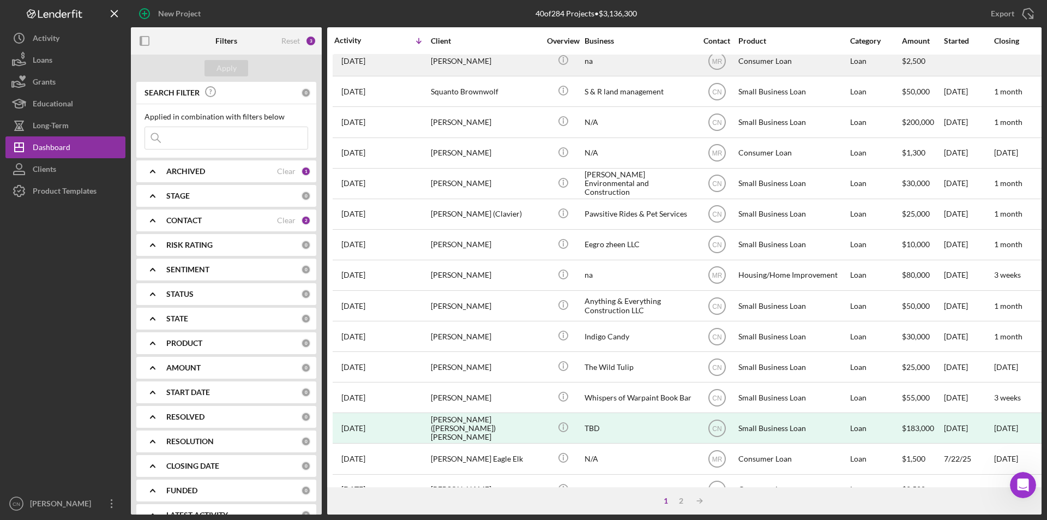
scroll to position [273, 0]
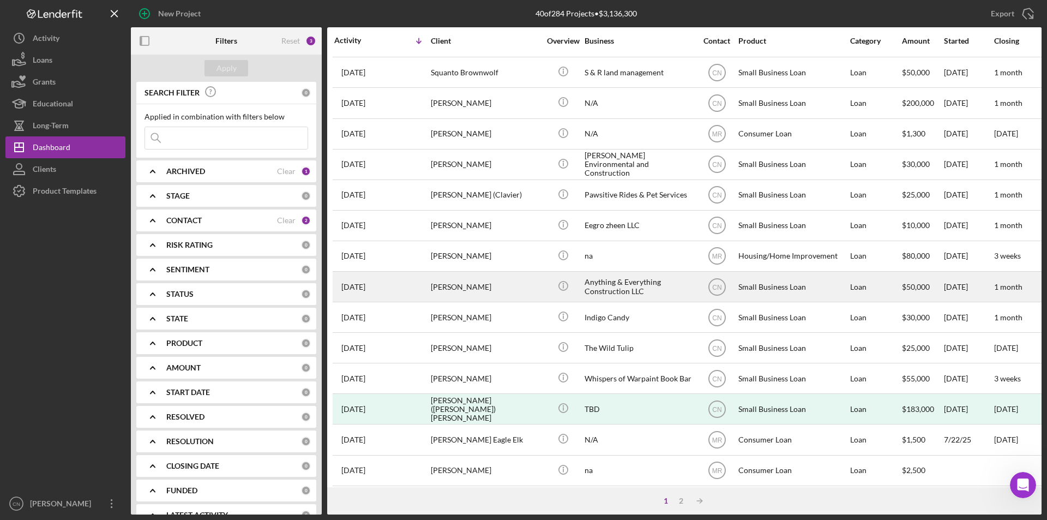
click at [462, 286] on div "[PERSON_NAME]" at bounding box center [485, 286] width 109 height 29
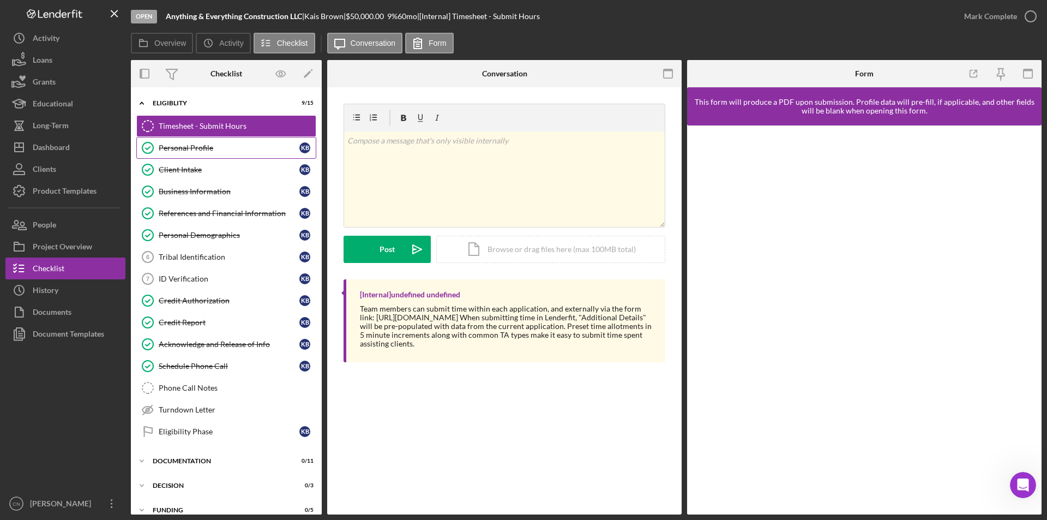
click at [197, 147] on div "Personal Profile" at bounding box center [229, 147] width 141 height 9
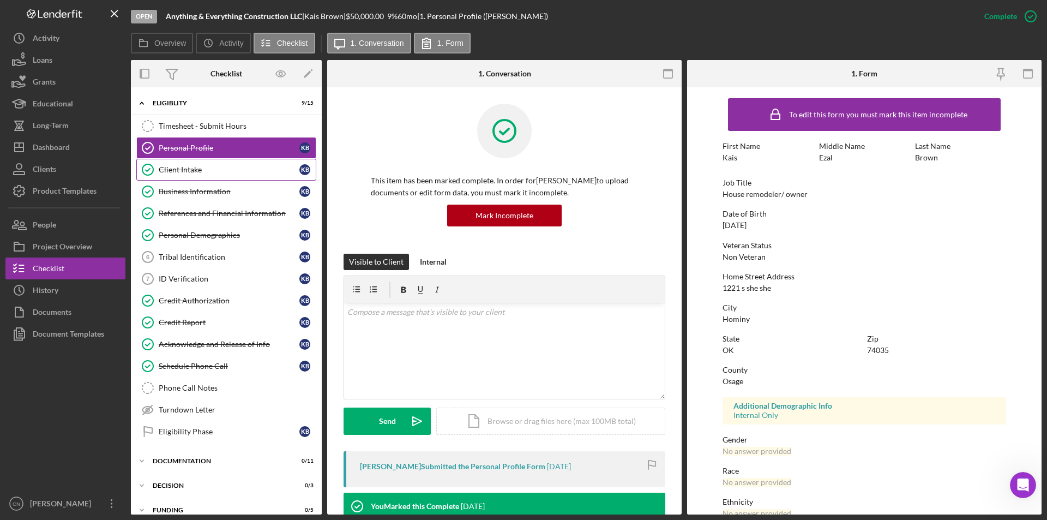
click at [174, 171] on div "Client Intake" at bounding box center [229, 169] width 141 height 9
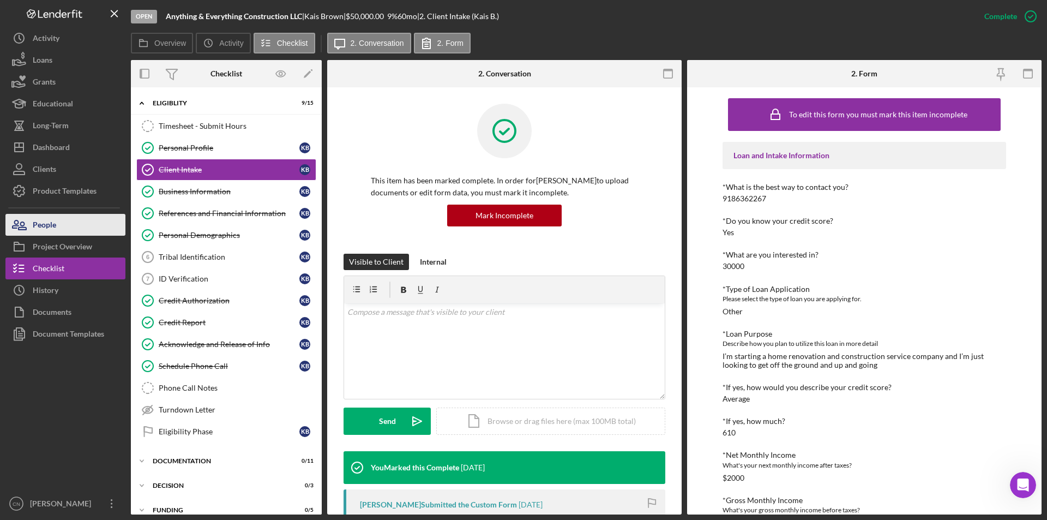
click at [59, 226] on button "People" at bounding box center [65, 225] width 120 height 22
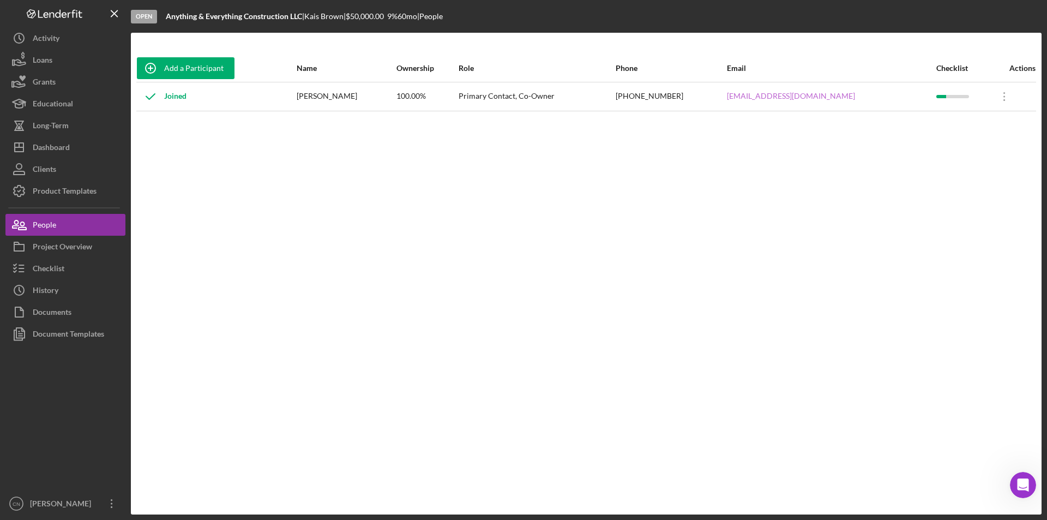
drag, startPoint x: 750, startPoint y: 101, endPoint x: 747, endPoint y: 96, distance: 5.9
click at [747, 96] on link "[EMAIL_ADDRESS][DOMAIN_NAME]" at bounding box center [791, 96] width 128 height 9
click at [52, 151] on div "Dashboard" at bounding box center [51, 148] width 37 height 25
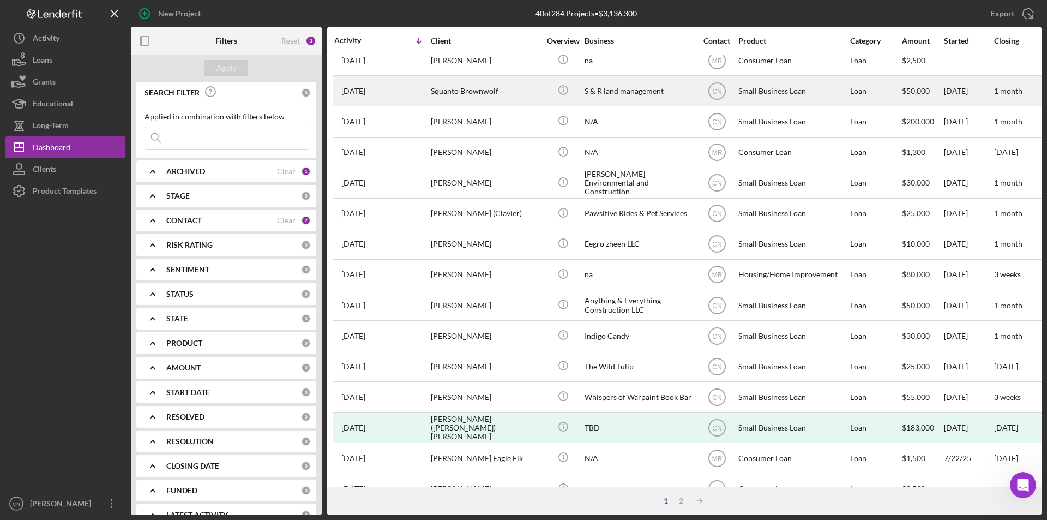
scroll to position [273, 0]
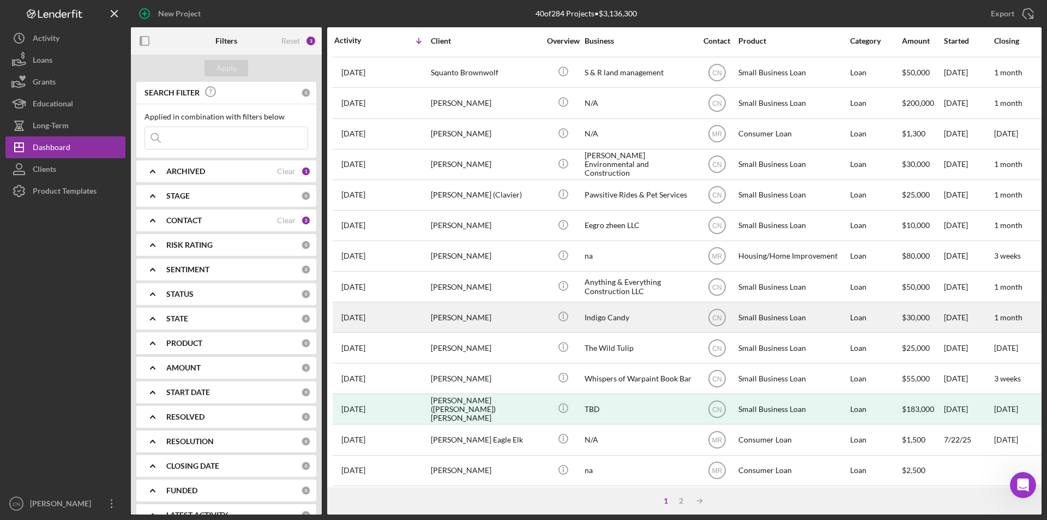
click at [477, 315] on div "[PERSON_NAME]" at bounding box center [485, 317] width 109 height 29
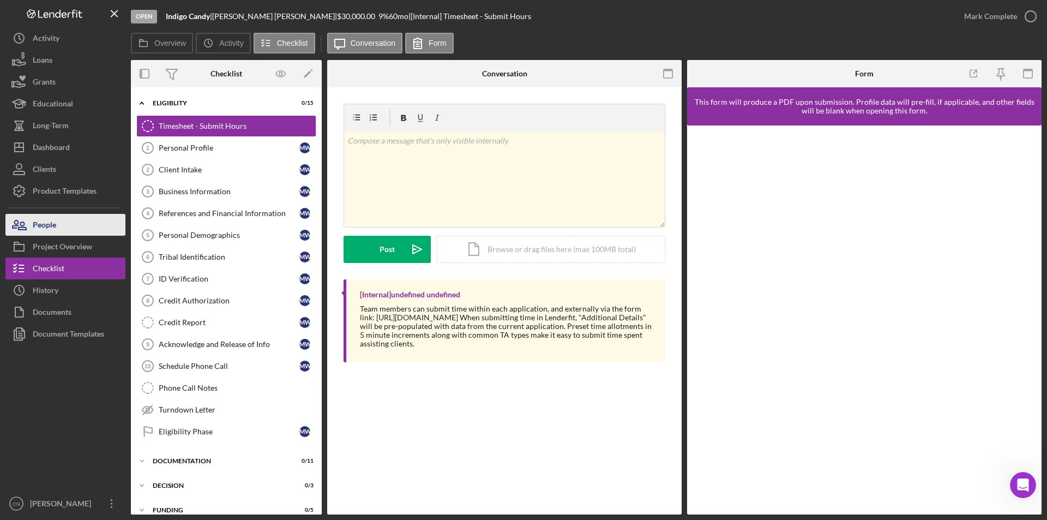
click at [54, 222] on div "People" at bounding box center [44, 226] width 23 height 25
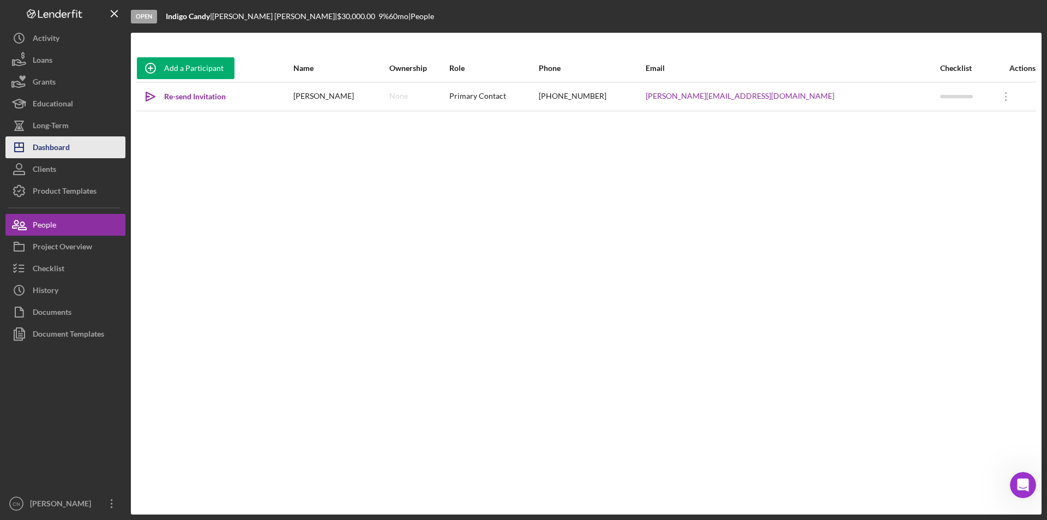
click at [50, 146] on div "Dashboard" at bounding box center [51, 148] width 37 height 25
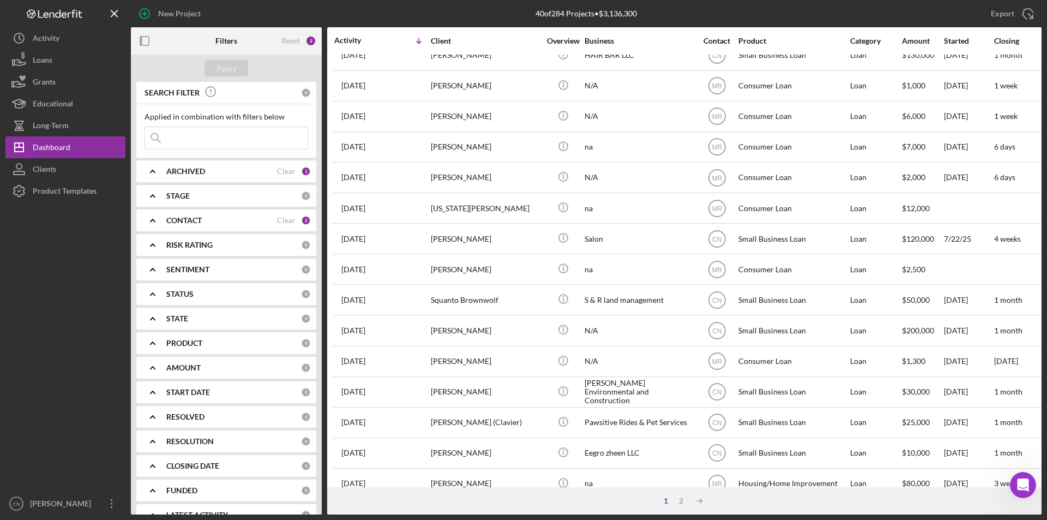
scroll to position [218, 0]
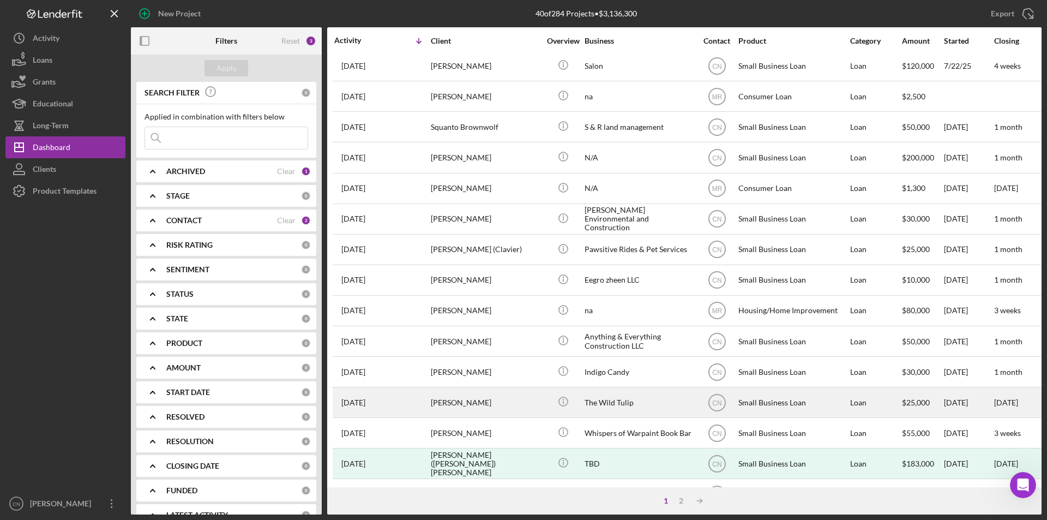
click at [452, 403] on div "[PERSON_NAME]" at bounding box center [485, 402] width 109 height 29
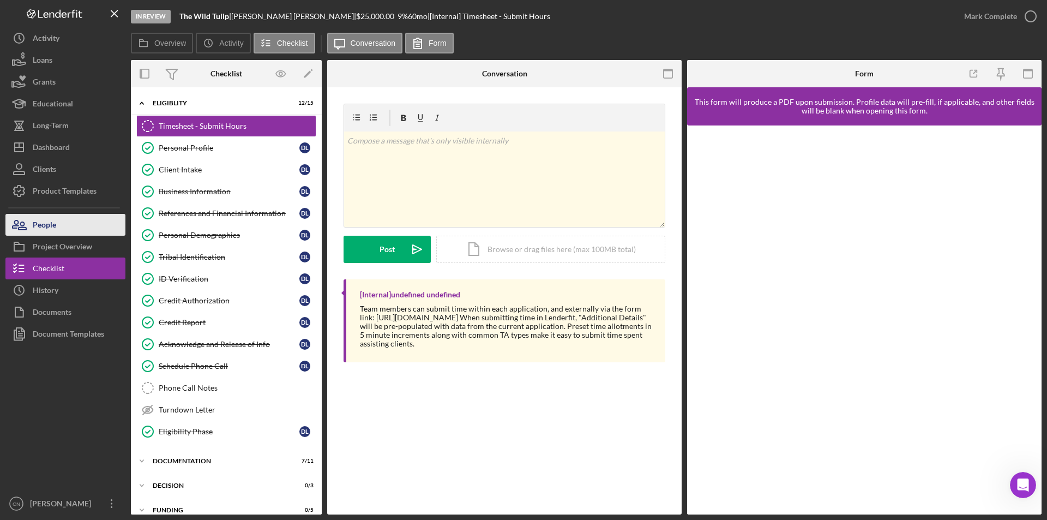
click at [43, 219] on div "People" at bounding box center [44, 226] width 23 height 25
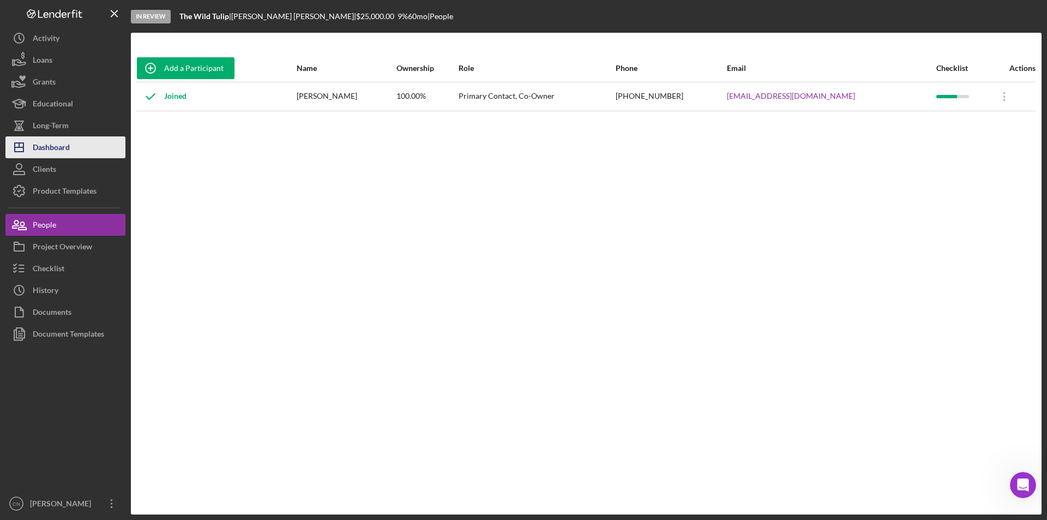
drag, startPoint x: 67, startPoint y: 142, endPoint x: 89, endPoint y: 141, distance: 22.4
click at [67, 142] on div "Dashboard" at bounding box center [51, 148] width 37 height 25
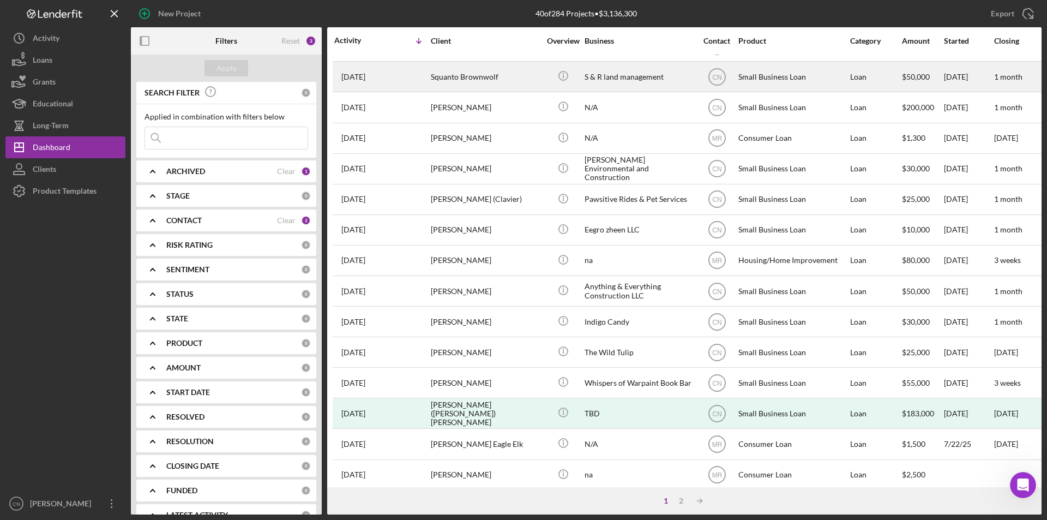
scroll to position [346, 0]
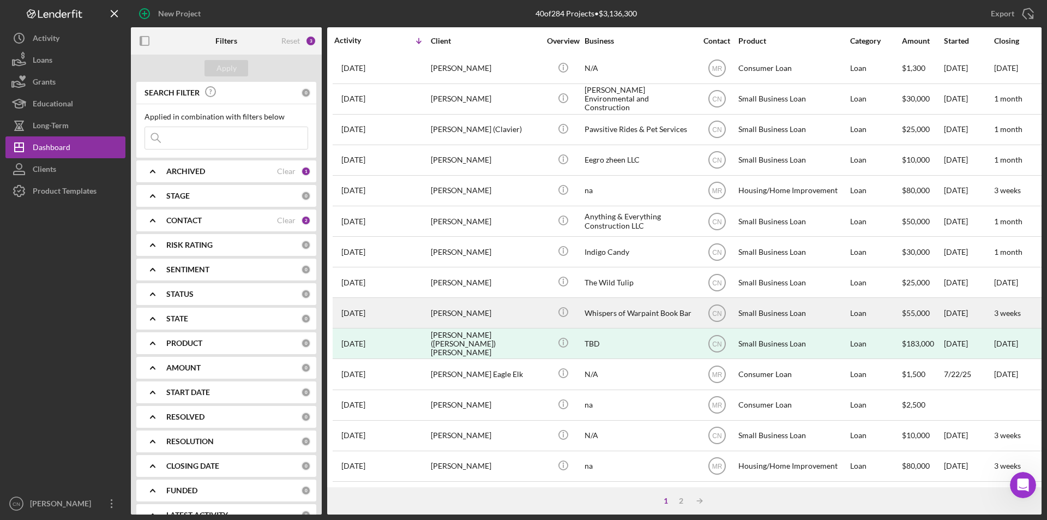
click at [614, 301] on div "Whispers of Warpaint Book Bar" at bounding box center [639, 312] width 109 height 29
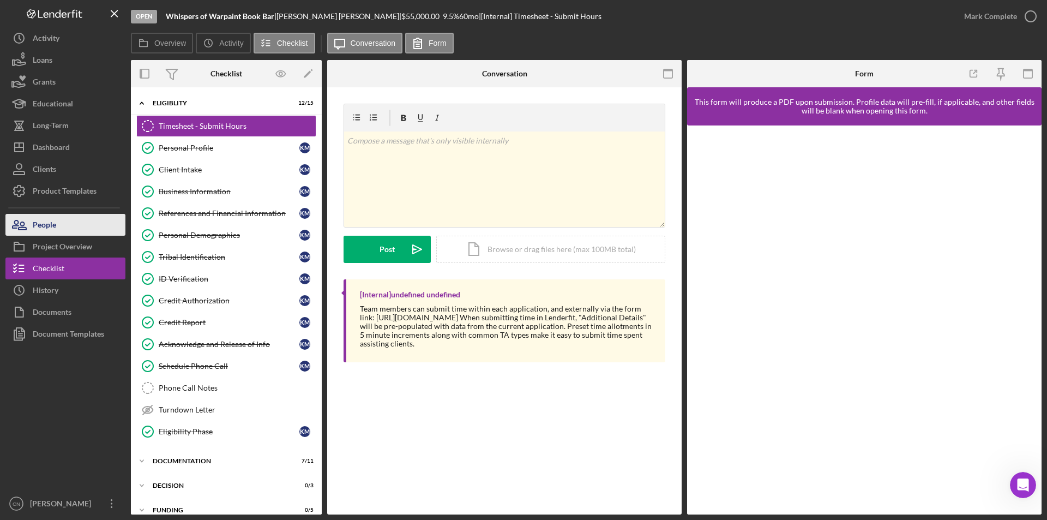
click at [35, 230] on div "People" at bounding box center [44, 226] width 23 height 25
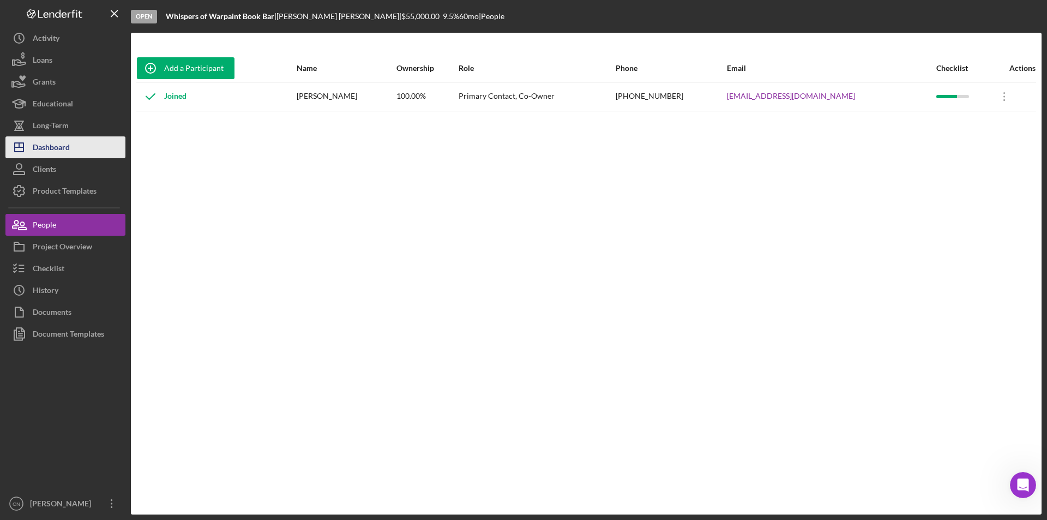
drag, startPoint x: 45, startPoint y: 154, endPoint x: 68, endPoint y: 142, distance: 25.9
click at [45, 154] on div "Dashboard" at bounding box center [51, 148] width 37 height 25
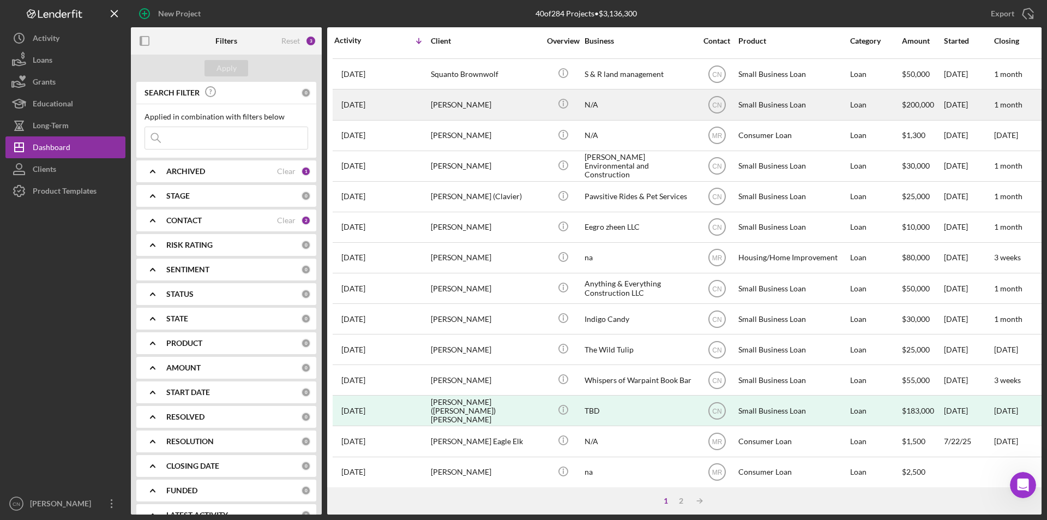
scroll to position [346, 0]
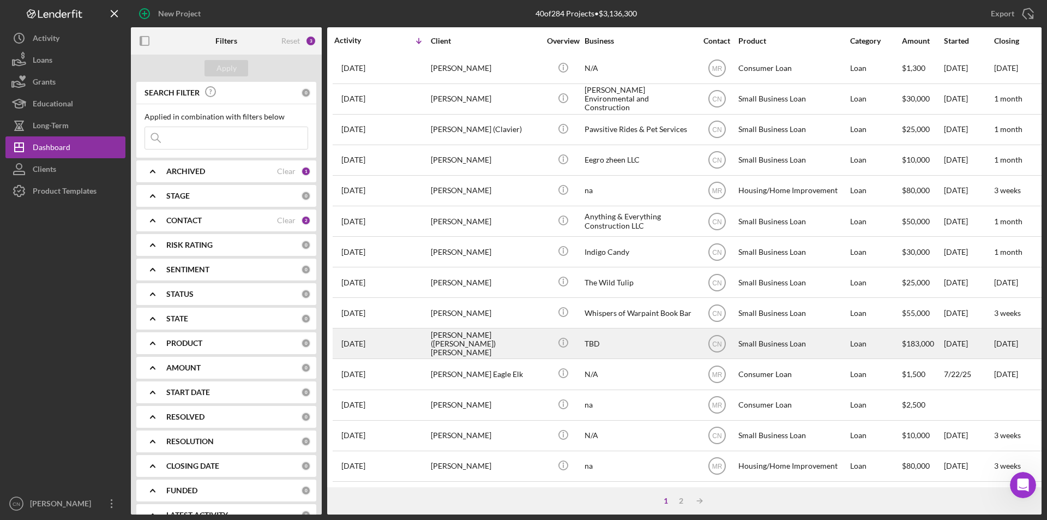
click at [460, 333] on div "[PERSON_NAME] ([PERSON_NAME]) [PERSON_NAME]" at bounding box center [485, 343] width 109 height 29
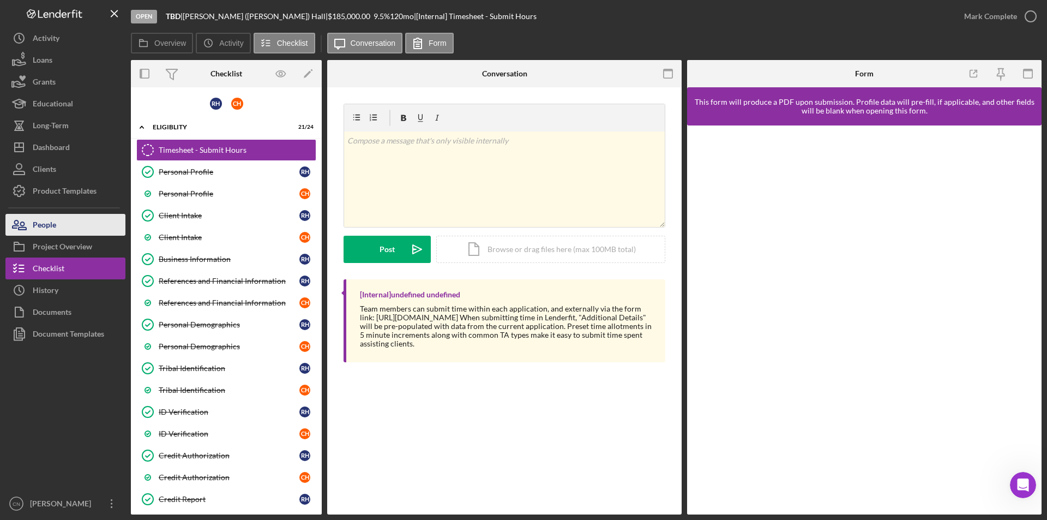
click at [59, 227] on button "People" at bounding box center [65, 225] width 120 height 22
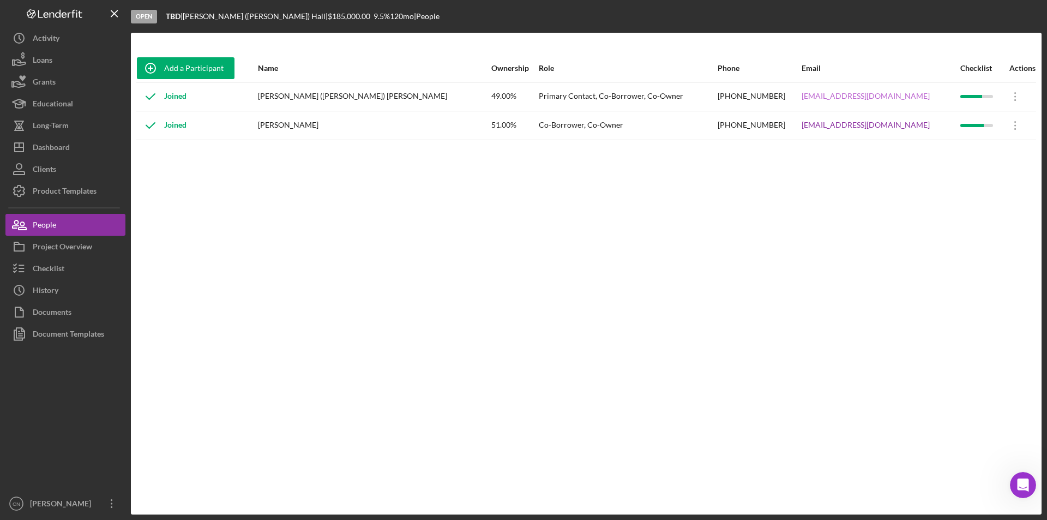
click at [808, 97] on link "[EMAIL_ADDRESS][DOMAIN_NAME]" at bounding box center [866, 96] width 128 height 9
click at [56, 145] on div "Dashboard" at bounding box center [51, 148] width 37 height 25
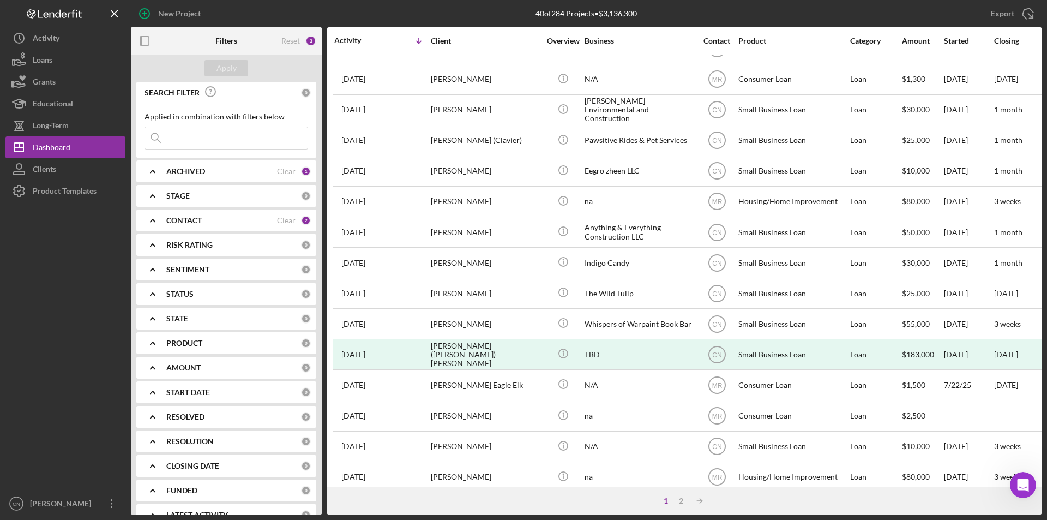
scroll to position [346, 0]
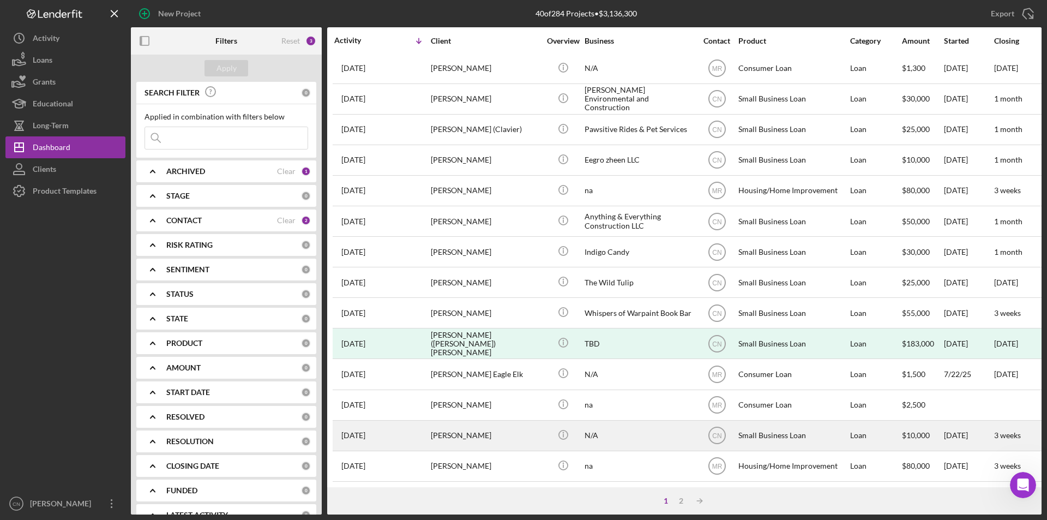
click at [442, 423] on div "[PERSON_NAME]" at bounding box center [485, 435] width 109 height 29
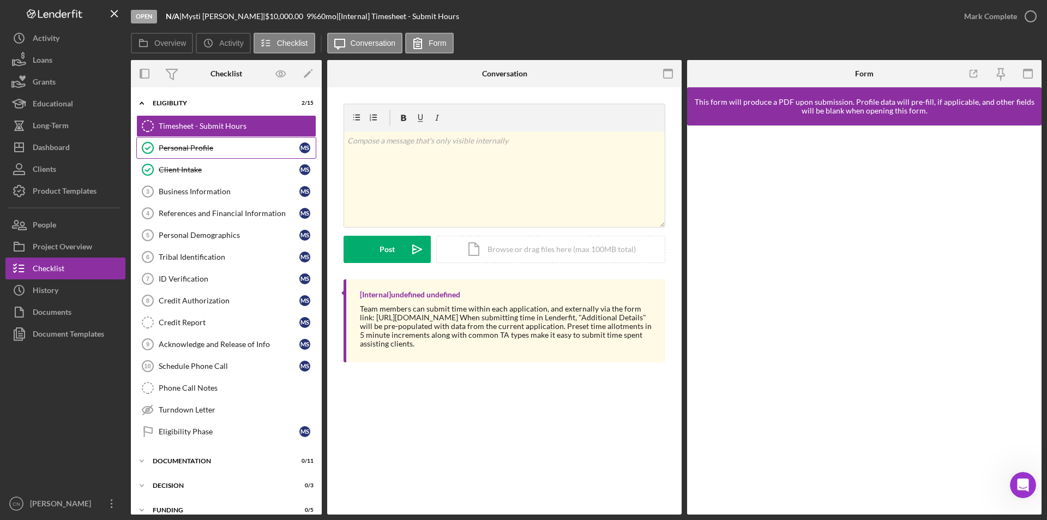
click at [179, 149] on div "Personal Profile" at bounding box center [229, 147] width 141 height 9
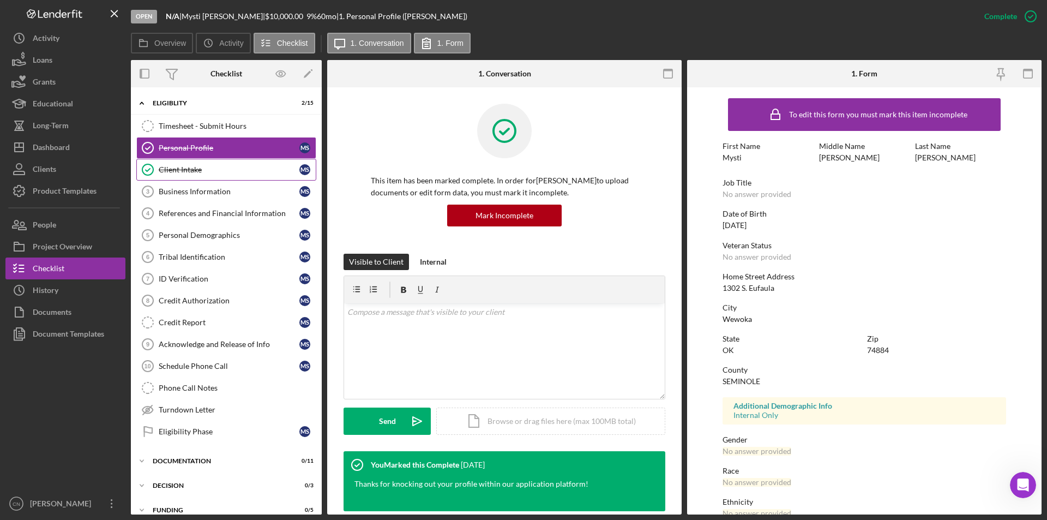
click at [183, 163] on link "Client Intake Client Intake M S" at bounding box center [226, 170] width 180 height 22
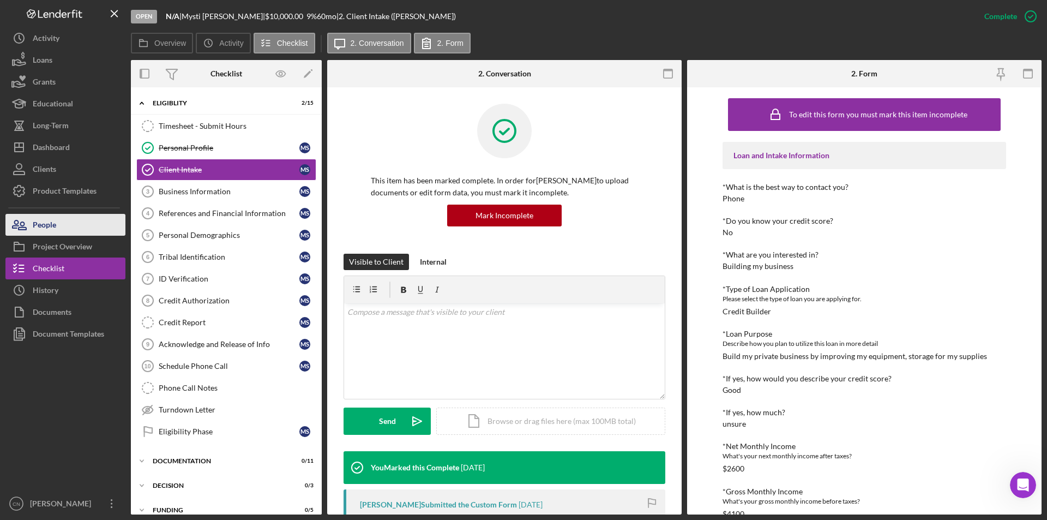
click at [50, 224] on div "People" at bounding box center [44, 226] width 23 height 25
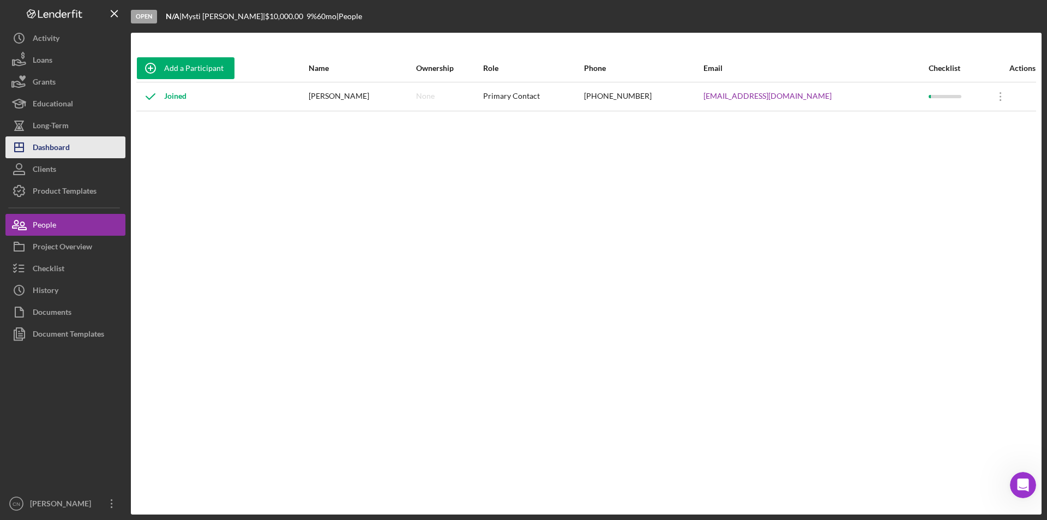
click at [45, 143] on div "Dashboard" at bounding box center [51, 148] width 37 height 25
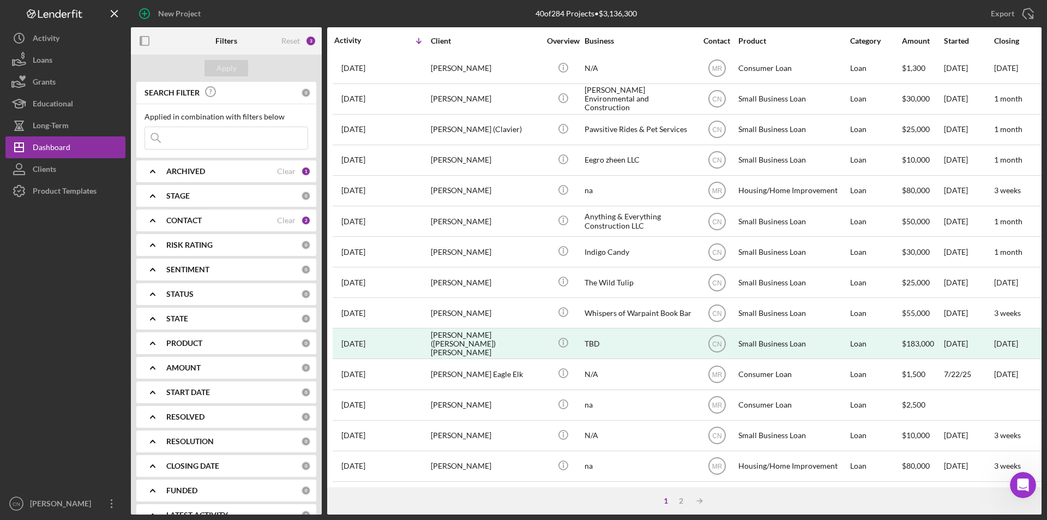
scroll to position [346, 0]
click at [682, 499] on div "2" at bounding box center [681, 500] width 15 height 9
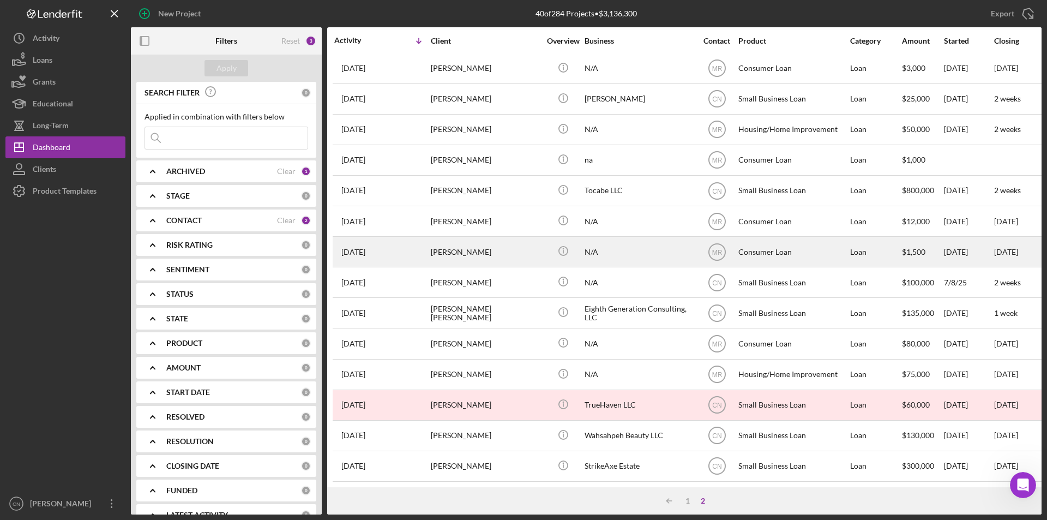
scroll to position [0, 0]
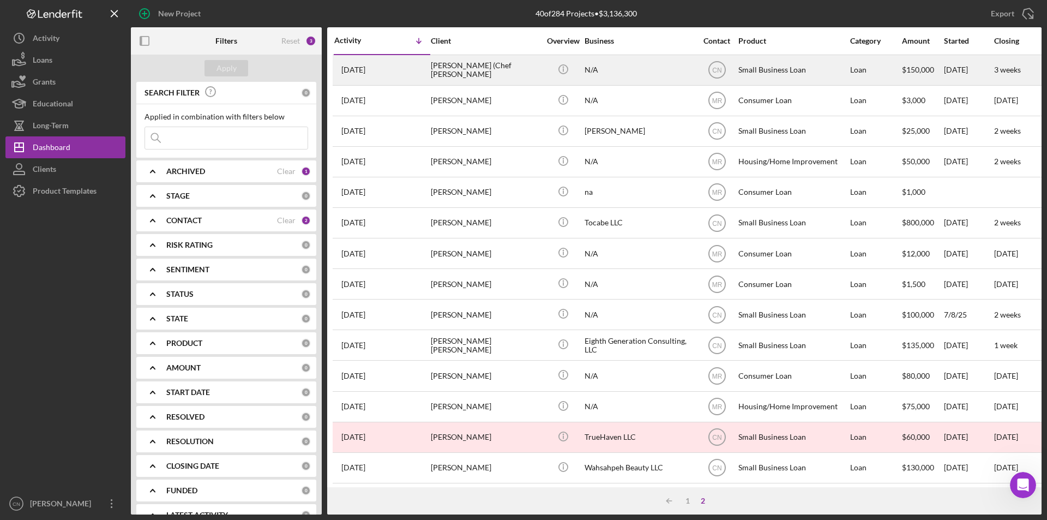
click at [453, 70] on div "[PERSON_NAME] (Chef [PERSON_NAME]" at bounding box center [485, 70] width 109 height 29
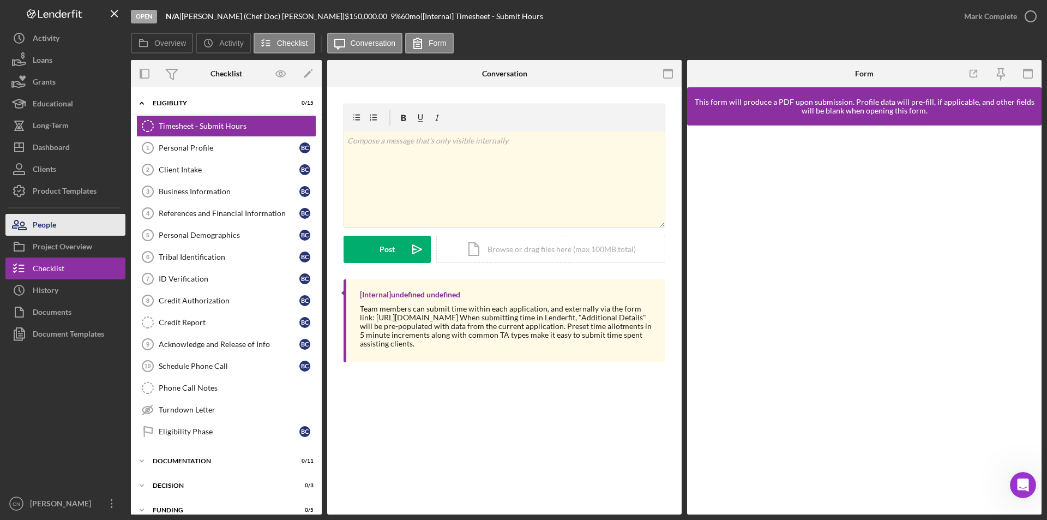
click at [39, 229] on div "People" at bounding box center [44, 226] width 23 height 25
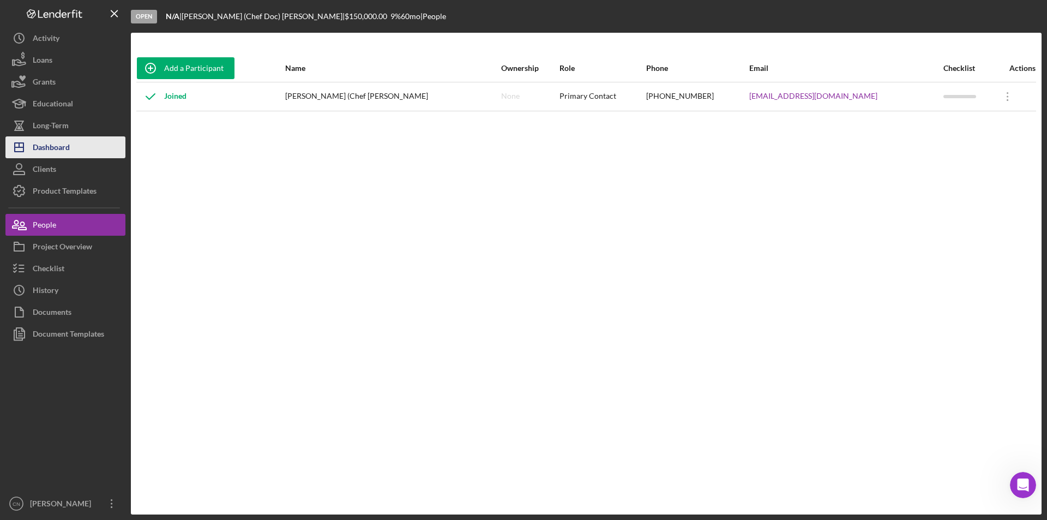
drag, startPoint x: 32, startPoint y: 142, endPoint x: 45, endPoint y: 145, distance: 12.8
click at [32, 142] on icon "Icon/Dashboard" at bounding box center [18, 147] width 27 height 27
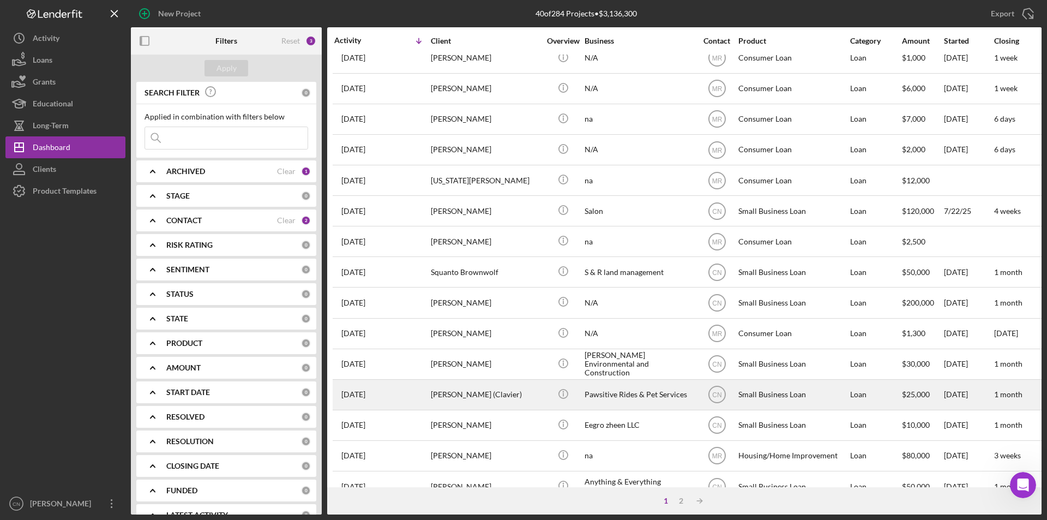
scroll to position [218, 0]
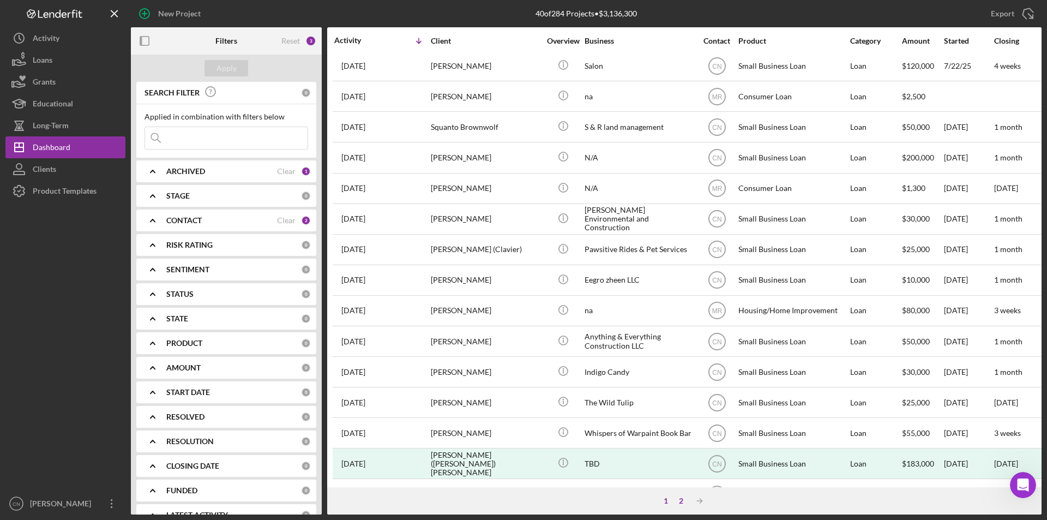
click at [684, 501] on div "2" at bounding box center [681, 500] width 15 height 9
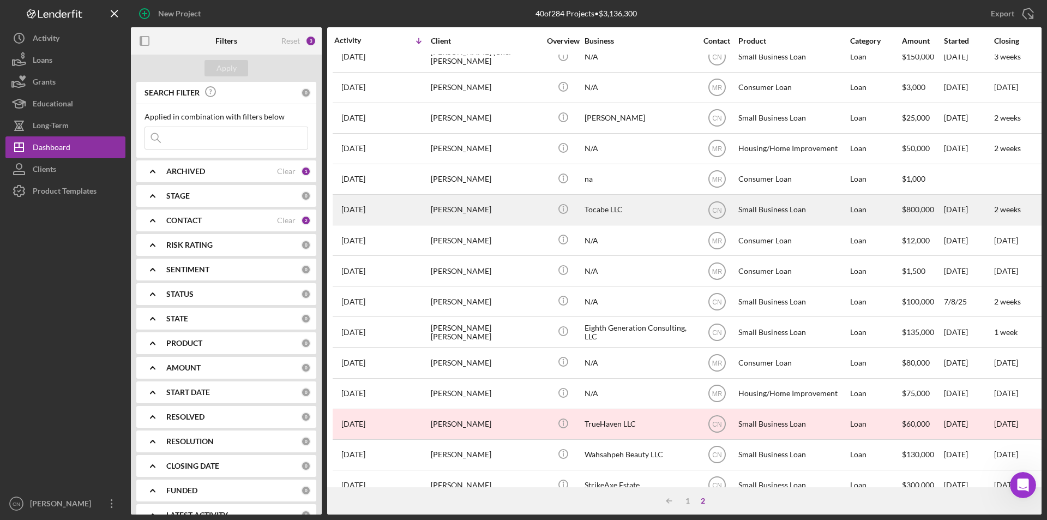
scroll to position [0, 0]
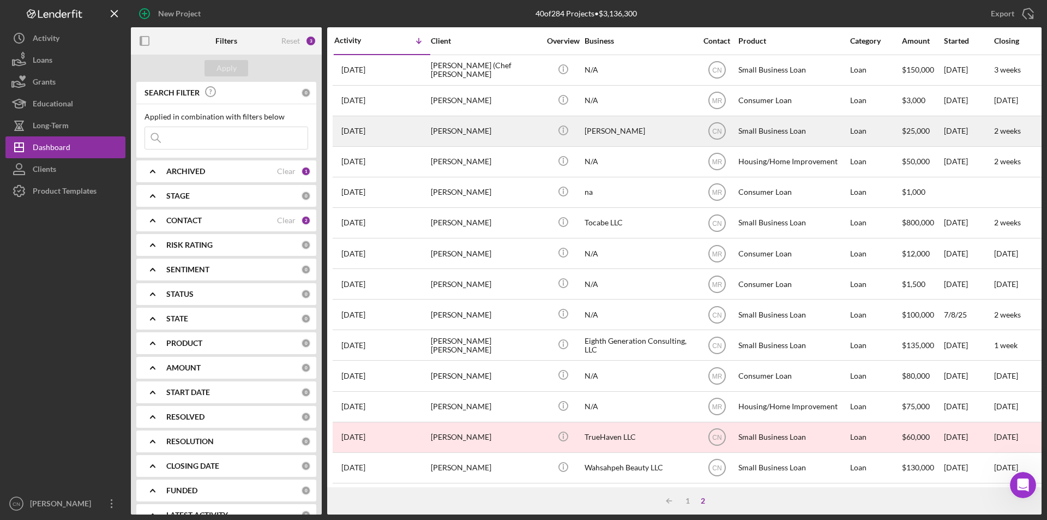
click at [460, 130] on div "[PERSON_NAME]" at bounding box center [485, 131] width 109 height 29
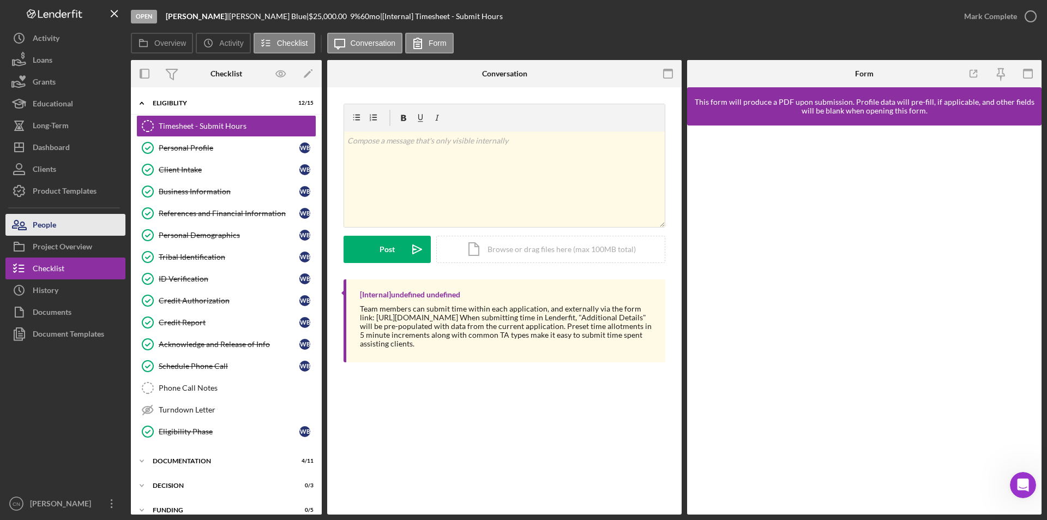
click at [42, 224] on div "People" at bounding box center [44, 226] width 23 height 25
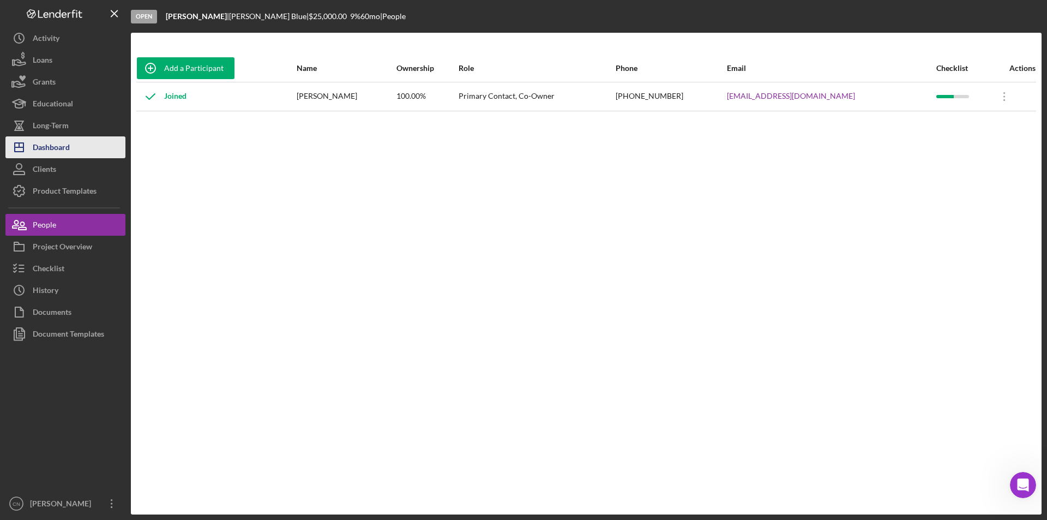
click at [50, 146] on div "Dashboard" at bounding box center [51, 148] width 37 height 25
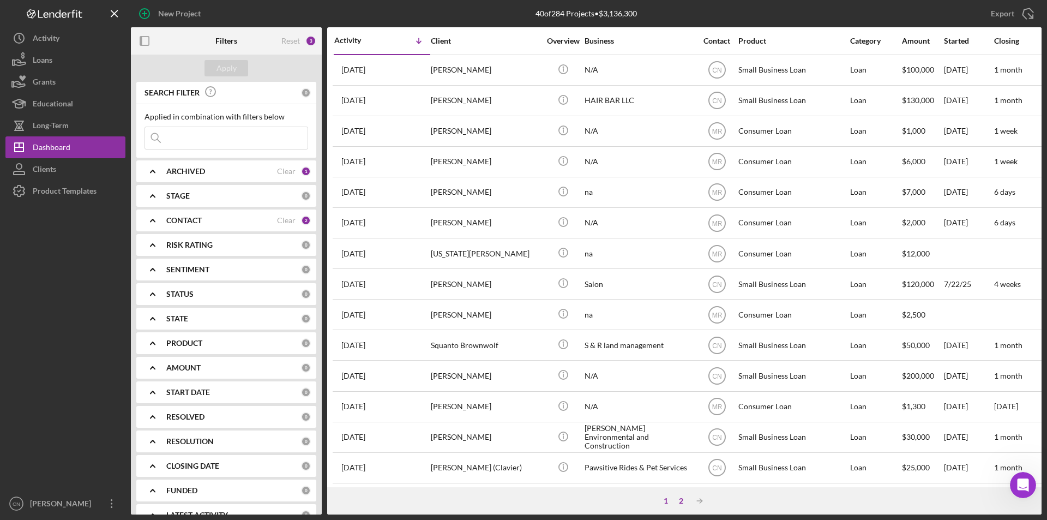
click at [681, 501] on div "2" at bounding box center [681, 500] width 15 height 9
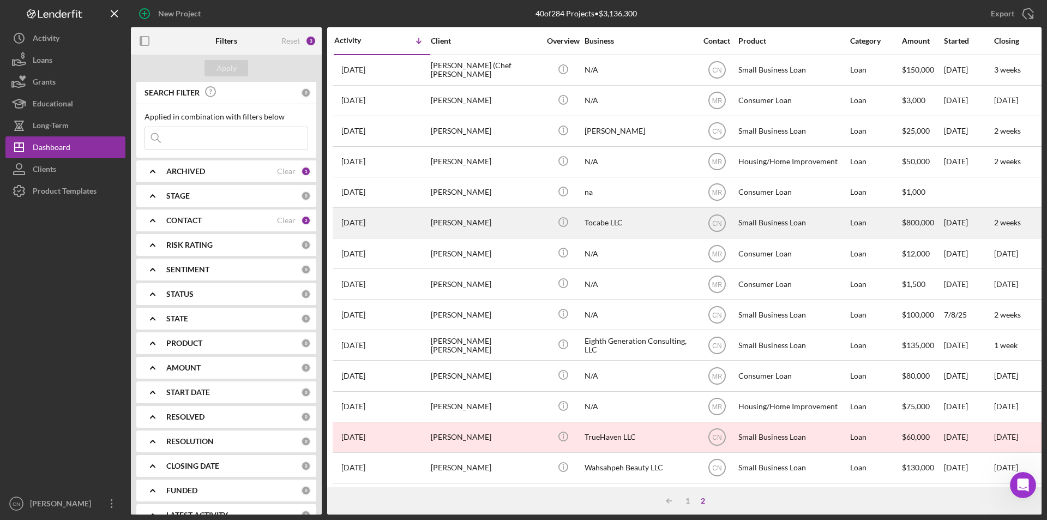
click at [445, 225] on div "[PERSON_NAME]" at bounding box center [485, 222] width 109 height 29
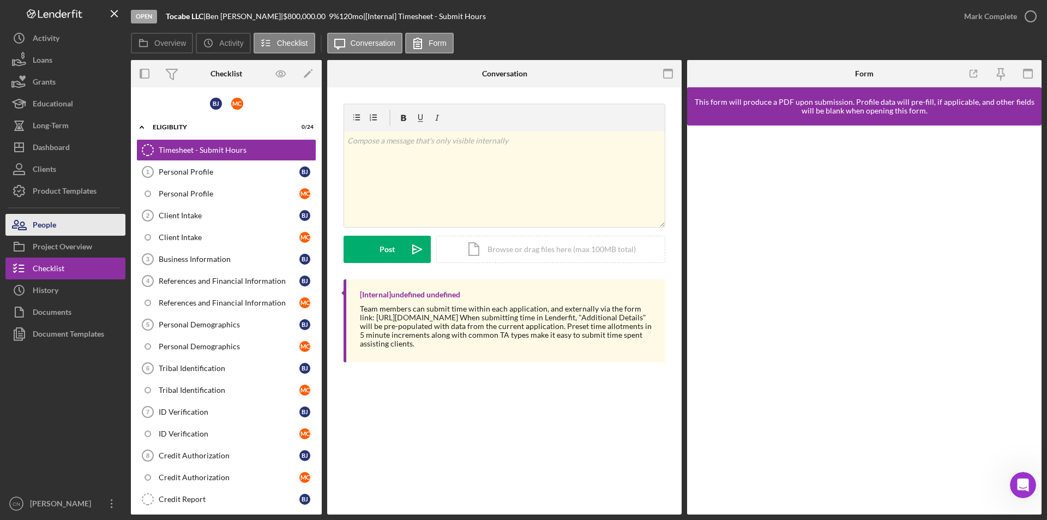
click at [25, 227] on icon "button" at bounding box center [23, 226] width 8 height 8
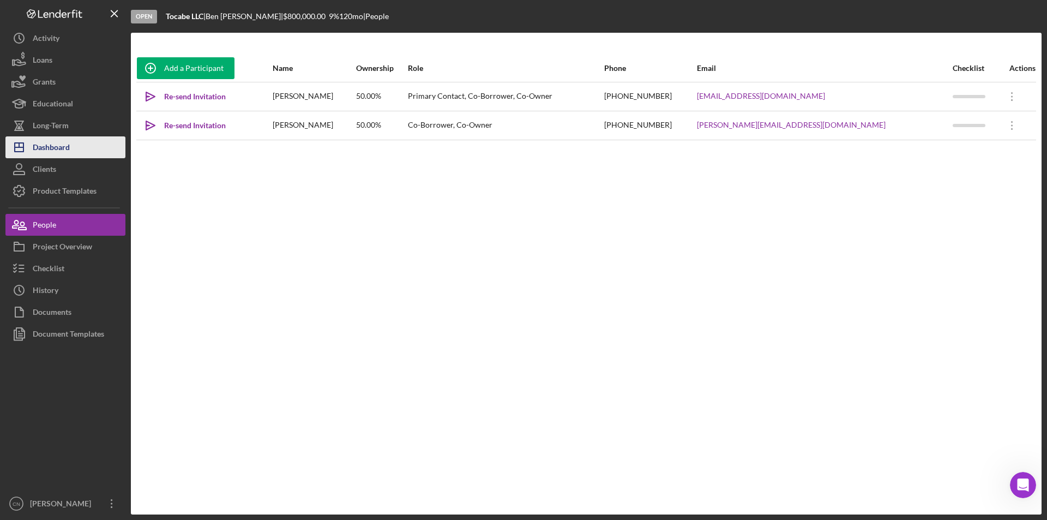
click at [47, 147] on div "Dashboard" at bounding box center [51, 148] width 37 height 25
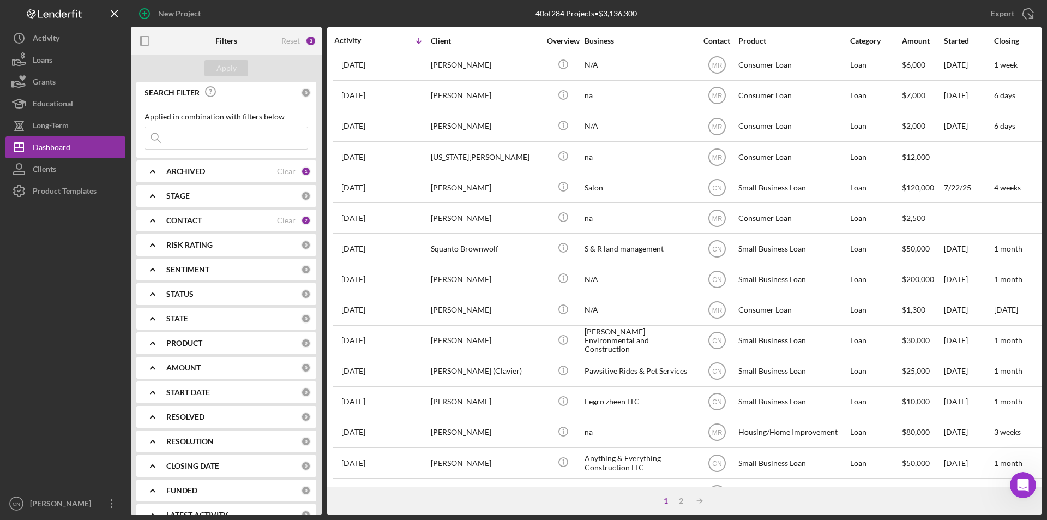
scroll to position [218, 0]
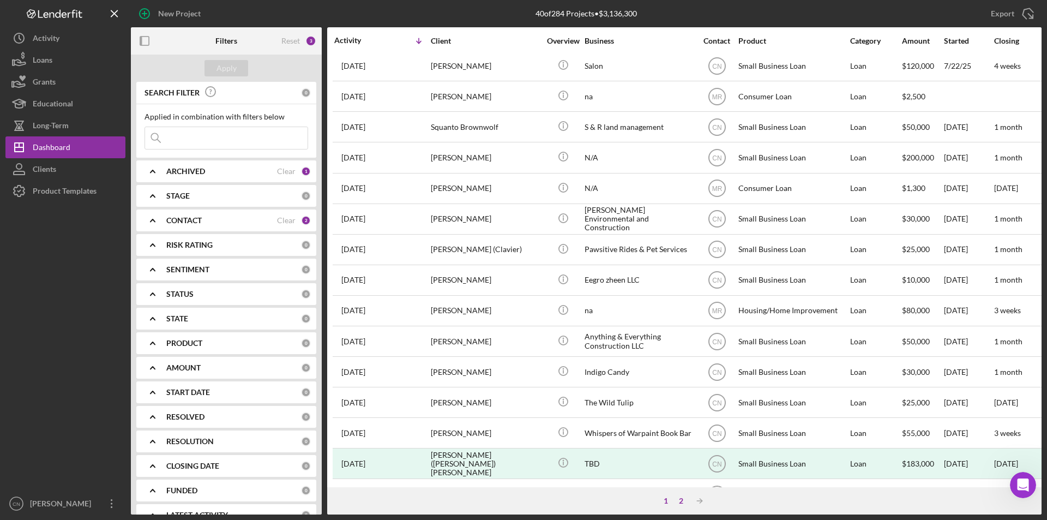
click at [682, 500] on div "2" at bounding box center [681, 500] width 15 height 9
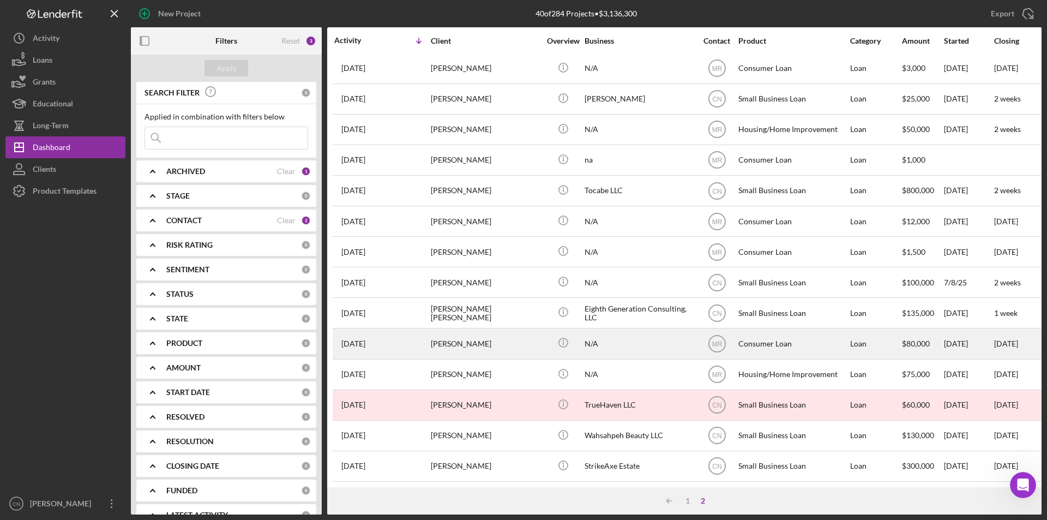
scroll to position [40, 0]
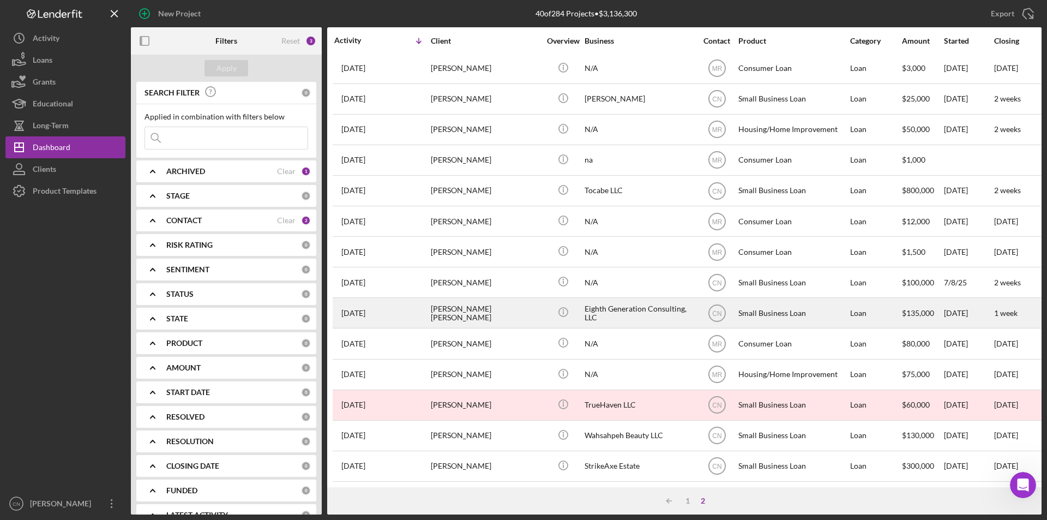
click at [452, 302] on div "[PERSON_NAME] [PERSON_NAME]" at bounding box center [485, 312] width 109 height 29
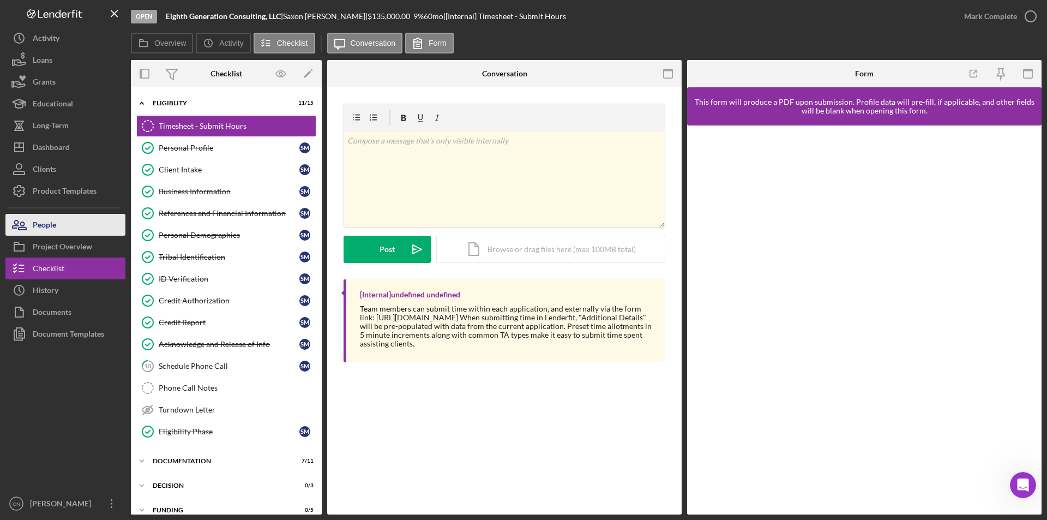
click at [44, 221] on div "People" at bounding box center [44, 226] width 23 height 25
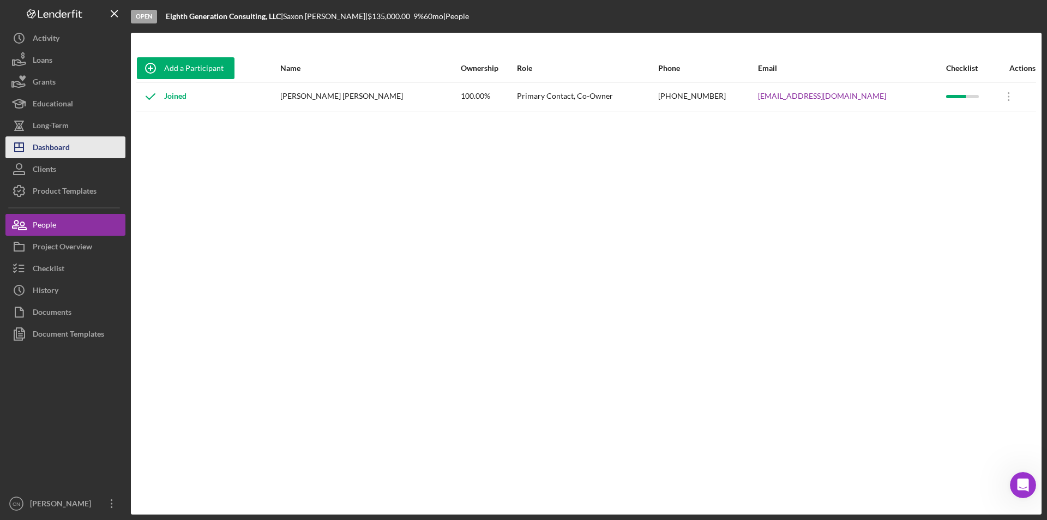
click at [56, 153] on div "Dashboard" at bounding box center [51, 148] width 37 height 25
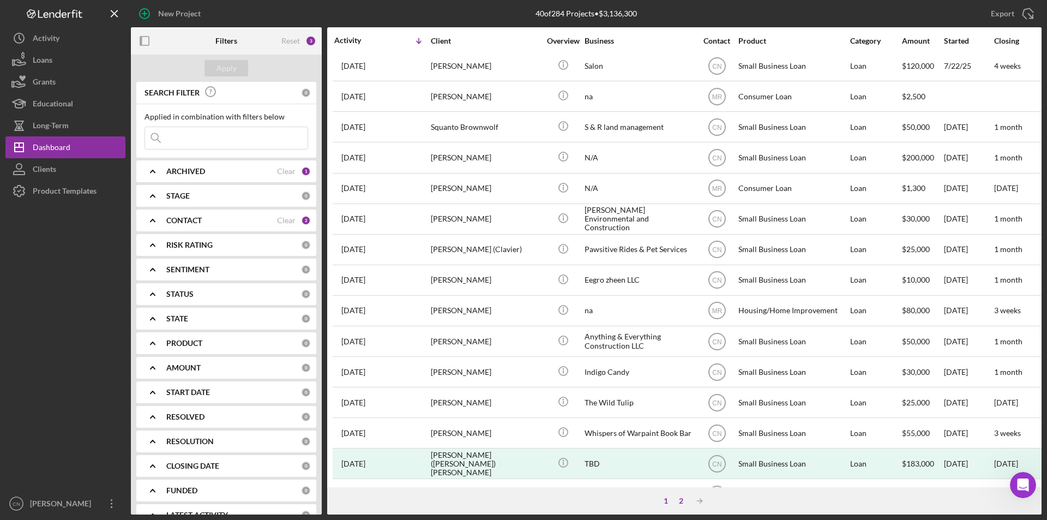
click at [680, 498] on div "2" at bounding box center [681, 500] width 15 height 9
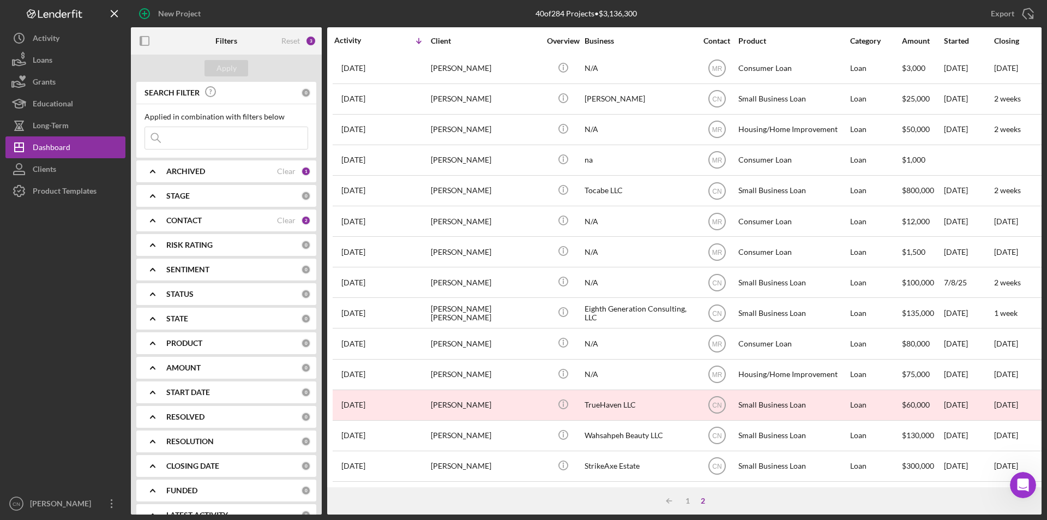
scroll to position [40, 0]
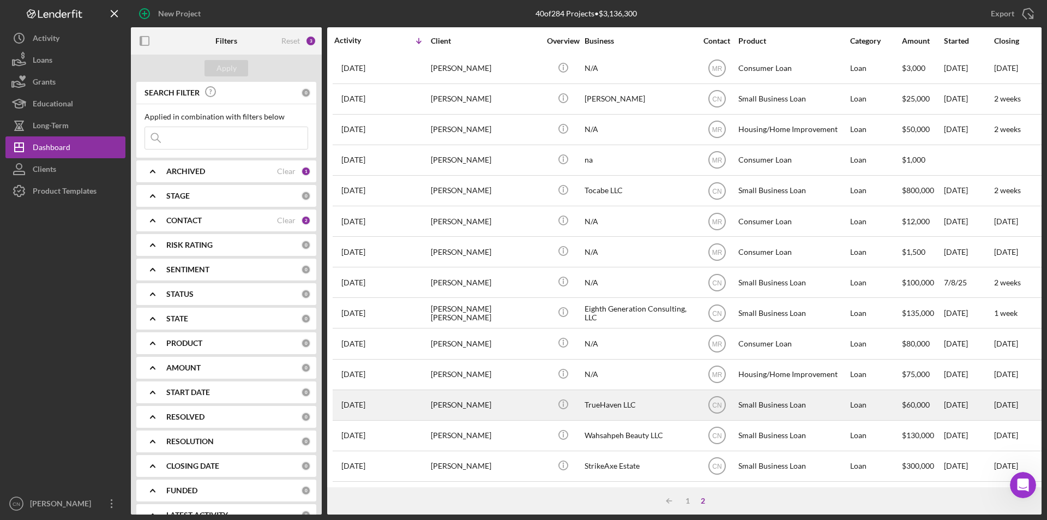
click at [449, 395] on div "[PERSON_NAME]" at bounding box center [485, 405] width 109 height 29
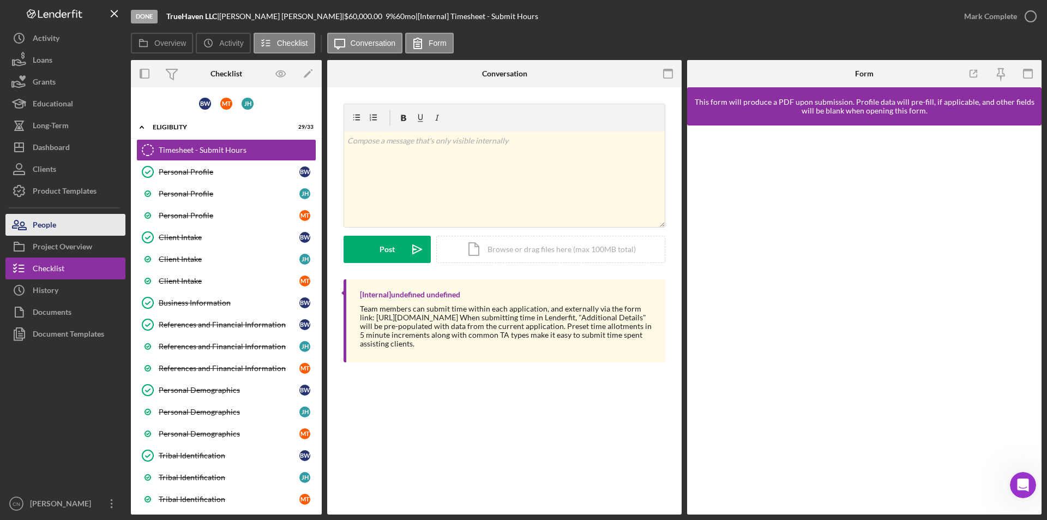
click at [51, 223] on div "People" at bounding box center [44, 226] width 23 height 25
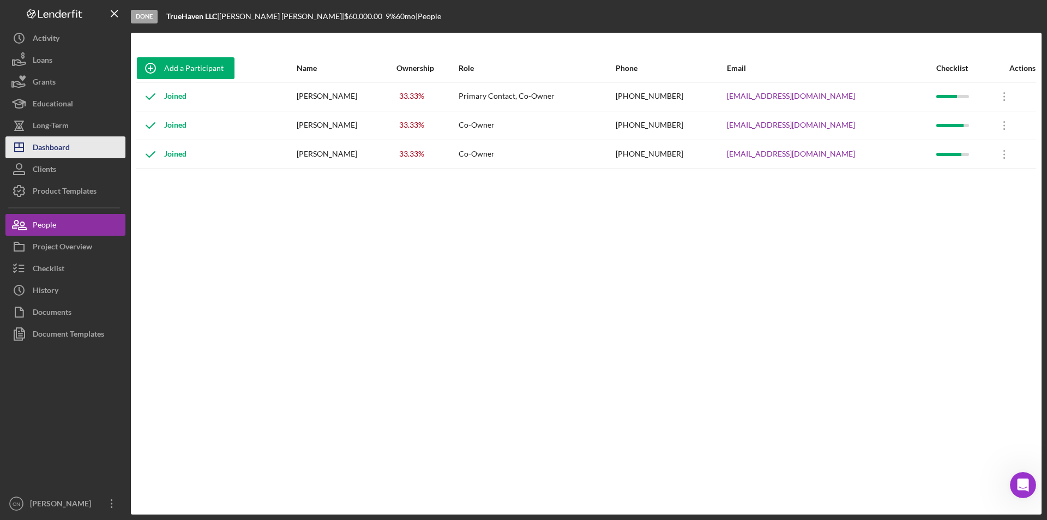
click at [41, 146] on div "Dashboard" at bounding box center [51, 148] width 37 height 25
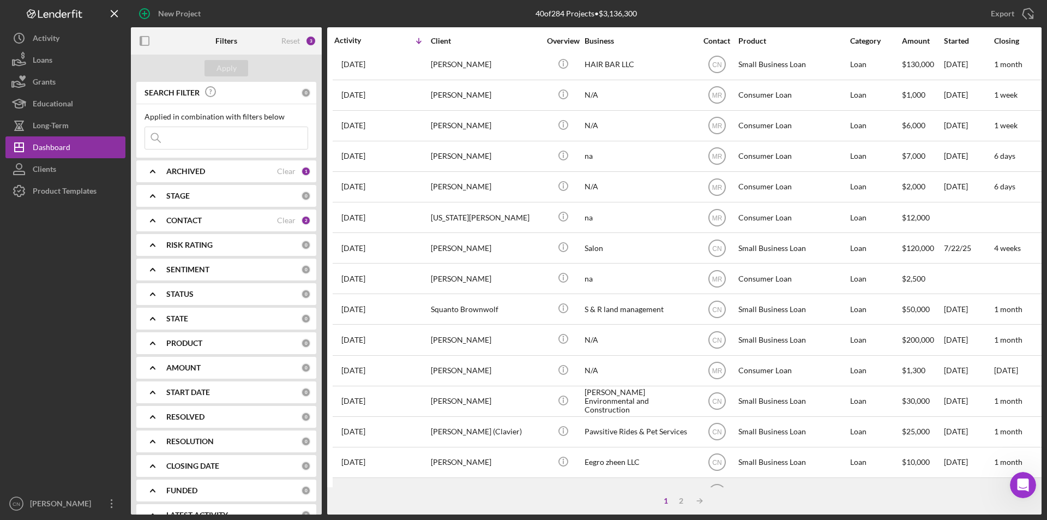
scroll to position [55, 0]
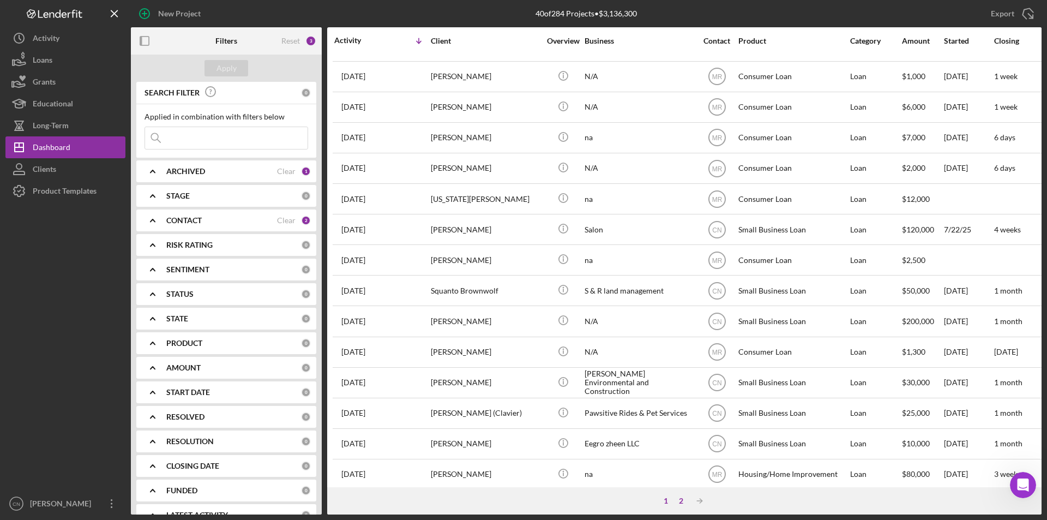
click at [680, 501] on div "2" at bounding box center [681, 500] width 15 height 9
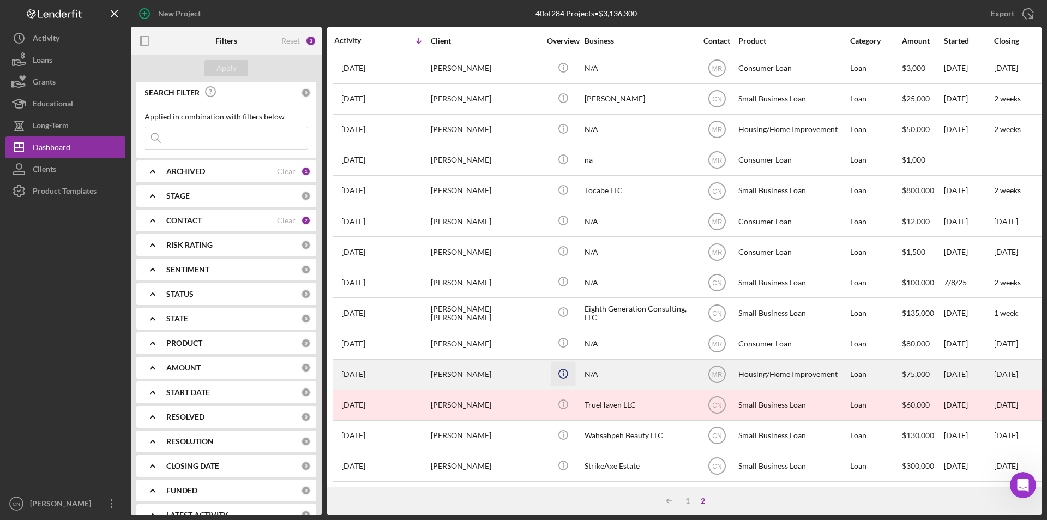
scroll to position [40, 0]
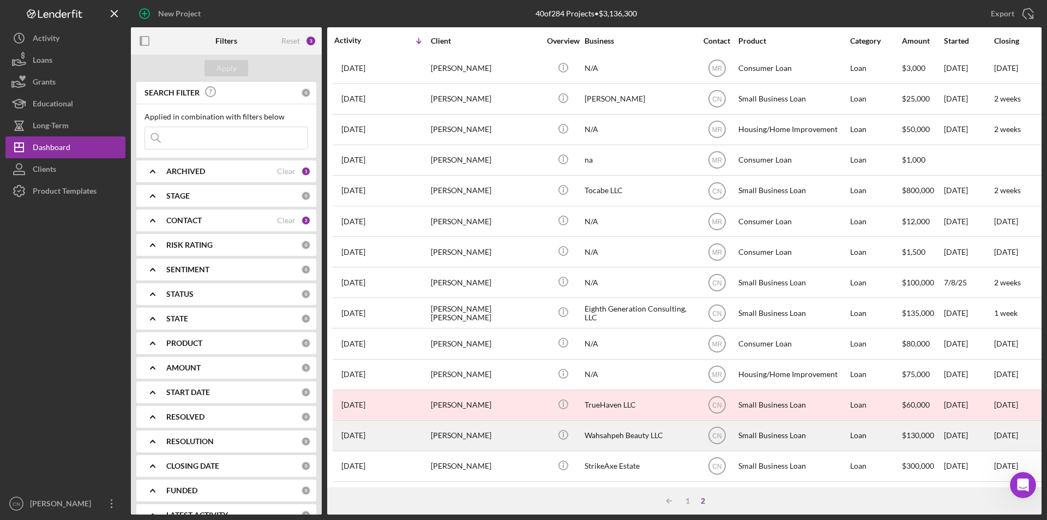
click at [456, 424] on div "[PERSON_NAME]" at bounding box center [485, 435] width 109 height 29
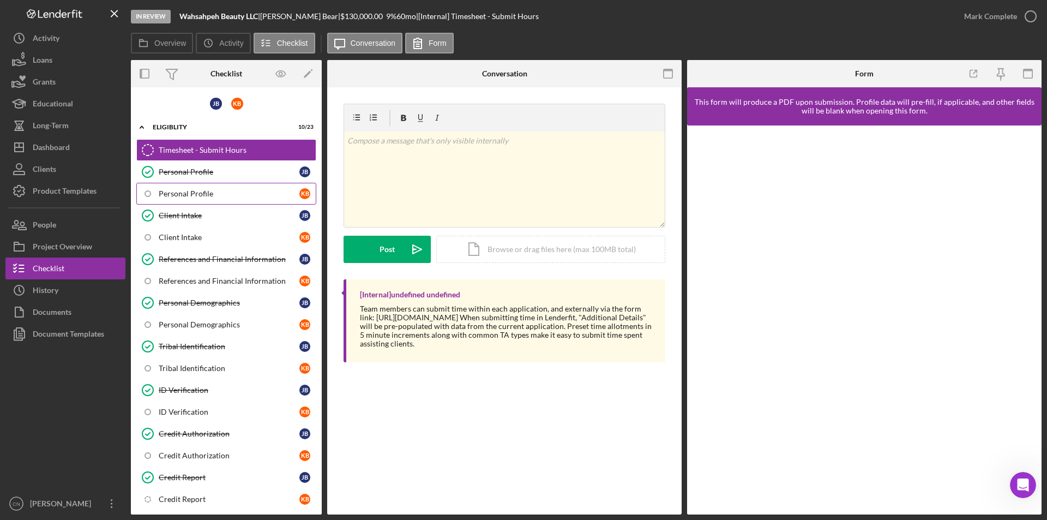
click at [189, 188] on link "Personal Profile K B" at bounding box center [226, 194] width 180 height 22
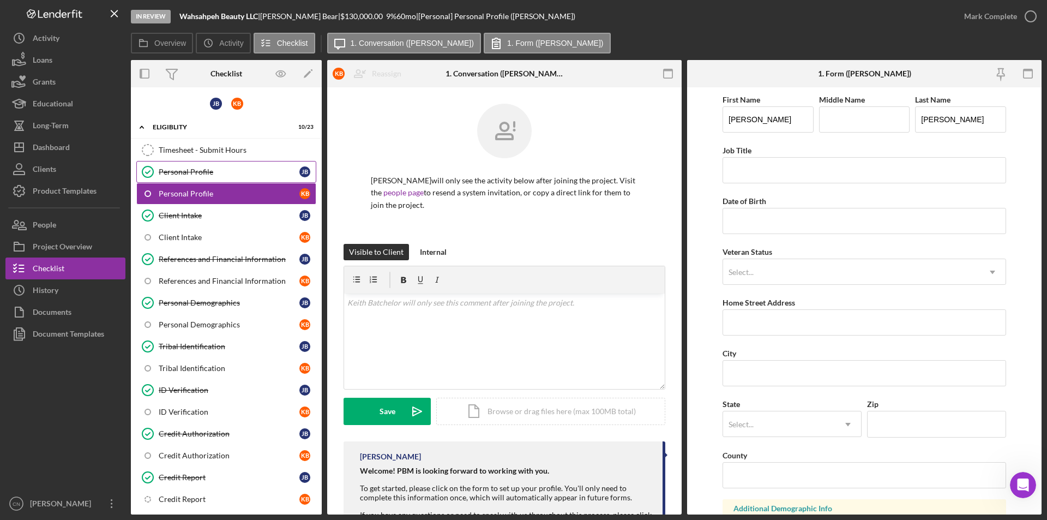
click at [195, 166] on link "Personal Profile Personal Profile [PERSON_NAME]" at bounding box center [226, 172] width 180 height 22
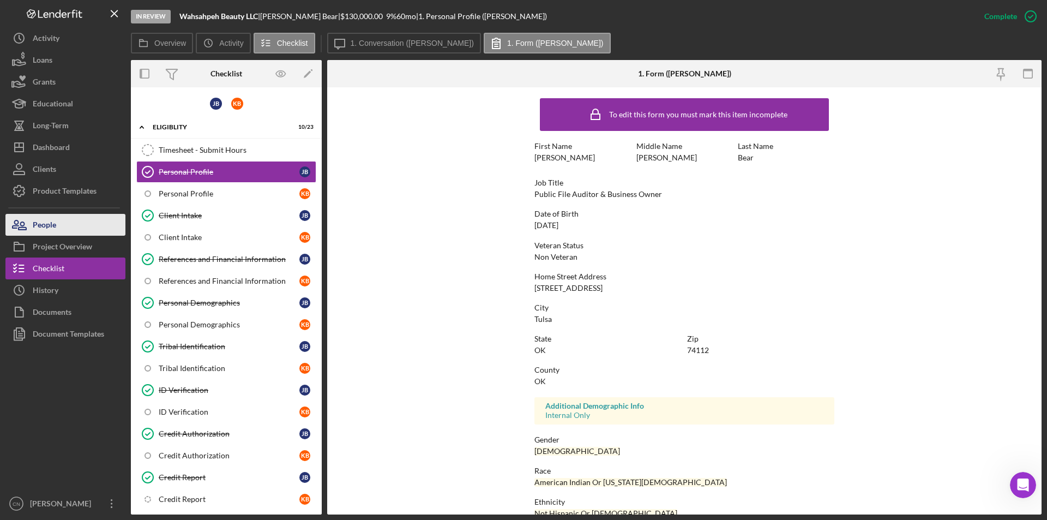
click at [53, 225] on div "People" at bounding box center [44, 226] width 23 height 25
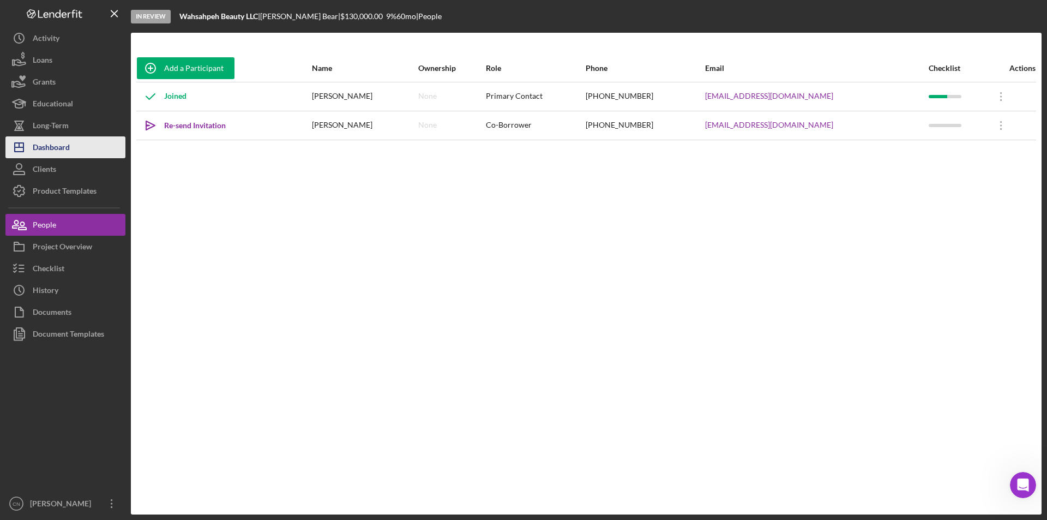
drag, startPoint x: 50, startPoint y: 146, endPoint x: 61, endPoint y: 143, distance: 11.8
click at [50, 146] on div "Dashboard" at bounding box center [51, 148] width 37 height 25
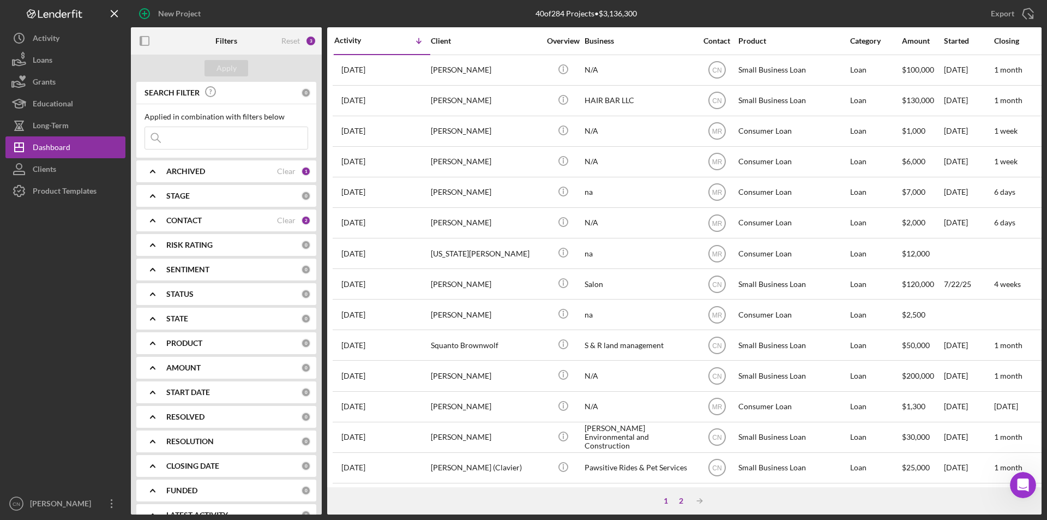
click at [681, 500] on div "2" at bounding box center [681, 500] width 15 height 9
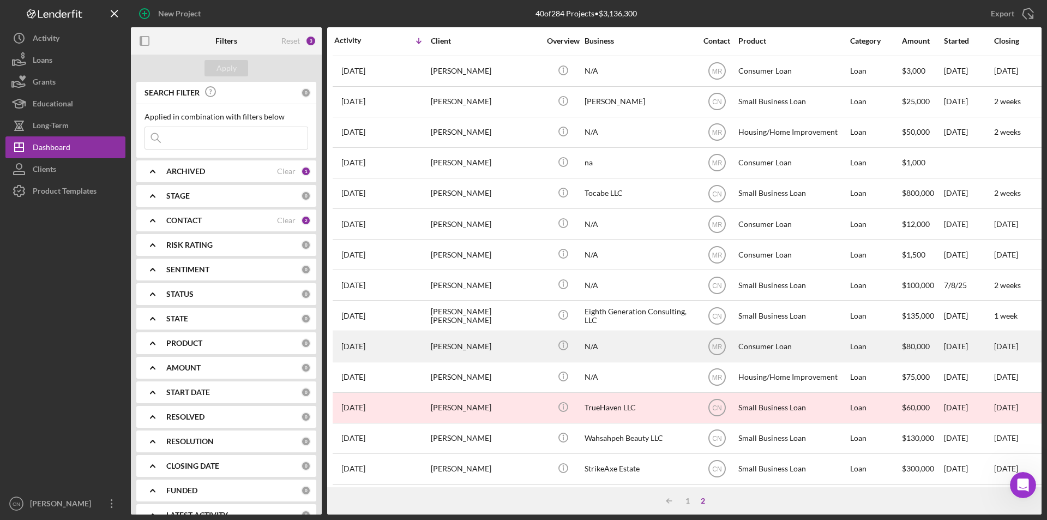
scroll to position [40, 0]
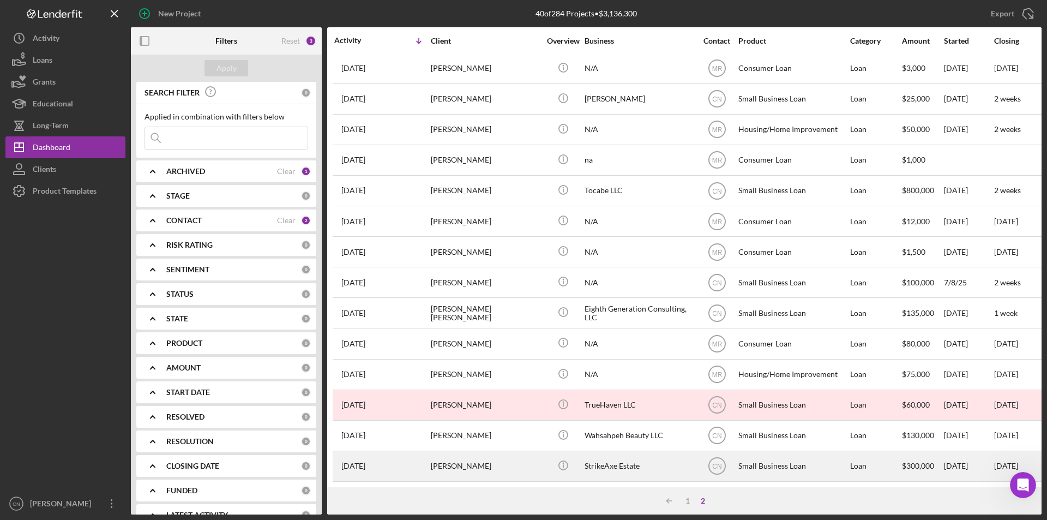
click at [365, 462] on time "[DATE]" at bounding box center [353, 466] width 24 height 9
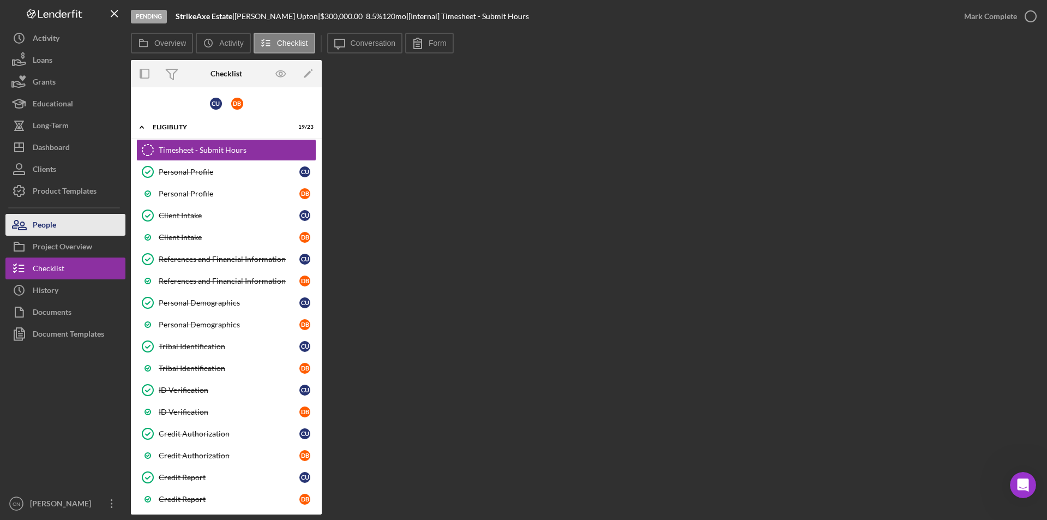
click at [54, 223] on div "People" at bounding box center [44, 226] width 23 height 25
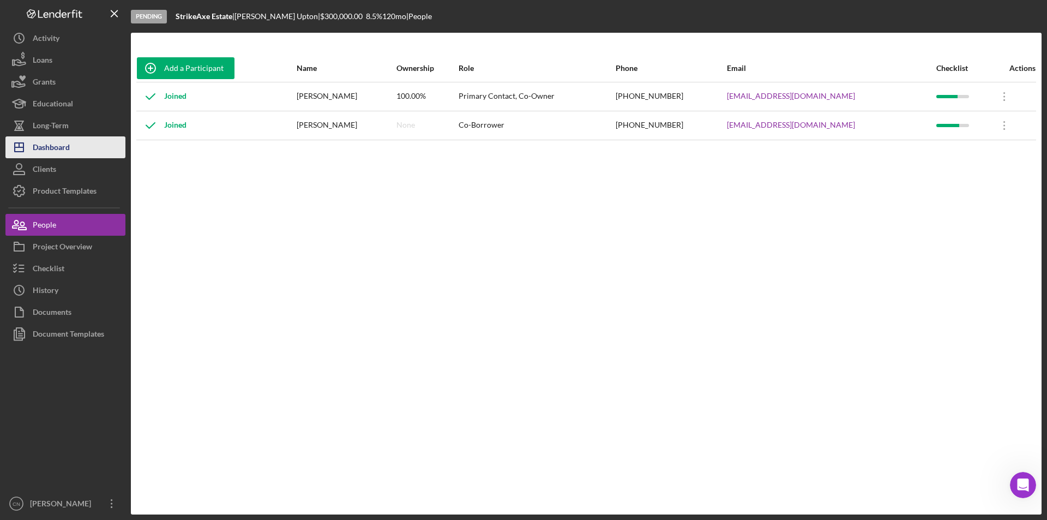
click at [67, 149] on div "Dashboard" at bounding box center [51, 148] width 37 height 25
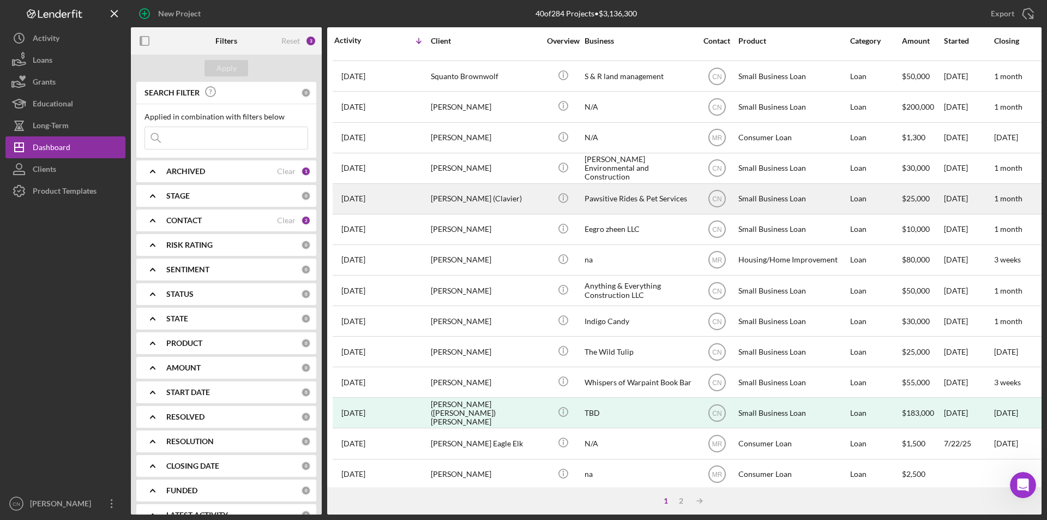
scroll to position [346, 0]
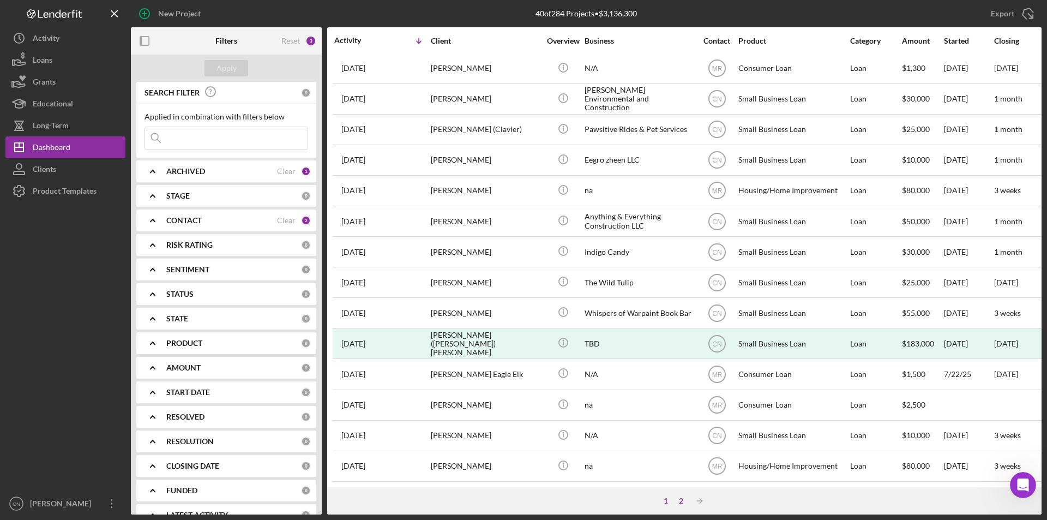
click at [680, 501] on div "2" at bounding box center [681, 500] width 15 height 9
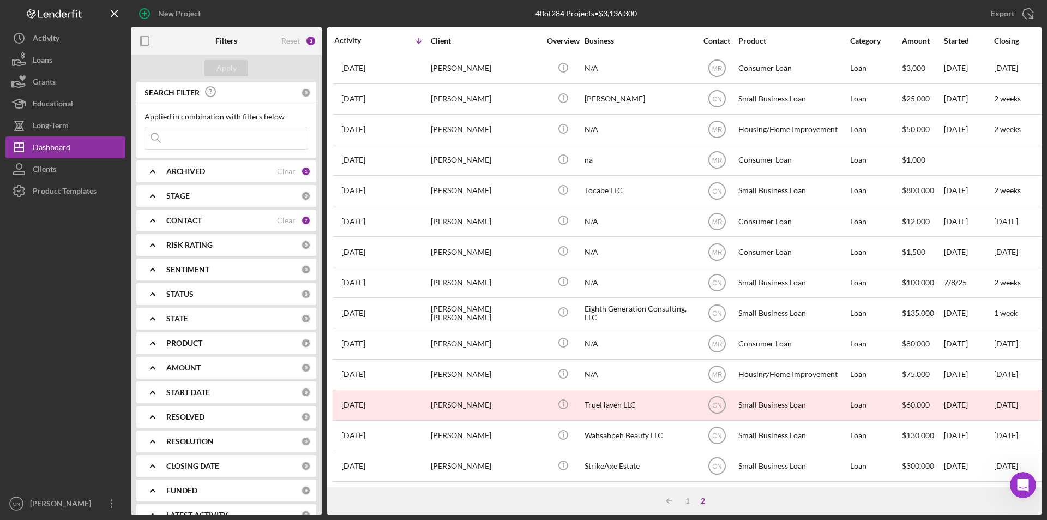
scroll to position [40, 0]
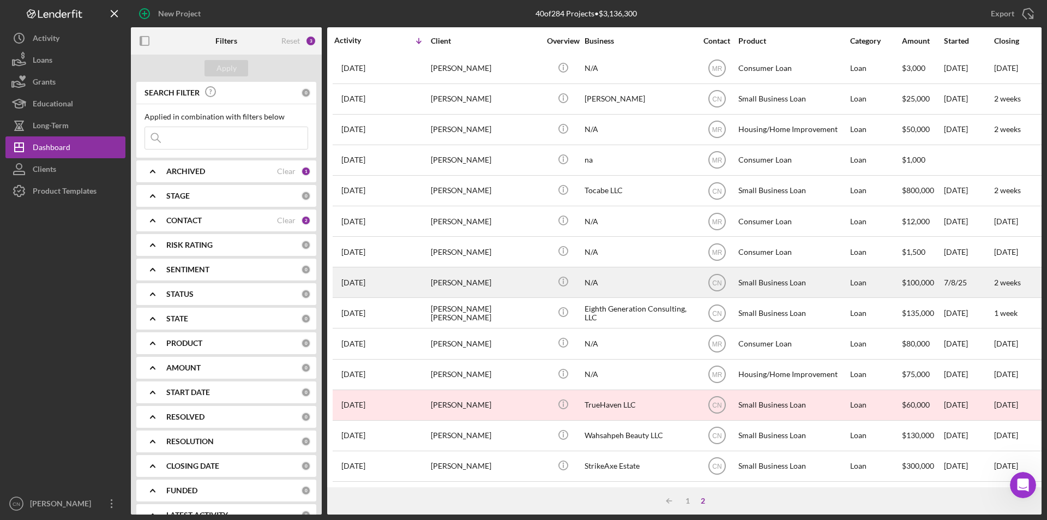
click at [451, 277] on div "[PERSON_NAME]" at bounding box center [485, 282] width 109 height 29
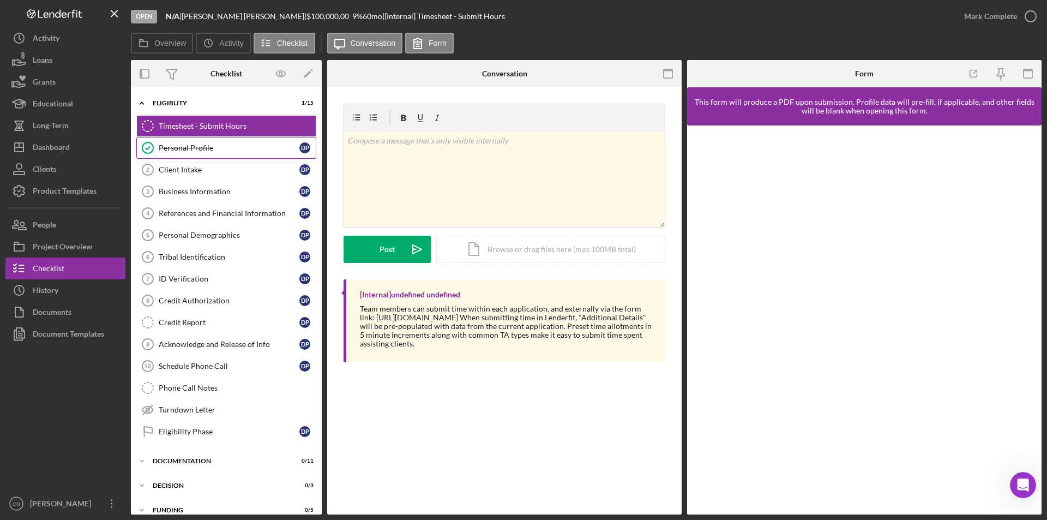
click at [185, 140] on link "Personal Profile Personal Profile D P" at bounding box center [226, 148] width 180 height 22
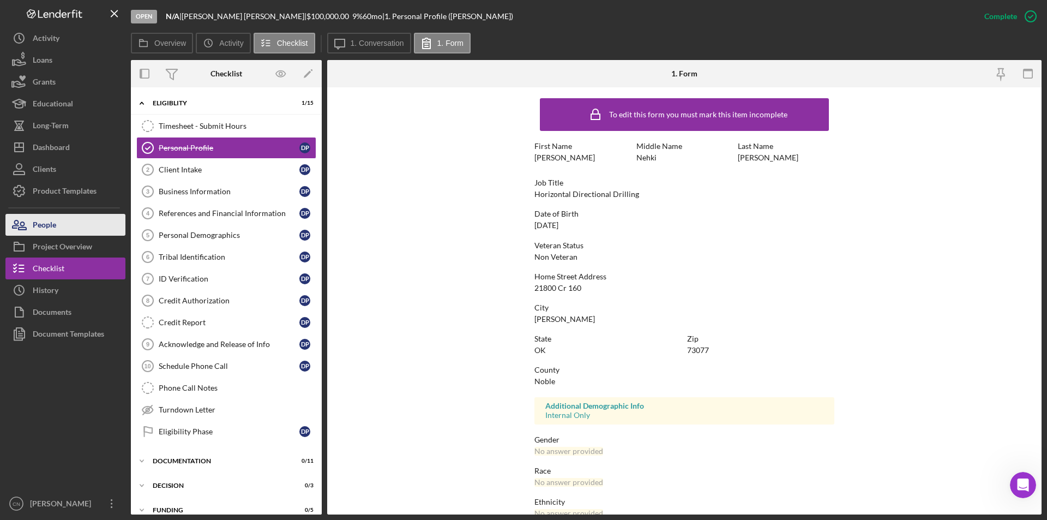
click at [29, 223] on icon "button" at bounding box center [18, 224] width 27 height 27
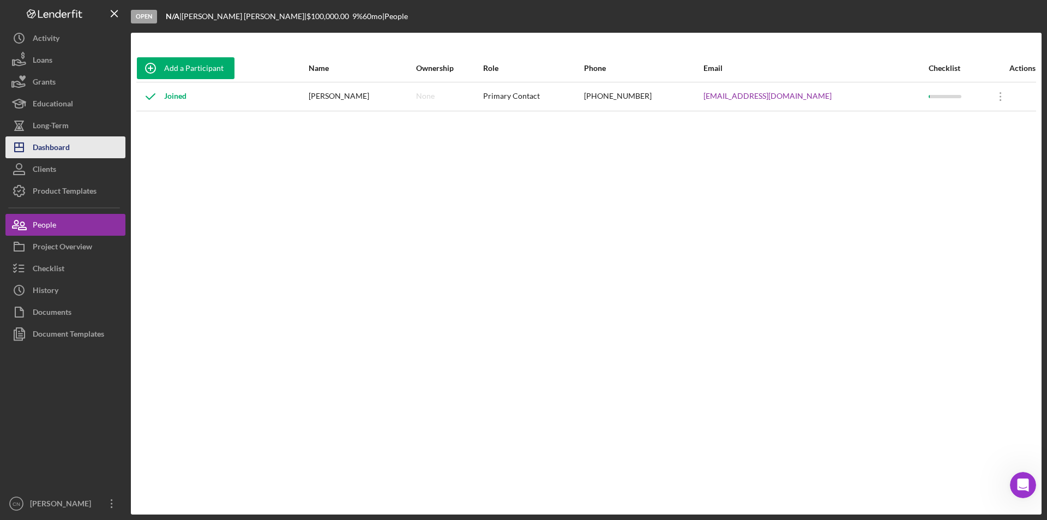
click at [47, 154] on div "Dashboard" at bounding box center [51, 148] width 37 height 25
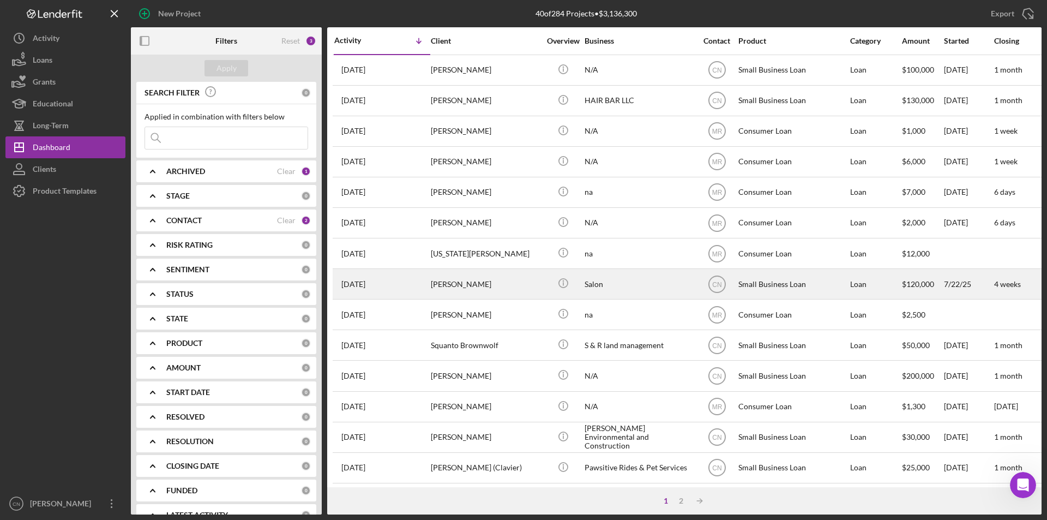
scroll to position [55, 0]
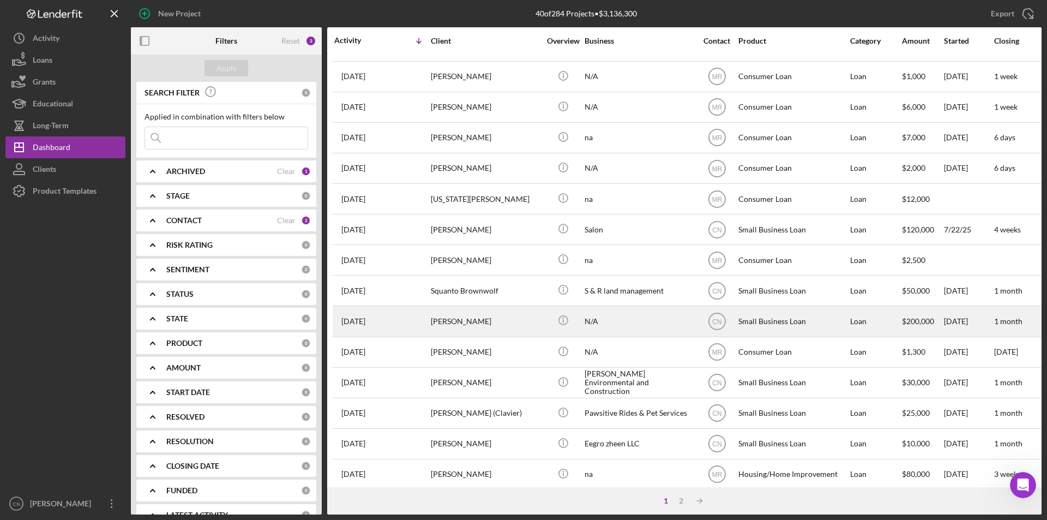
click at [463, 315] on div "[PERSON_NAME]" at bounding box center [485, 321] width 109 height 29
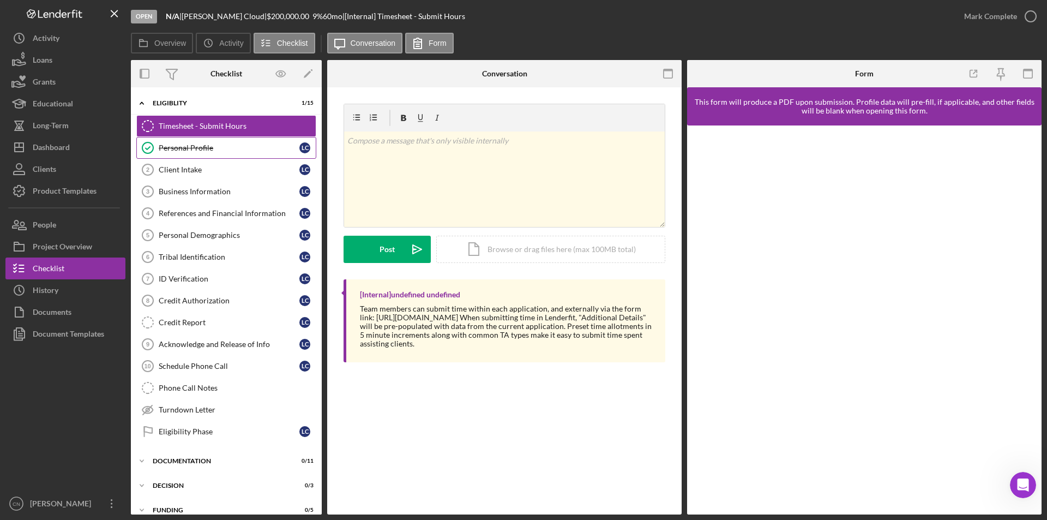
click at [193, 153] on link "Personal Profile Personal Profile L C" at bounding box center [226, 148] width 180 height 22
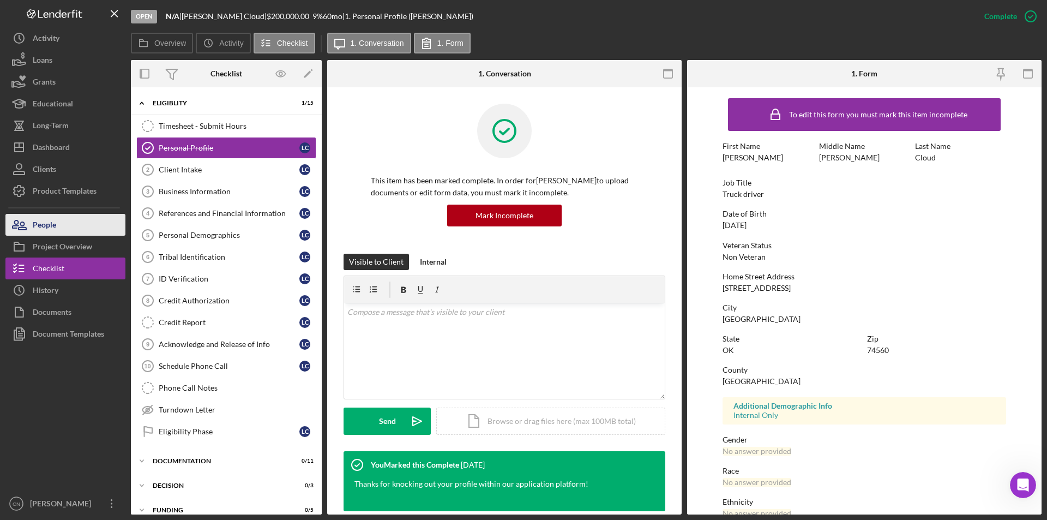
click at [51, 225] on div "People" at bounding box center [44, 226] width 23 height 25
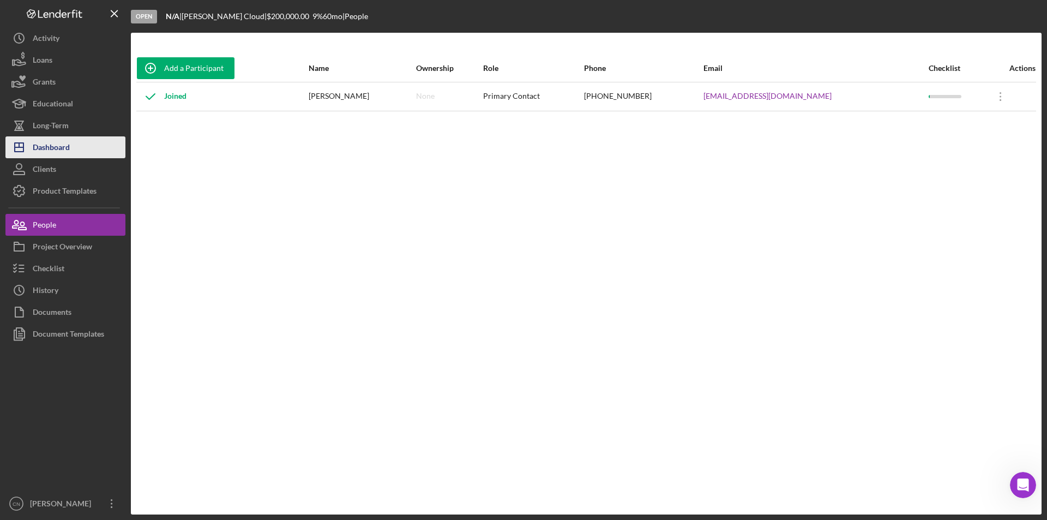
click at [54, 154] on div "Dashboard" at bounding box center [51, 148] width 37 height 25
